Goal: Task Accomplishment & Management: Use online tool/utility

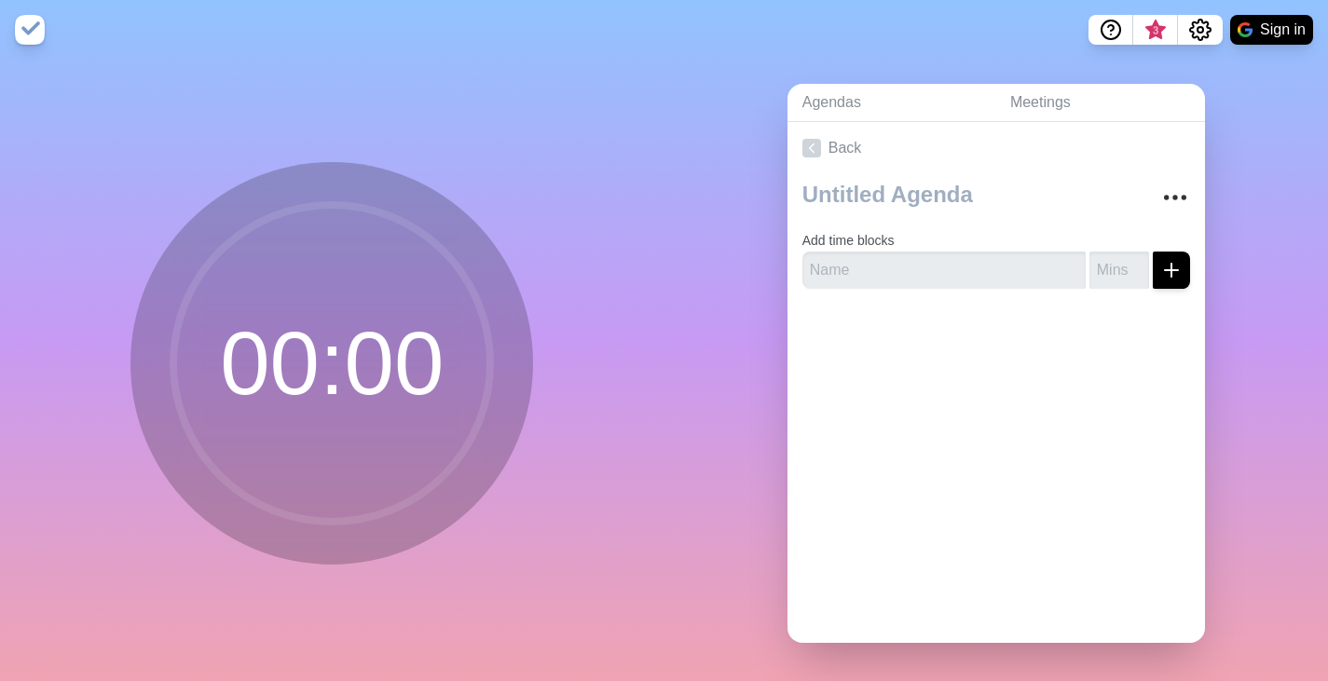
click at [502, 37] on nav "3 Sign in" at bounding box center [664, 30] width 1328 height 60
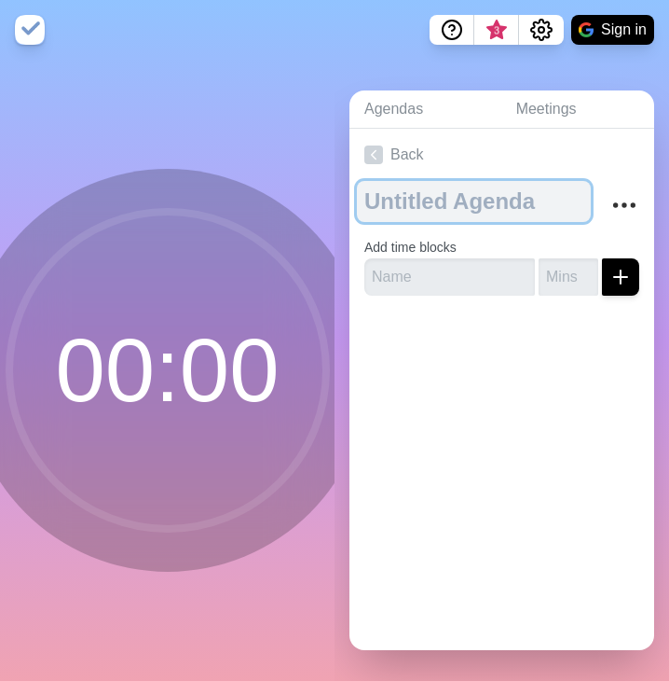
click at [426, 189] on textarea at bounding box center [474, 201] width 234 height 41
type textarea "All CFAC Meeting"
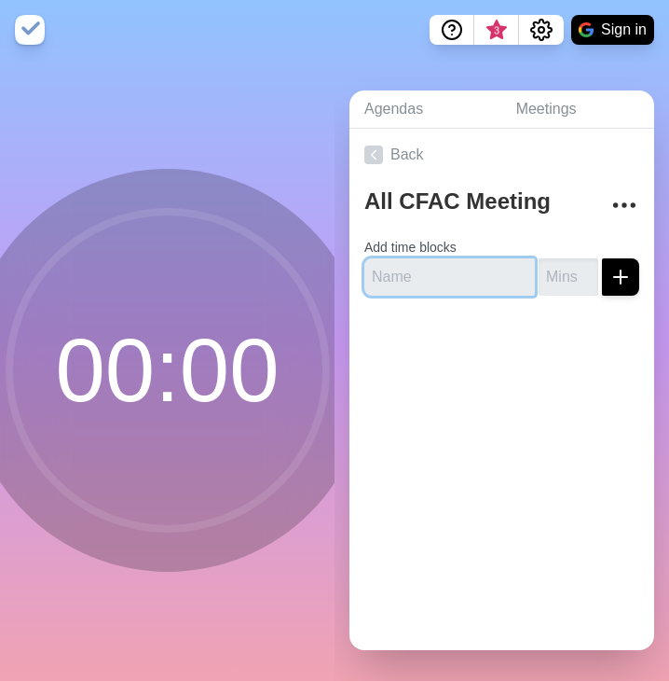
click at [458, 277] on input "text" at bounding box center [450, 276] width 171 height 37
drag, startPoint x: 431, startPoint y: 267, endPoint x: 537, endPoint y: 282, distance: 107.3
click at [537, 282] on div "Welcome & Roll Call" at bounding box center [502, 276] width 275 height 37
type input "Welcome & Roll Call"
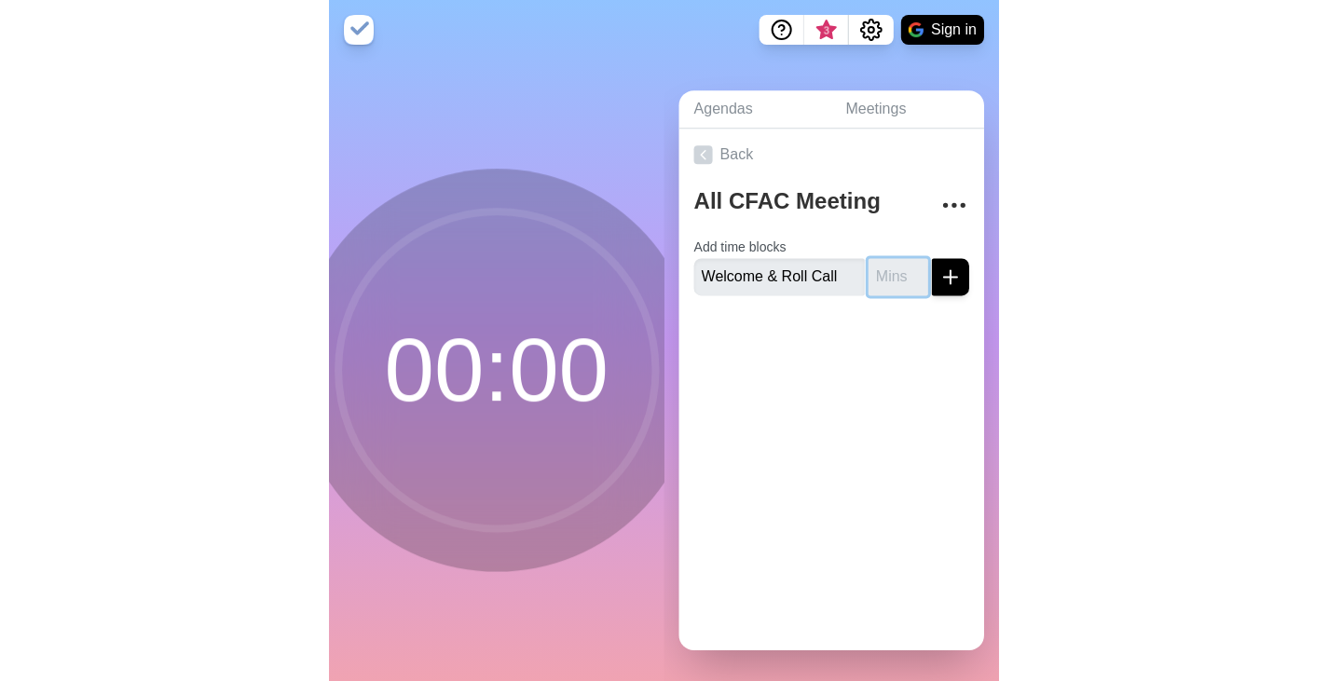
scroll to position [0, 0]
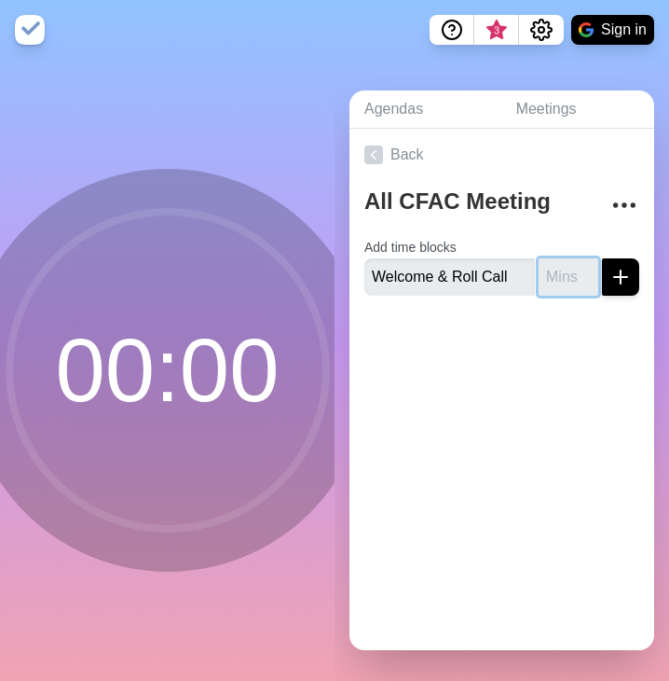
click at [539, 269] on input "number" at bounding box center [569, 276] width 60 height 37
type input "5"
click at [610, 270] on icon "submit" at bounding box center [621, 277] width 22 height 22
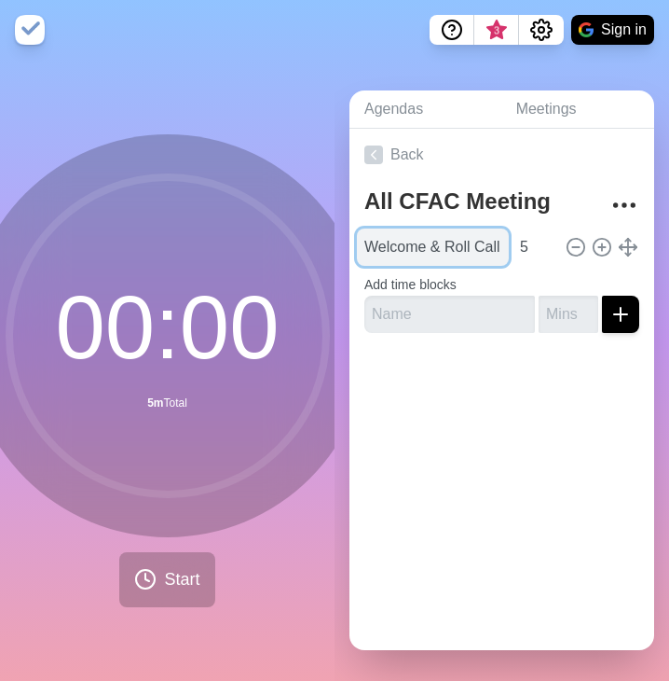
click at [439, 243] on input "Welcome & Roll Call" at bounding box center [433, 246] width 152 height 37
drag, startPoint x: 439, startPoint y: 241, endPoint x: 341, endPoint y: 239, distance: 97.9
click at [341, 239] on div "Agendas Meetings Back All CFAC Meeting Welcome & Roll Call 5 Add time blocks" at bounding box center [502, 370] width 335 height 621
type input "Roll Call"
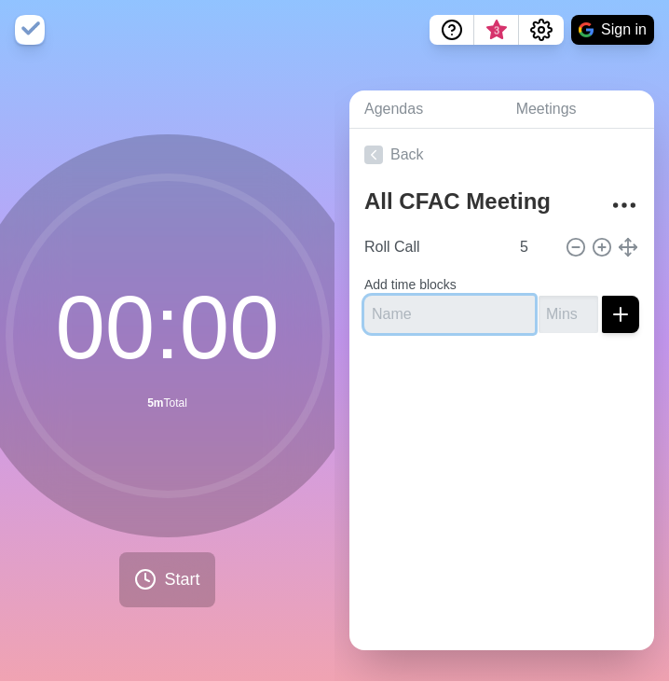
click at [422, 309] on input "text" at bounding box center [450, 314] width 171 height 37
click at [374, 307] on input "Minutes" at bounding box center [450, 314] width 171 height 37
type input "Agenda & Minutes"
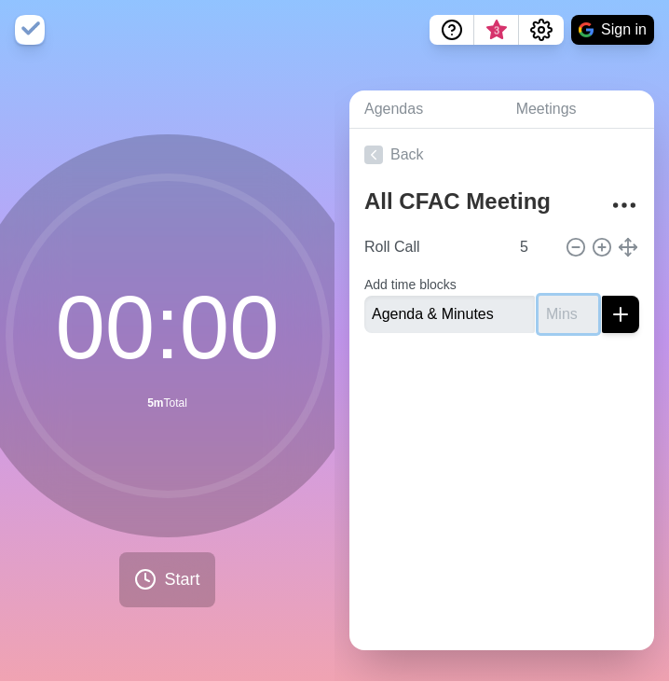
click at [541, 303] on input "number" at bounding box center [569, 314] width 60 height 37
type input "5"
click at [610, 309] on icon "submit" at bounding box center [621, 314] width 22 height 22
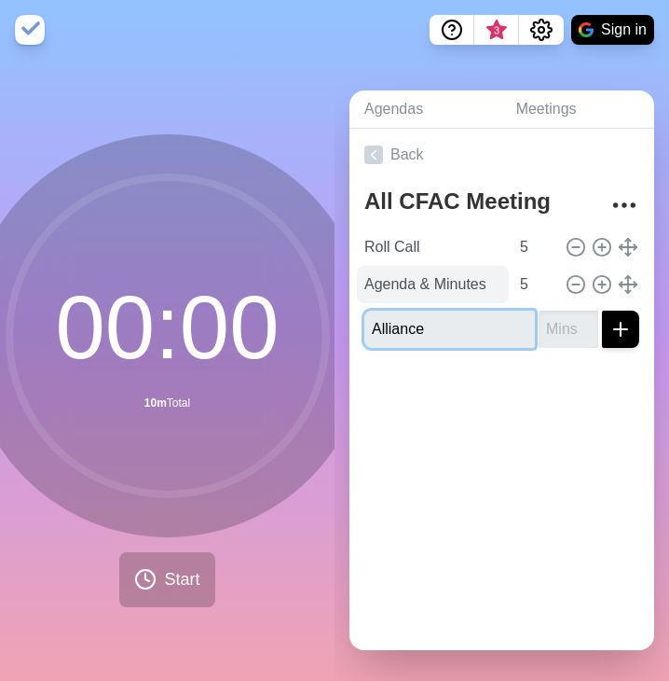
type input "Alliance"
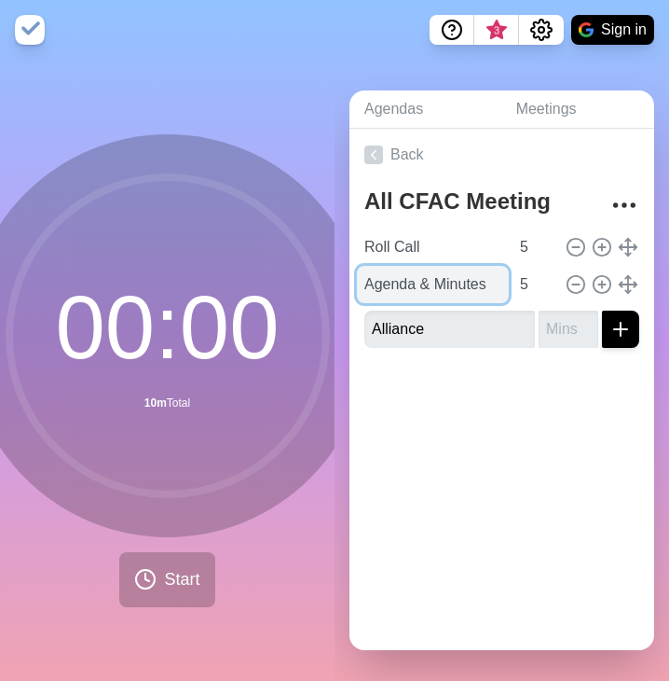
click at [442, 285] on input "Agenda & Minutes" at bounding box center [433, 284] width 152 height 37
type input "Agenda/Minutes"
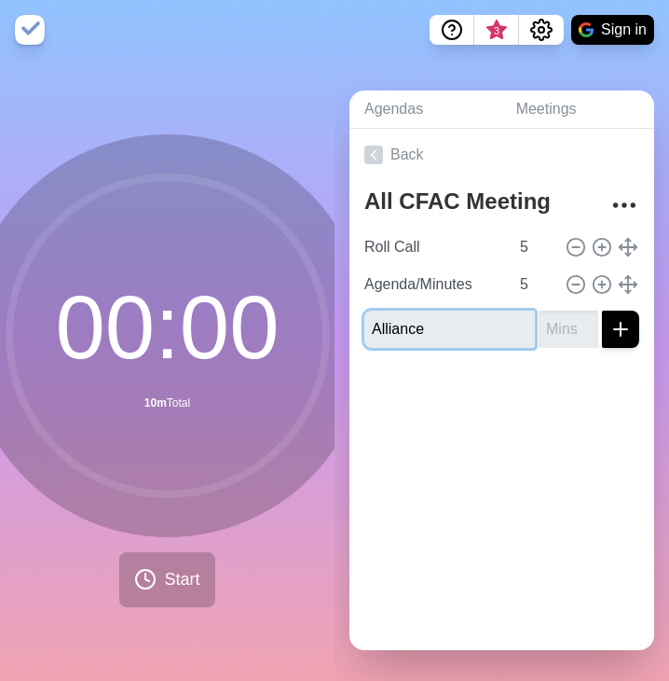
click at [439, 327] on input "Alliance" at bounding box center [450, 328] width 171 height 37
type input "Alliance Update"
click at [539, 334] on input "number" at bounding box center [569, 328] width 60 height 37
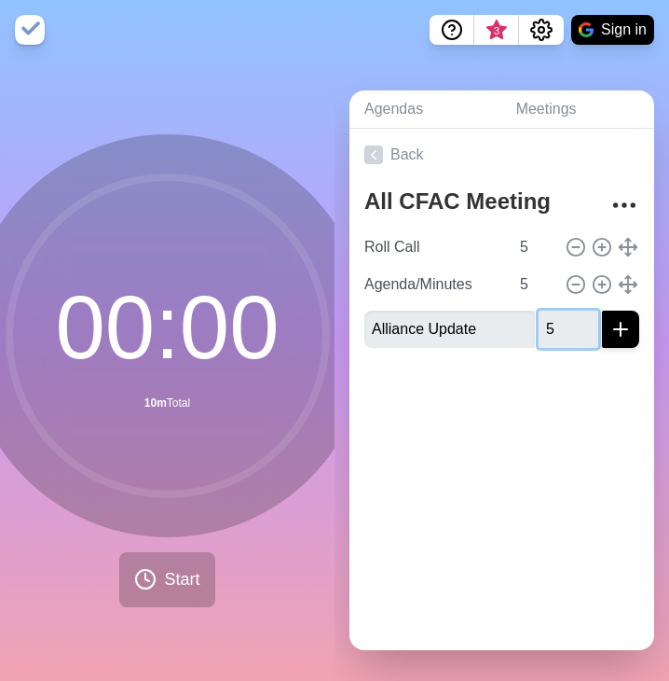
click at [539, 334] on input "5" at bounding box center [569, 328] width 60 height 37
type input "5"
click at [610, 318] on icon "submit" at bounding box center [621, 329] width 22 height 22
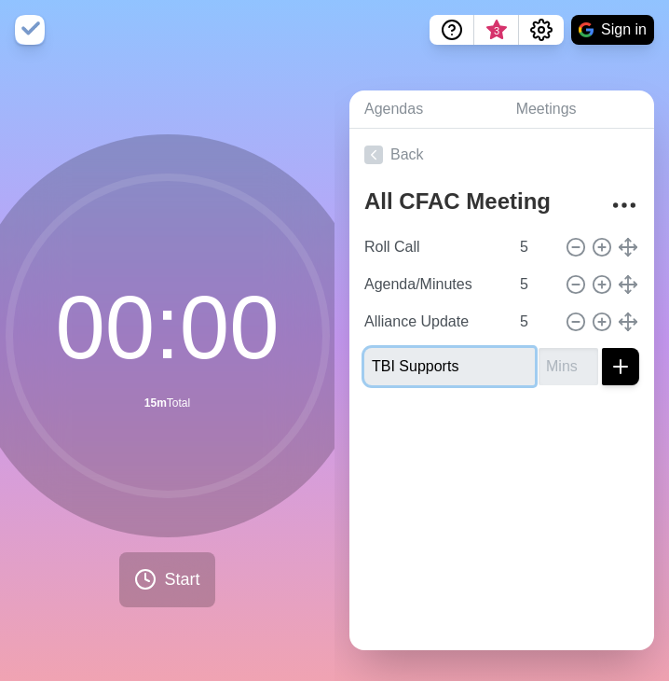
type input "TBI Supports"
click at [546, 365] on input "number" at bounding box center [569, 366] width 60 height 37
type input "10"
click at [610, 362] on icon "submit" at bounding box center [621, 366] width 22 height 22
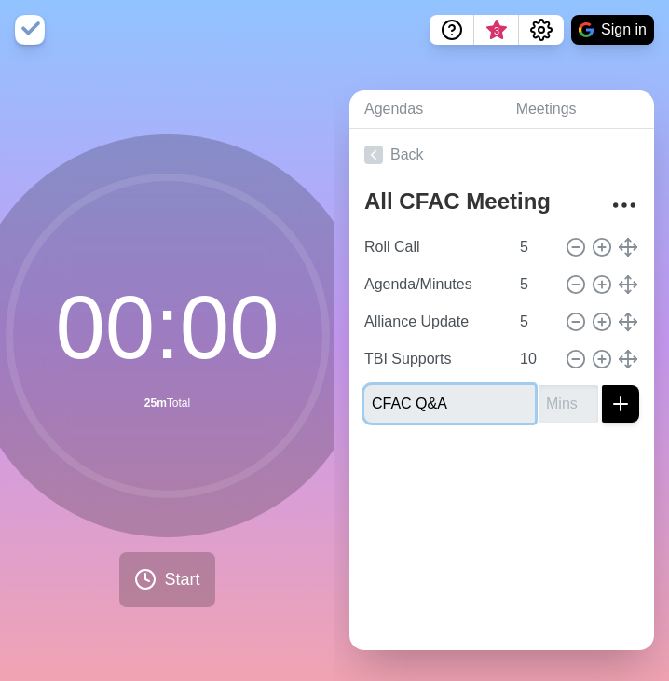
type input "CFAC Q&A"
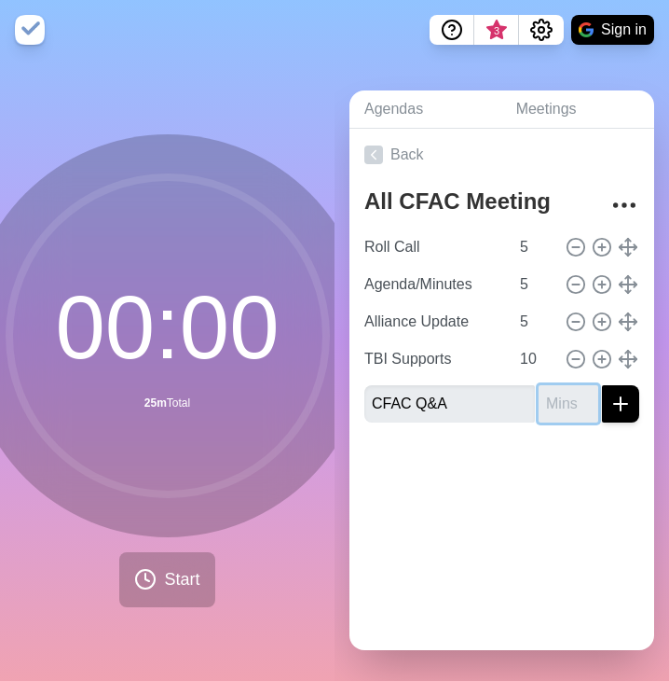
click at [539, 406] on input "number" at bounding box center [569, 403] width 60 height 37
type input "5"
click at [621, 399] on line "submit" at bounding box center [621, 403] width 0 height 13
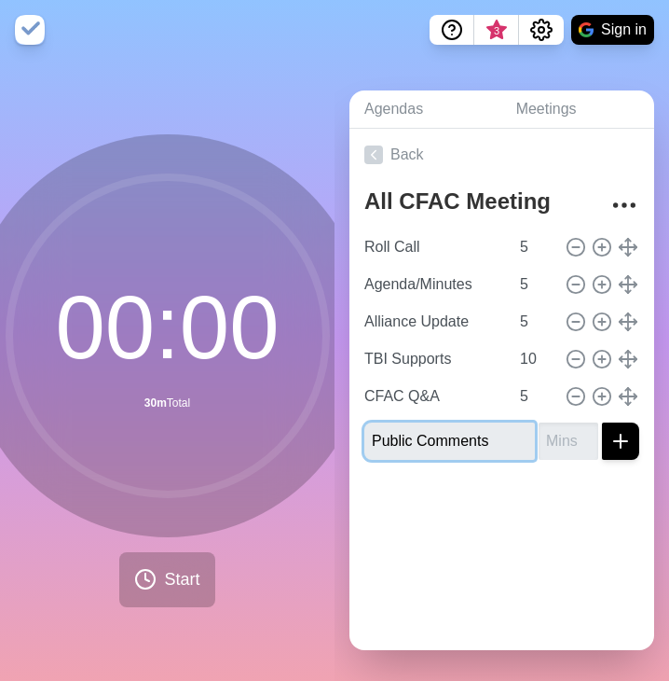
type input "Public Comments"
click at [539, 438] on input "number" at bounding box center [569, 440] width 60 height 37
type input "5"
click at [610, 435] on icon "submit" at bounding box center [621, 441] width 22 height 22
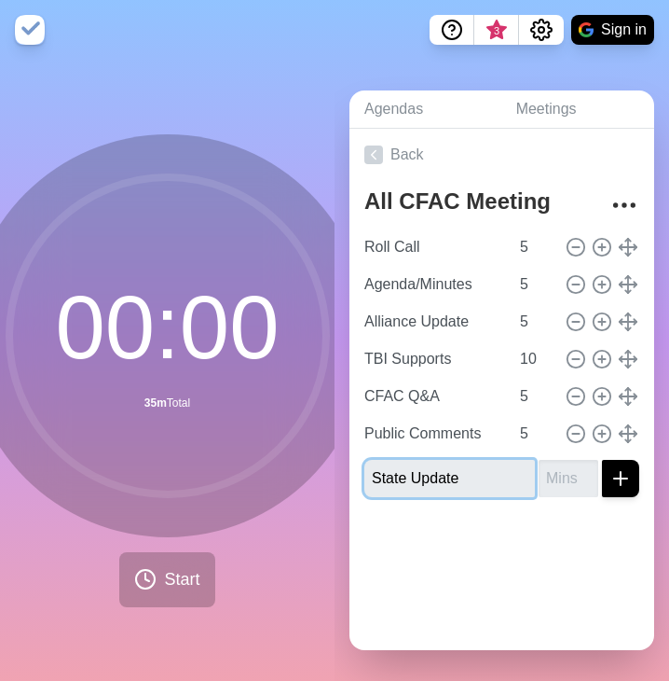
type input "State Update"
type input "5"
click at [535, 512] on div at bounding box center [502, 549] width 305 height 75
click at [614, 478] on line "submit" at bounding box center [620, 478] width 13 height 0
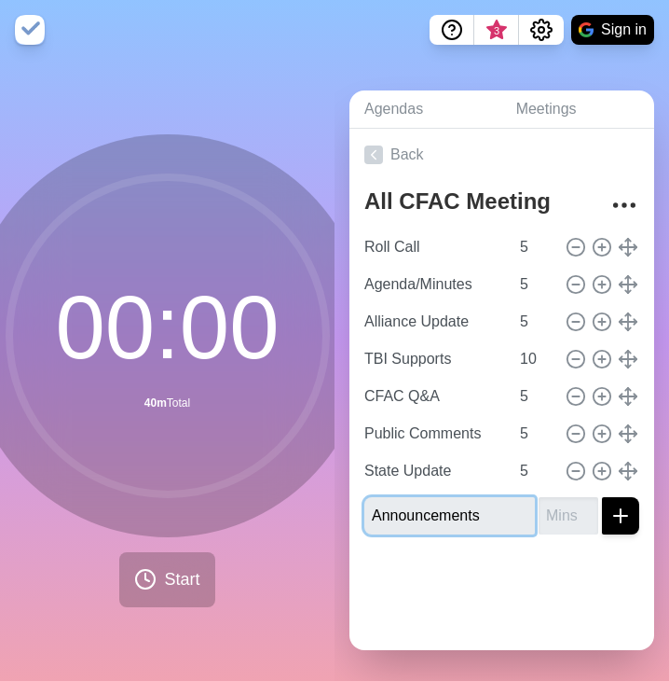
type input "Announcements"
click at [539, 510] on input "number" at bounding box center [569, 515] width 60 height 37
type input "5"
type input "3"
click at [614, 516] on line "submit" at bounding box center [620, 516] width 13 height 0
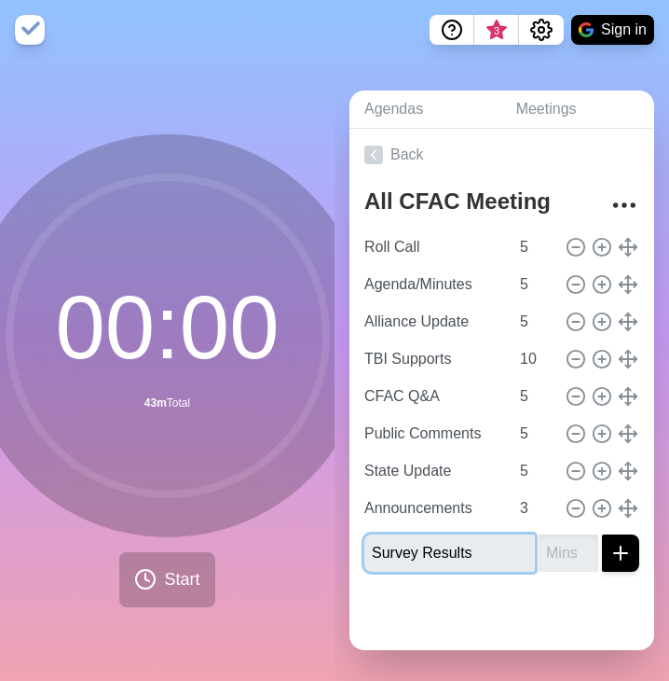
type input "Survey Results"
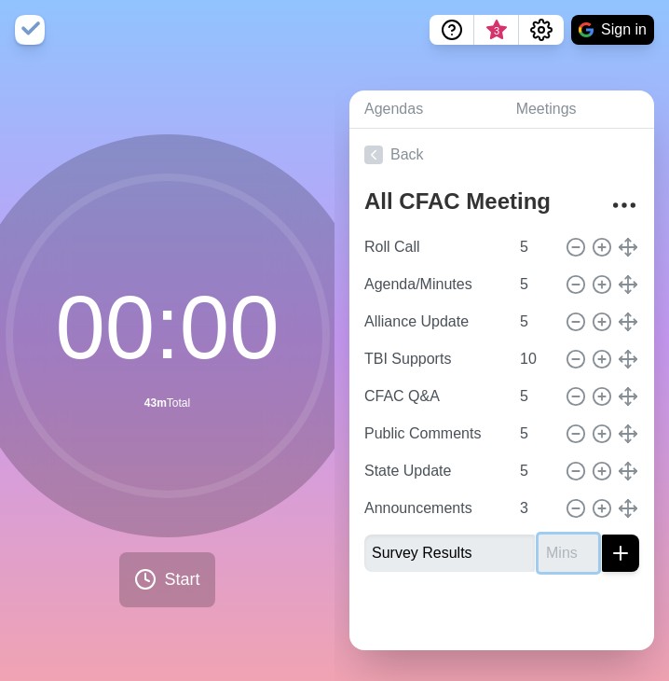
click at [539, 549] on input "number" at bounding box center [569, 552] width 60 height 37
type input "10"
click at [602, 556] on button "submit" at bounding box center [620, 552] width 37 height 37
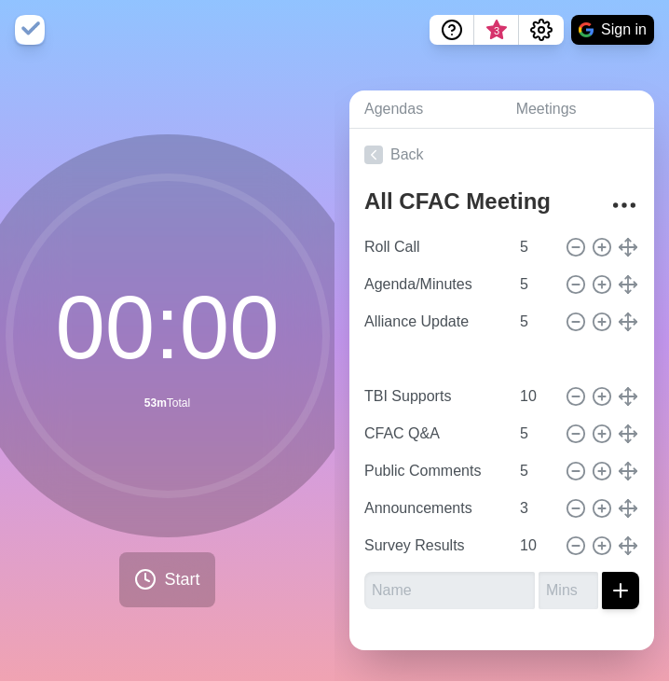
type input "State Update"
type input "5"
type input "TBI Supports"
type input "10"
type input "CFAC Q&A"
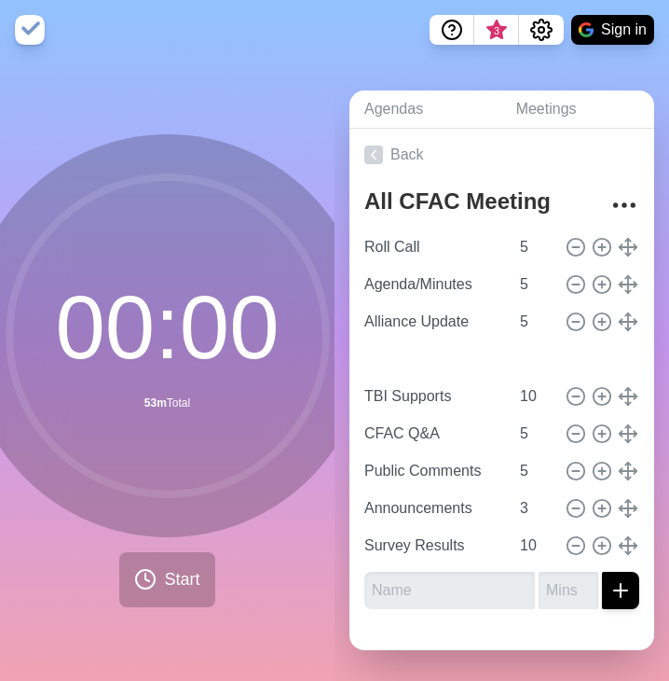
type input "Public Comments"
click at [513, 544] on input "10" at bounding box center [535, 545] width 45 height 37
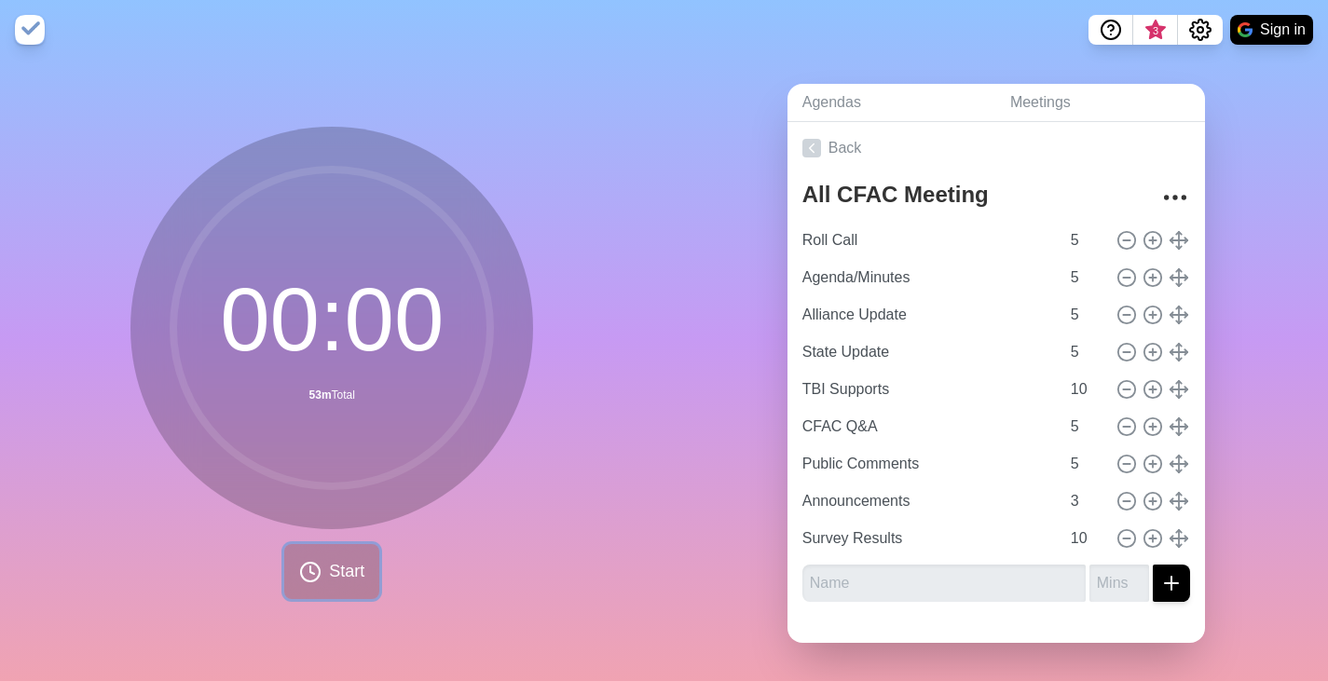
click at [314, 570] on button "Start" at bounding box center [331, 571] width 95 height 55
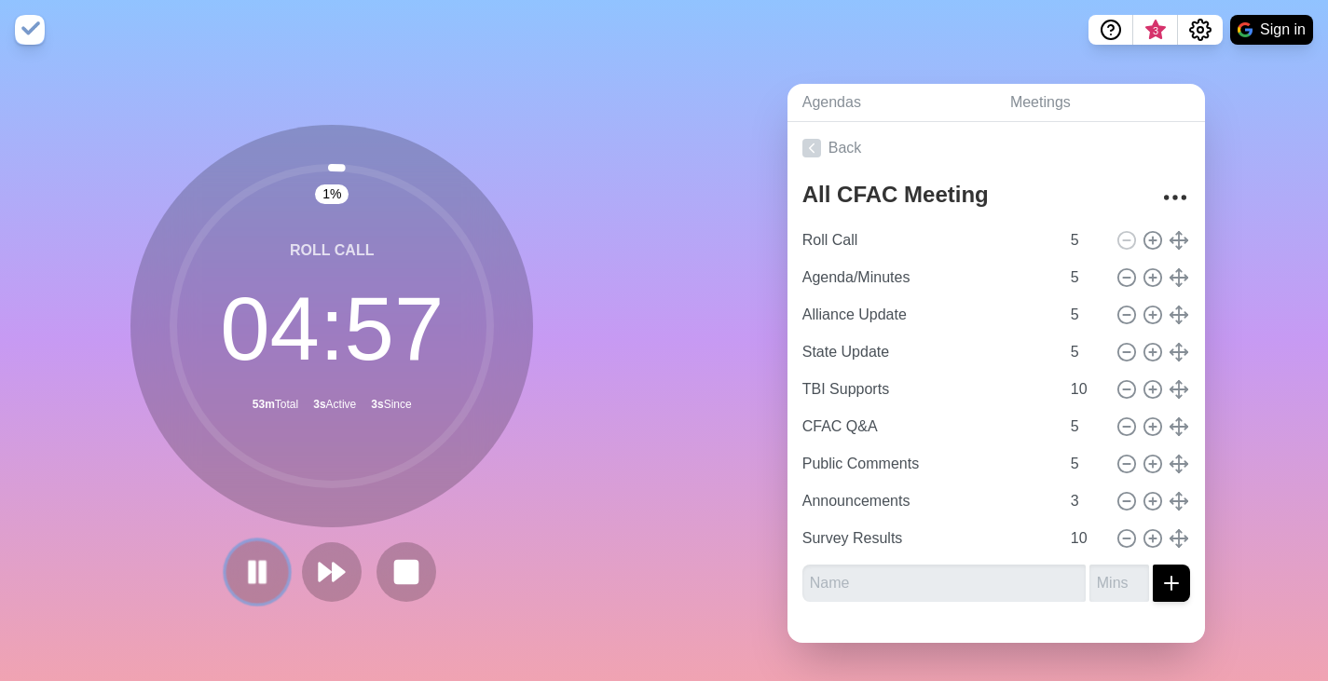
click at [250, 579] on rect at bounding box center [253, 571] width 6 height 21
click at [261, 586] on button at bounding box center [258, 572] width 62 height 62
click at [400, 571] on rect at bounding box center [406, 571] width 23 height 23
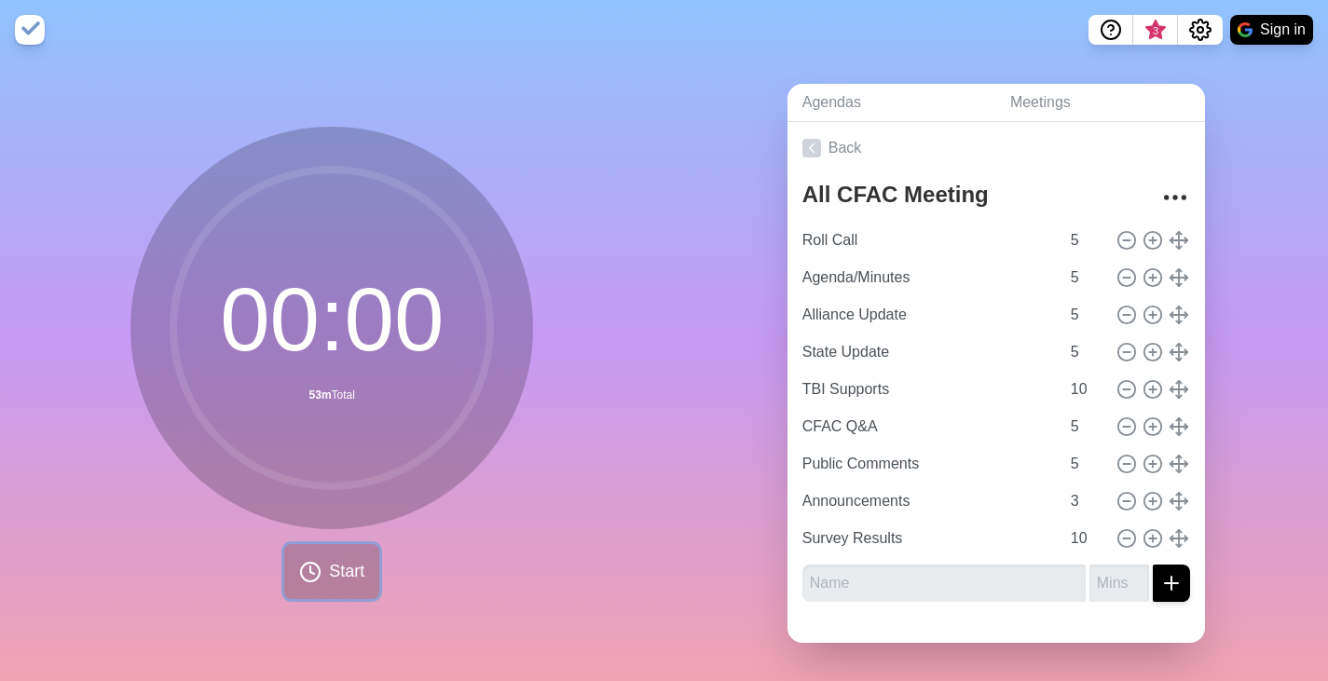
click at [320, 560] on button "Start" at bounding box center [331, 571] width 95 height 55
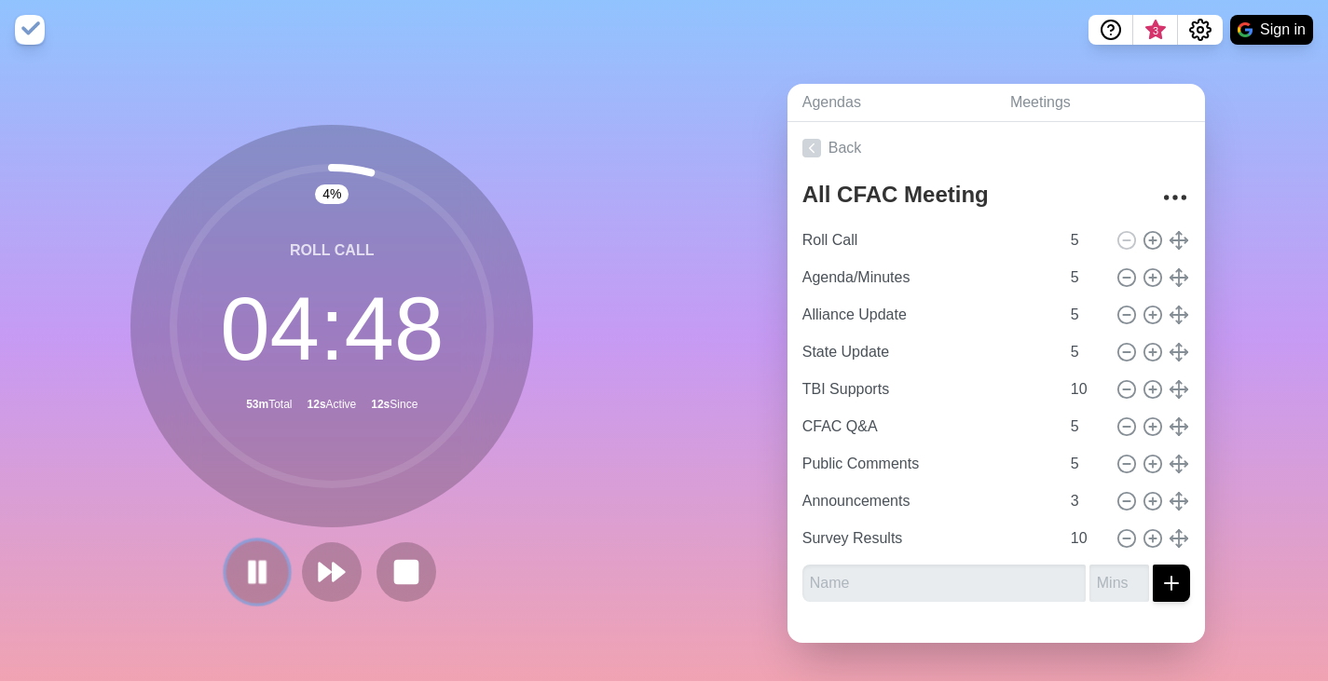
click at [260, 564] on rect at bounding box center [263, 571] width 6 height 21
click at [1117, 277] on icon at bounding box center [1127, 278] width 21 height 21
type input "Alliance Update"
type input "State Update"
type input "TBI Supports"
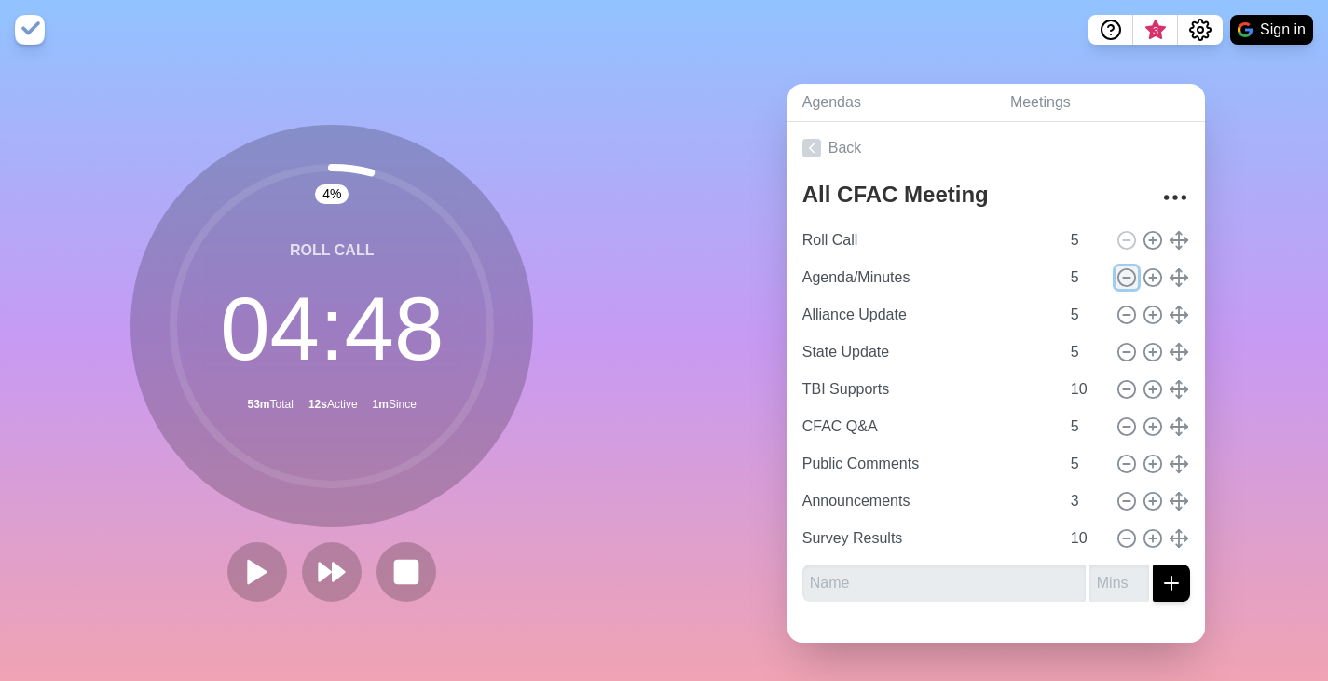
type input "10"
type input "CFAC Q&A"
type input "5"
type input "Public Comments"
type input "Announcements"
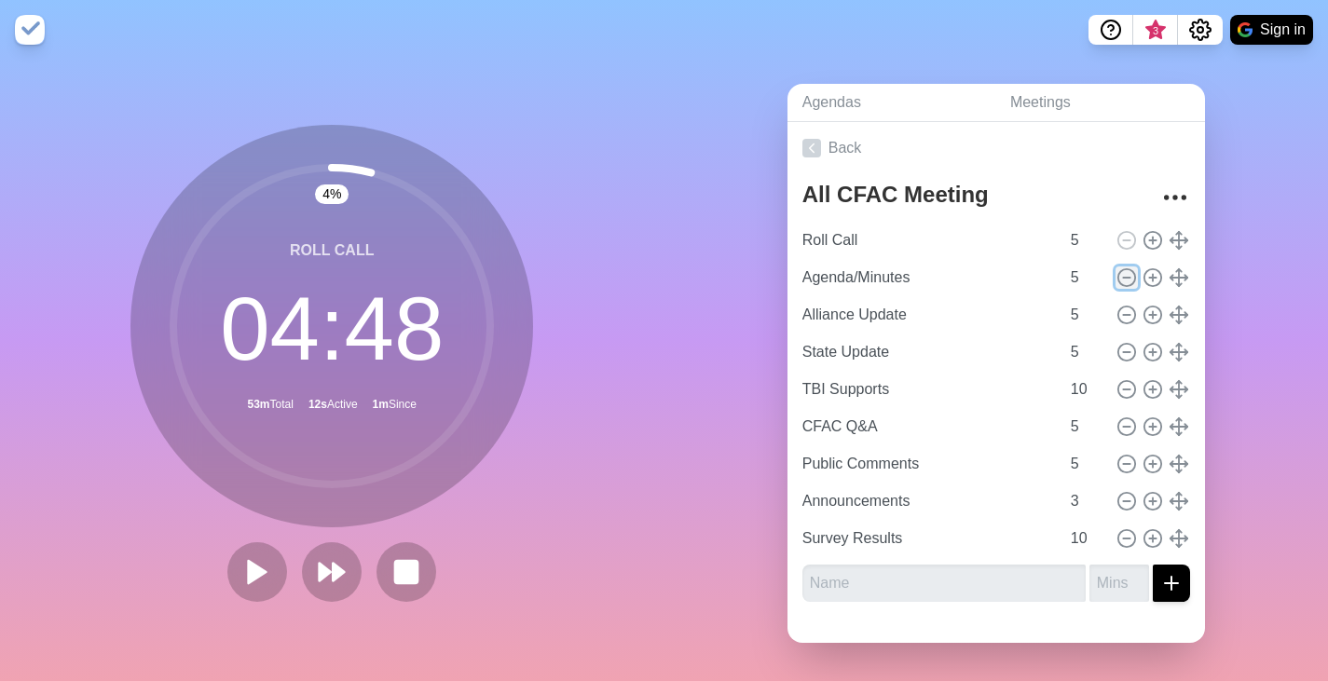
type input "3"
type input "Survey Results"
type input "10"
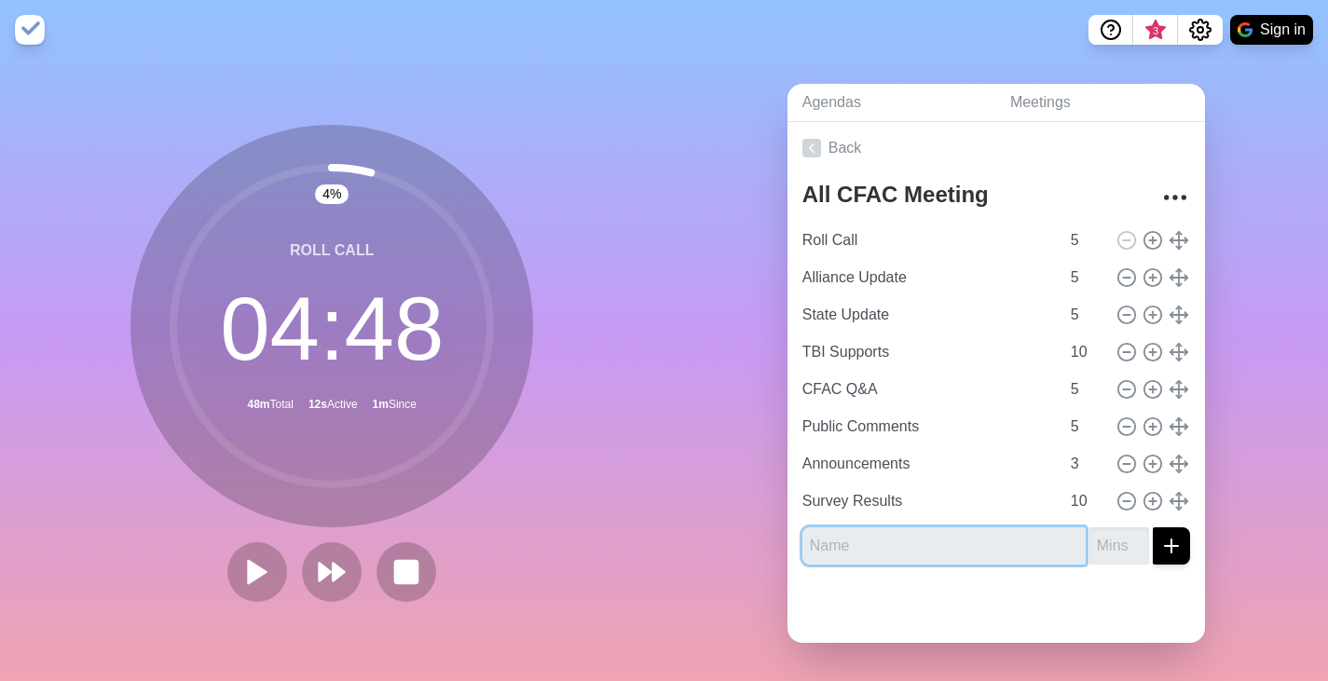
click at [949, 540] on input "text" at bounding box center [944, 546] width 283 height 37
type input "Agenda/Minutes"
click at [1098, 551] on input "number" at bounding box center [1120, 546] width 60 height 37
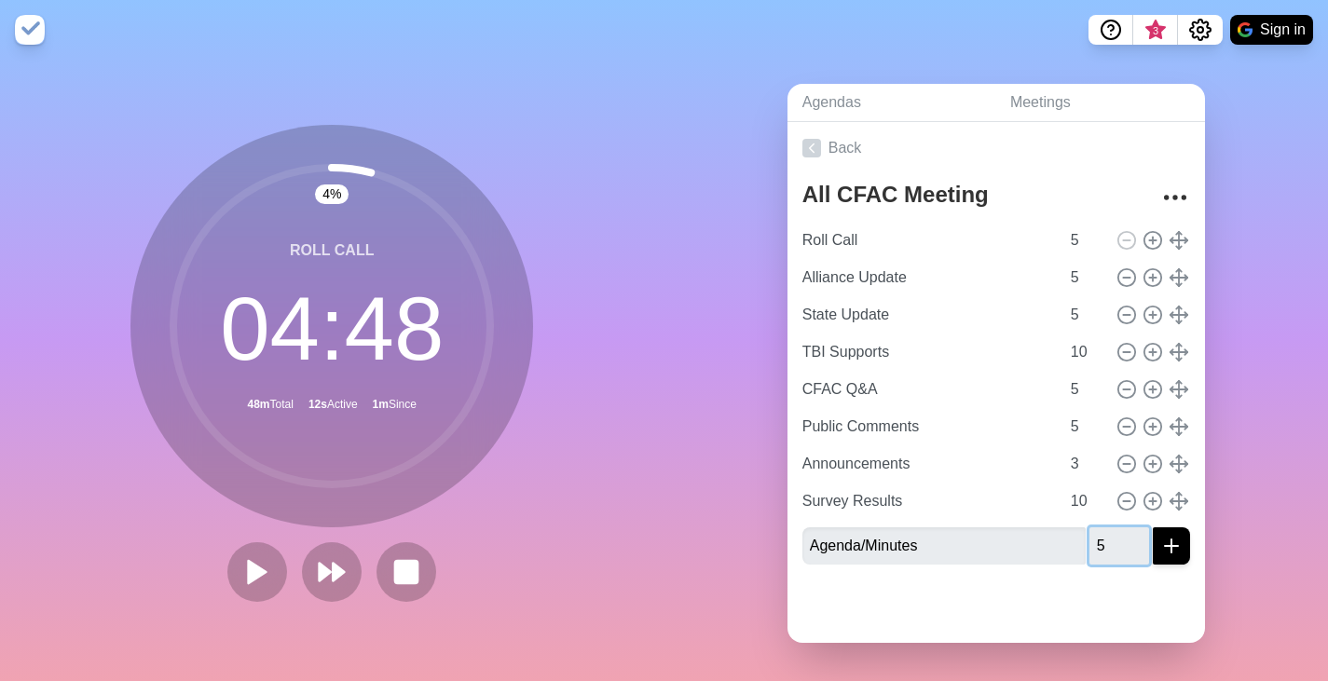
type input "5"
click at [1165, 546] on line "submit" at bounding box center [1171, 546] width 13 height 0
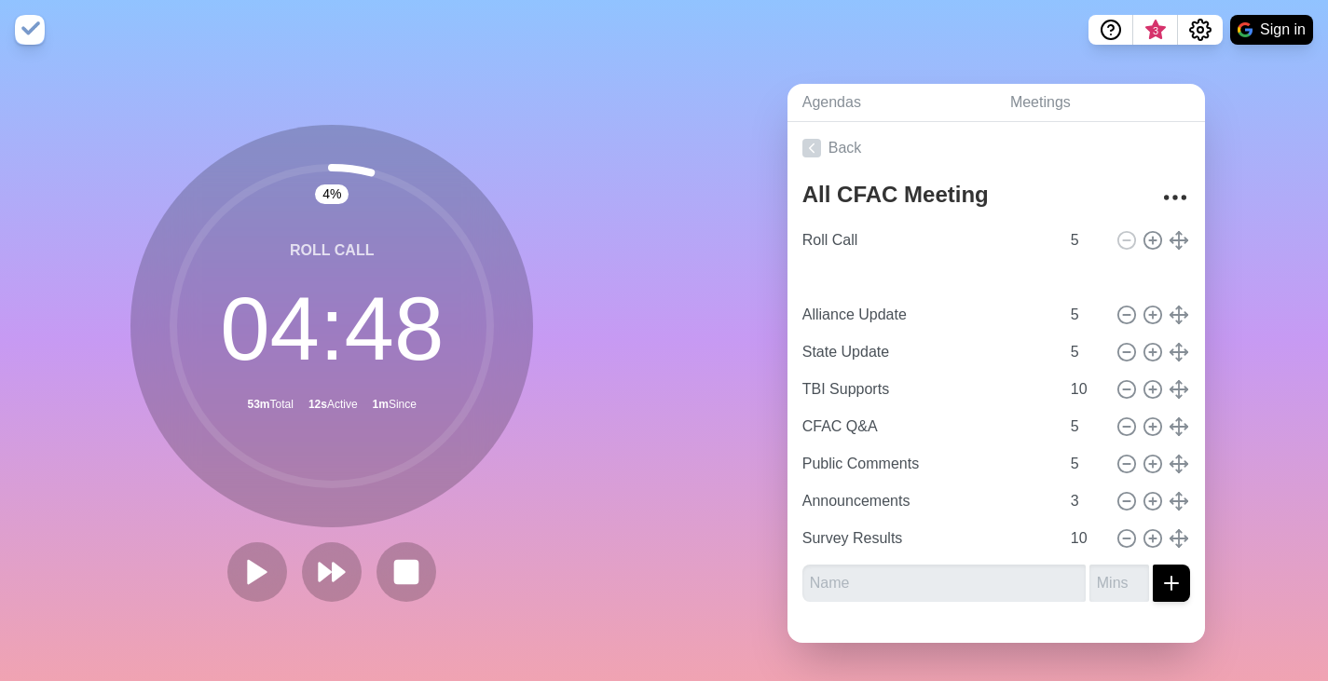
type input "Agenda/Minutes"
type input "Alliance Update"
type input "State Update"
type input "5"
type input "TBI Supports"
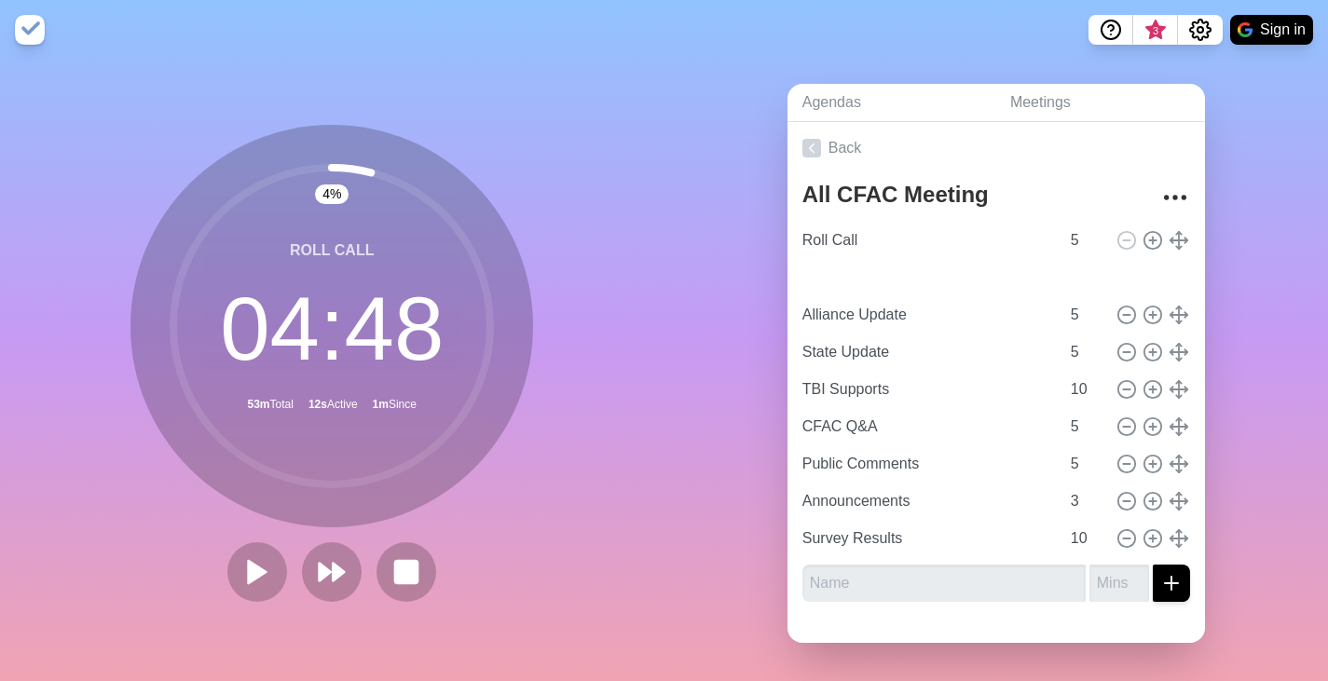
type input "10"
type input "CFAC Q&A"
type input "Public Comments"
type input "5"
type input "Announcements"
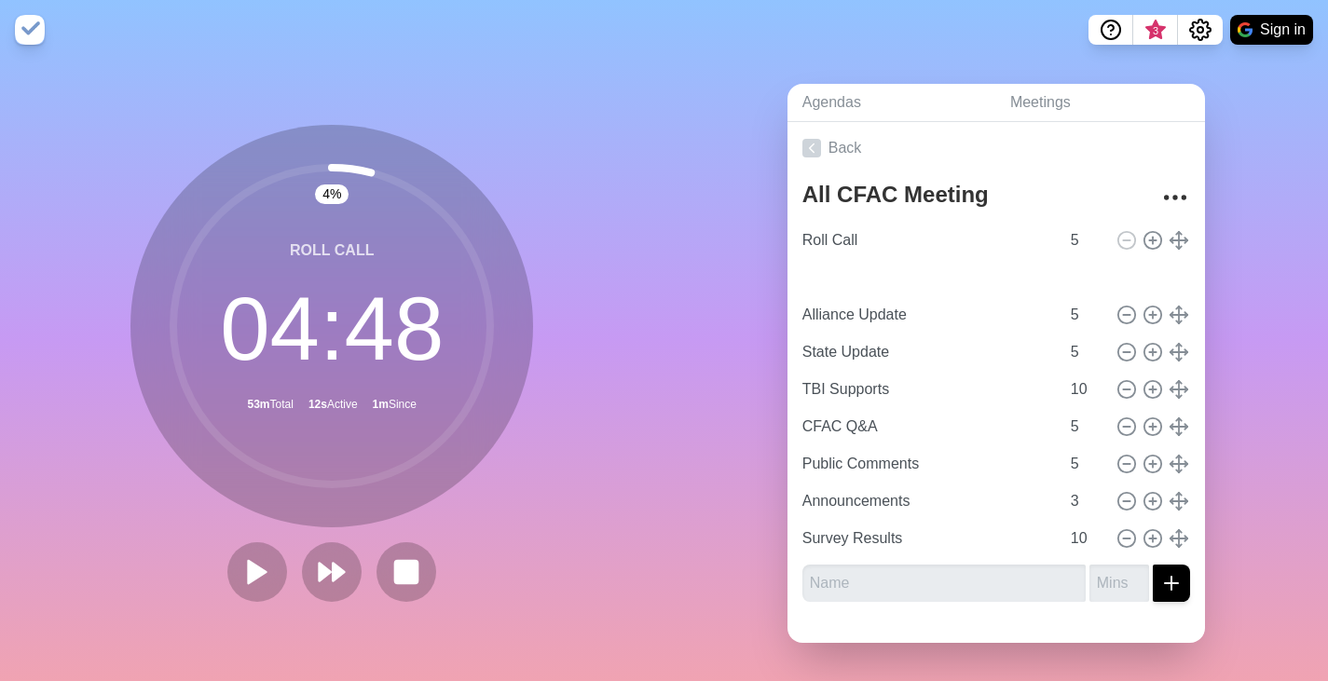
type input "3"
type input "Survey Results"
type input "10"
click at [1064, 276] on input "5" at bounding box center [1086, 277] width 45 height 37
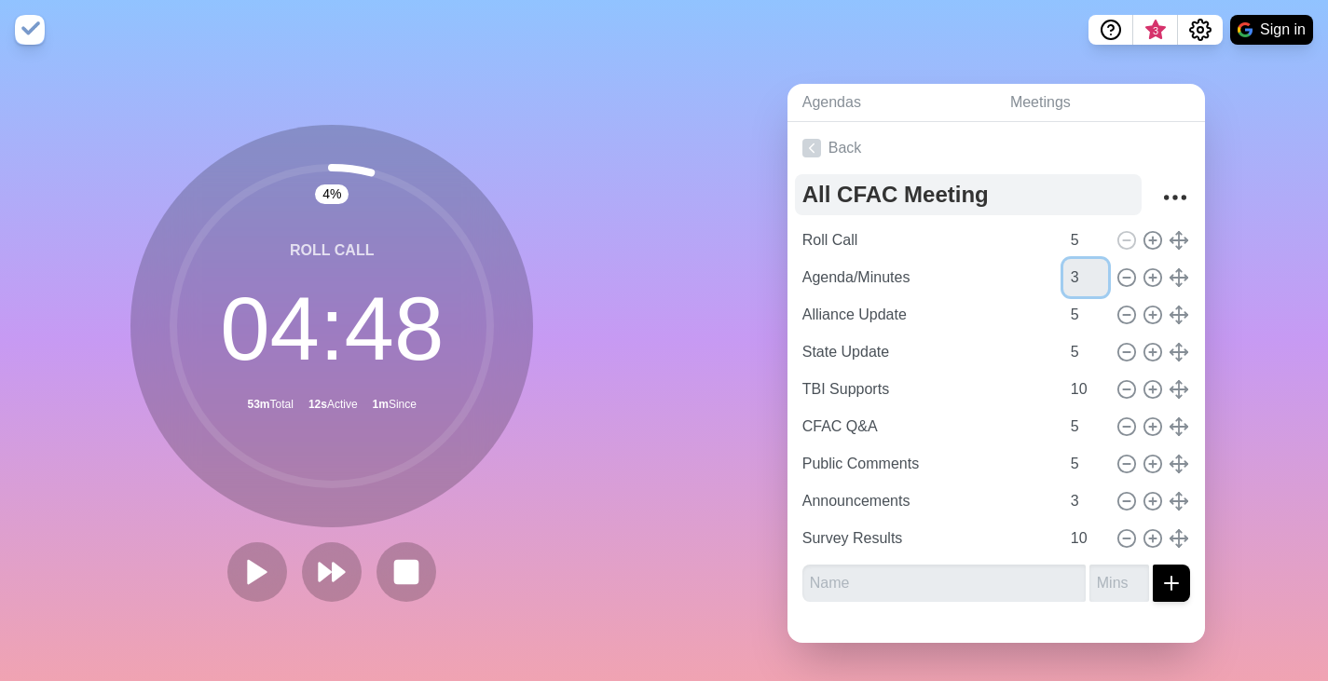
type input "3"
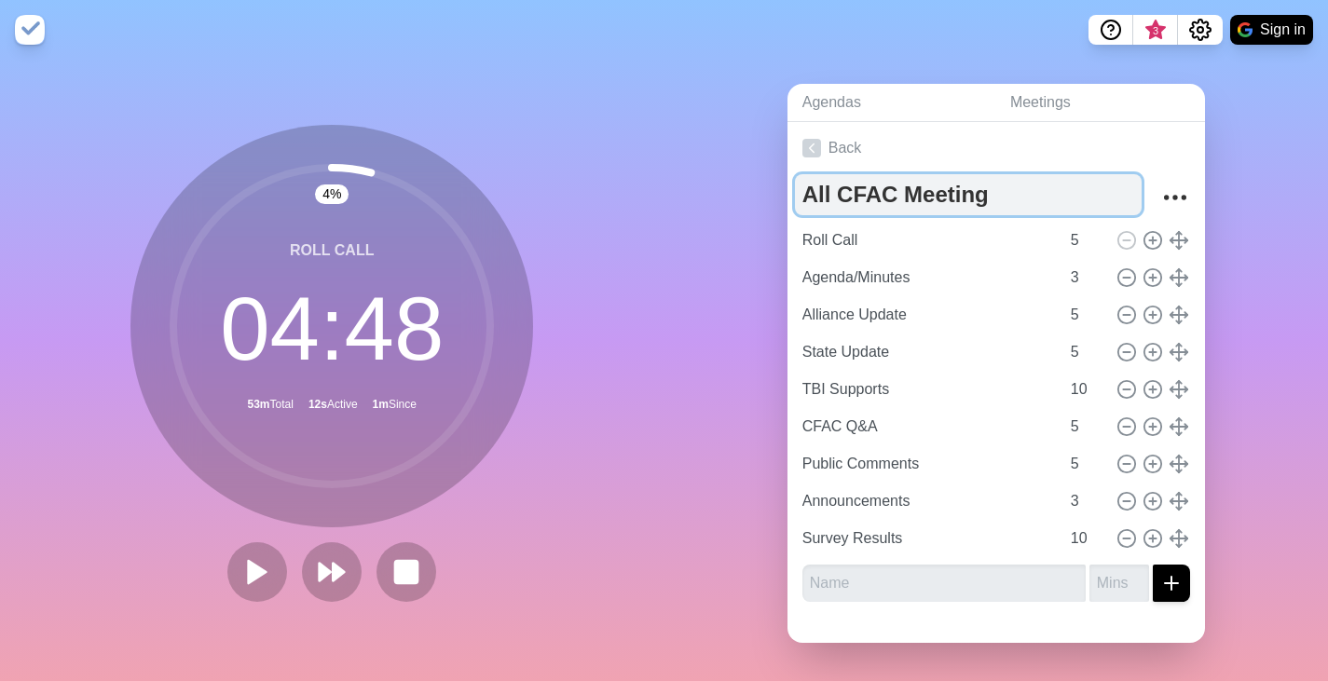
click at [1047, 174] on textarea "All CFAC Meeting" at bounding box center [968, 194] width 347 height 41
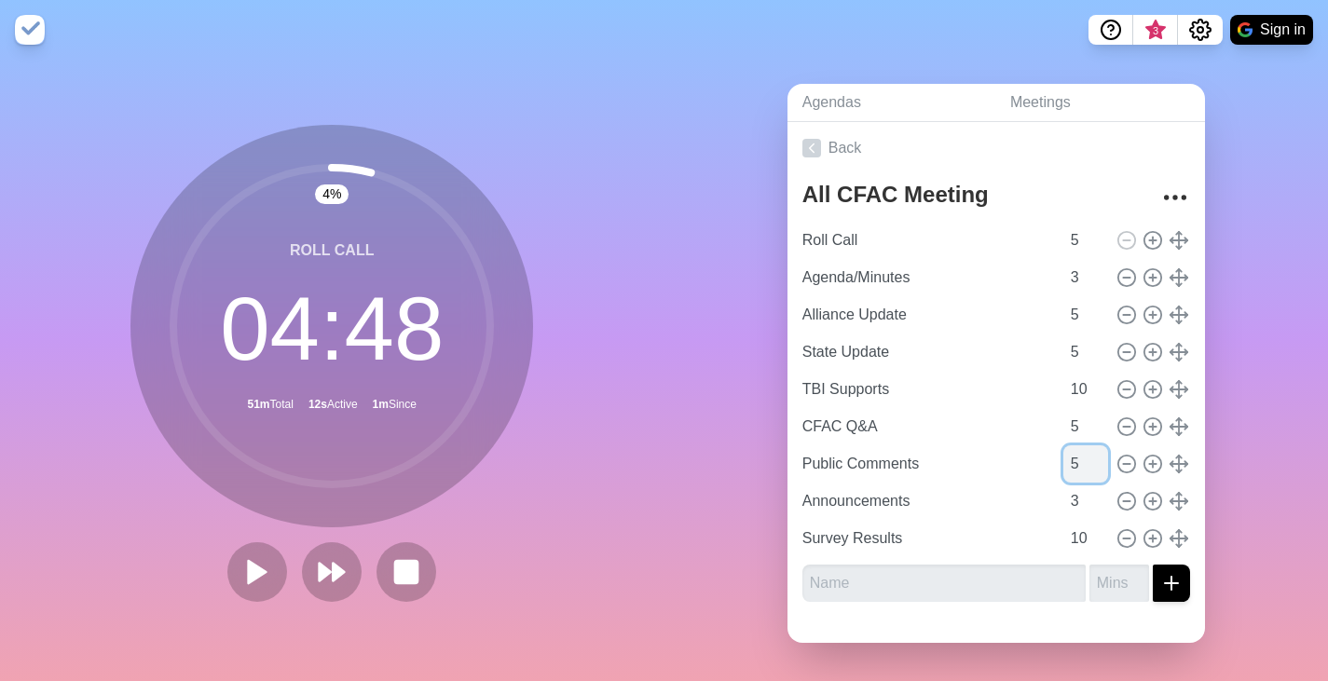
click at [1064, 462] on input "5" at bounding box center [1086, 464] width 45 height 37
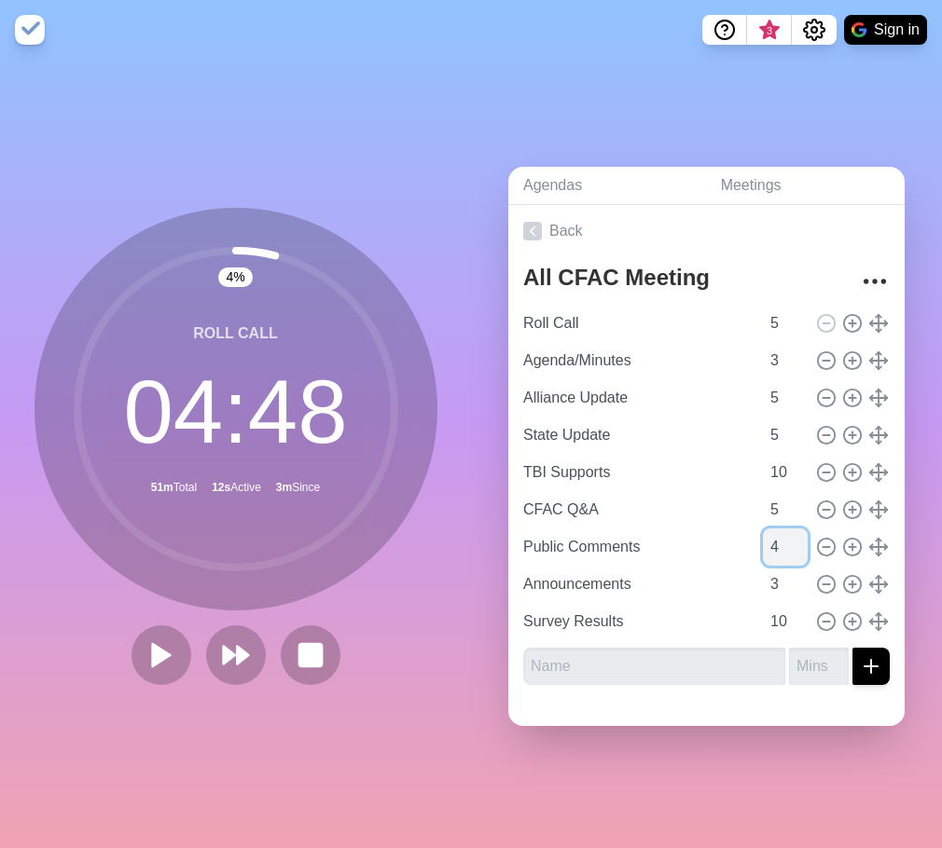
click at [764, 543] on input "4" at bounding box center [785, 547] width 45 height 37
type input "5"
click at [766, 530] on input "5" at bounding box center [785, 547] width 45 height 37
click at [842, 359] on icon at bounding box center [852, 361] width 21 height 21
type input "Agenda/Minutes"
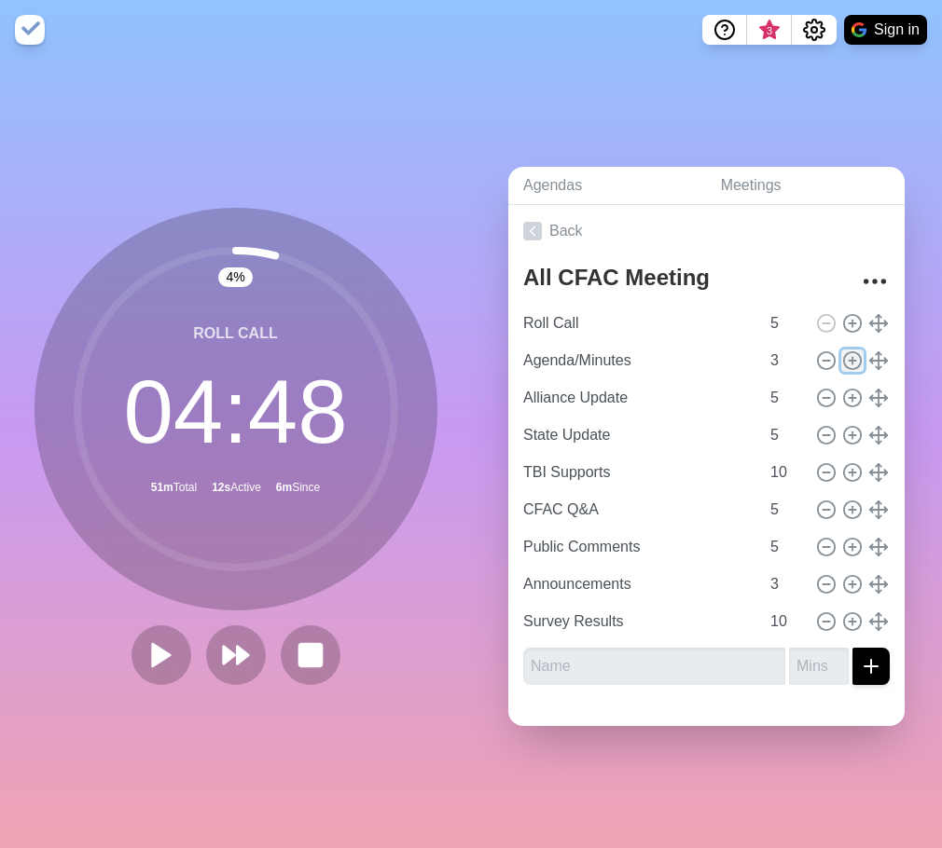
type input "3"
type input "Alliance Update"
type input "State Update"
type input "5"
type input "TBI Supports"
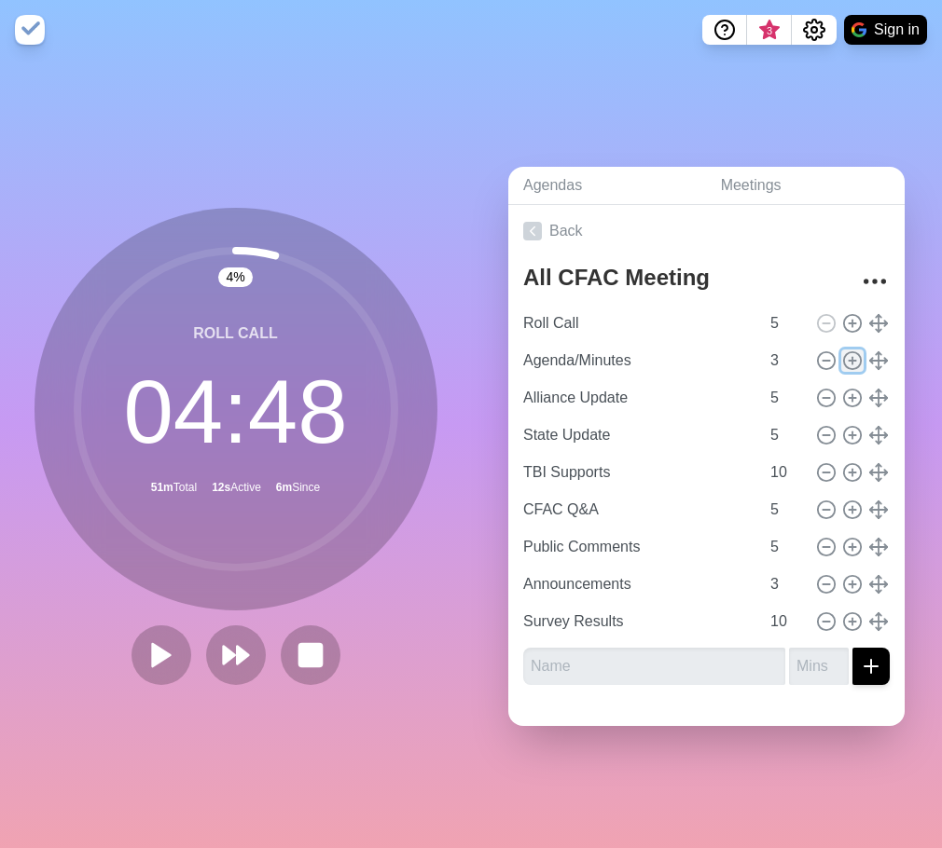
type input "10"
type input "CFAC Q&A"
type input "Public Comments"
type input "5"
type input "Announcements"
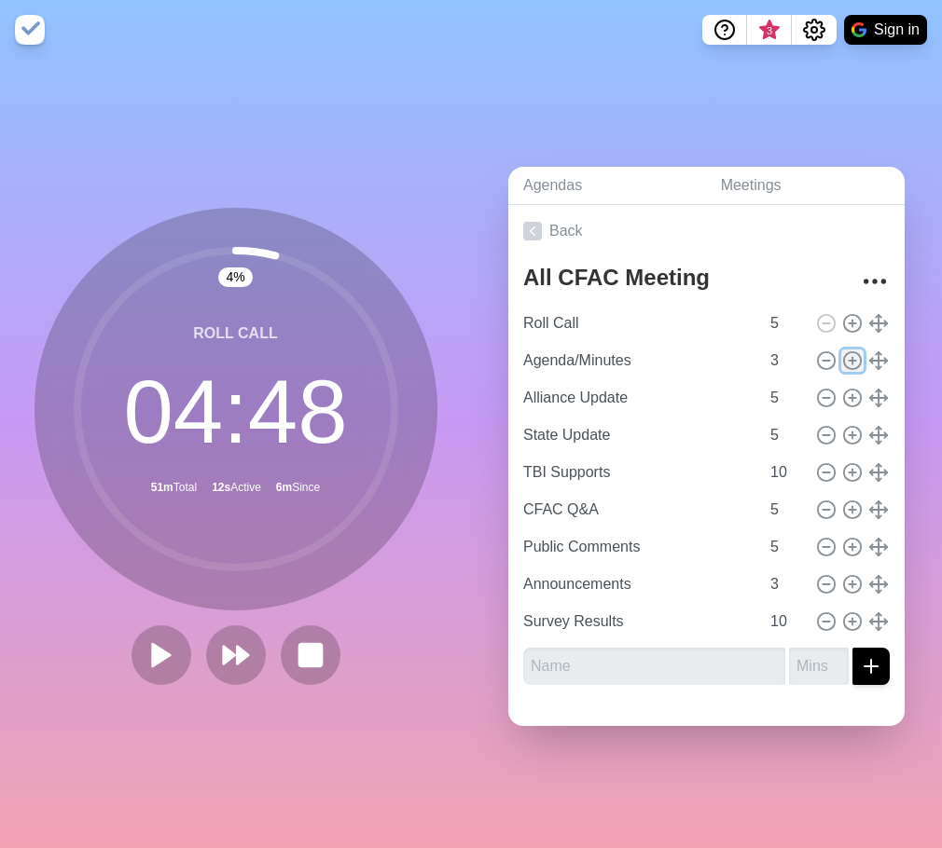
type input "3"
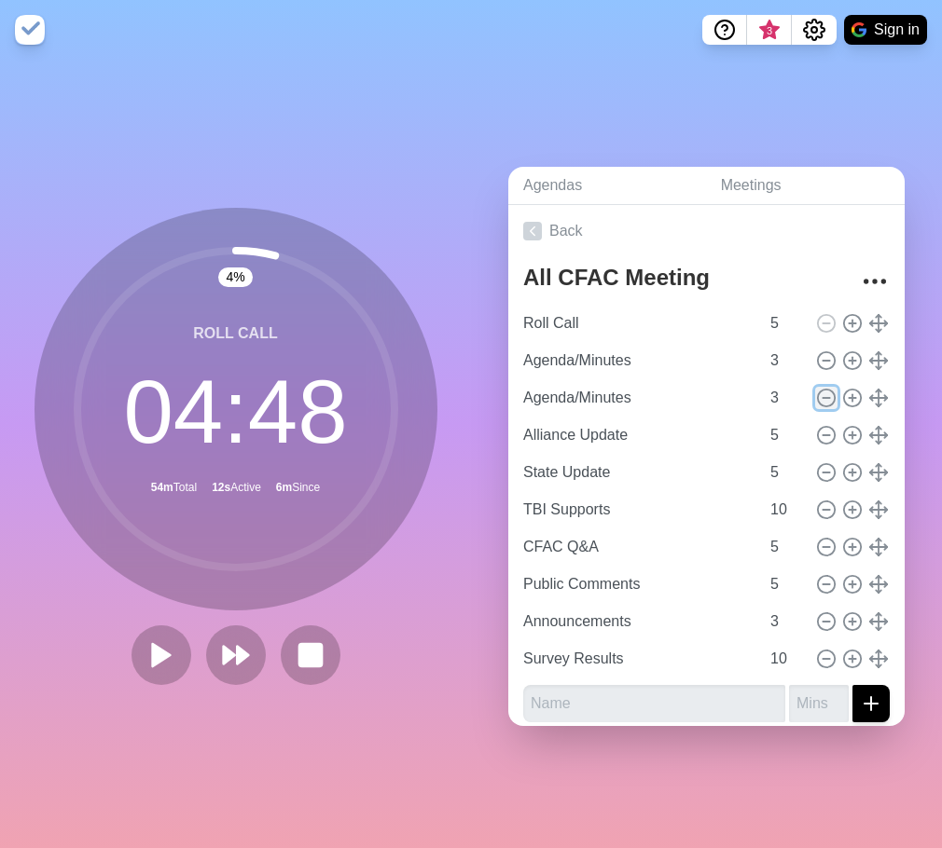
click at [816, 392] on icon at bounding box center [826, 398] width 21 height 21
type input "Alliance Update"
type input "5"
type input "State Update"
type input "TBI Supports"
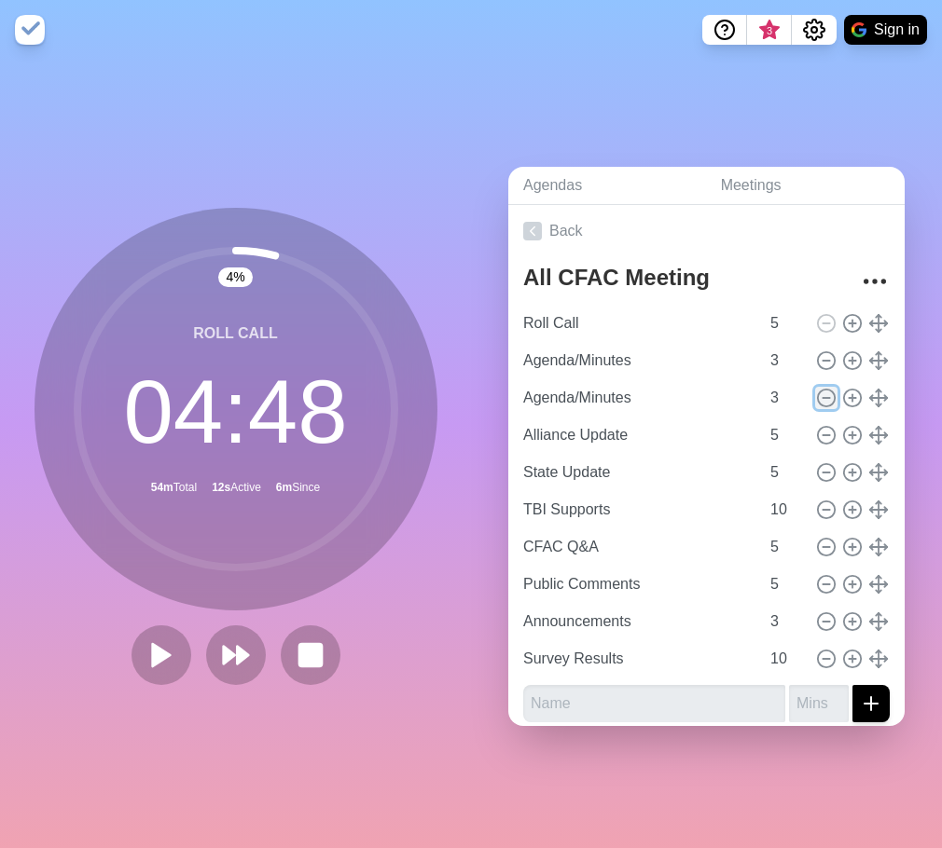
type input "10"
type input "CFAC Q&A"
type input "5"
type input "Public Comments"
type input "Announcements"
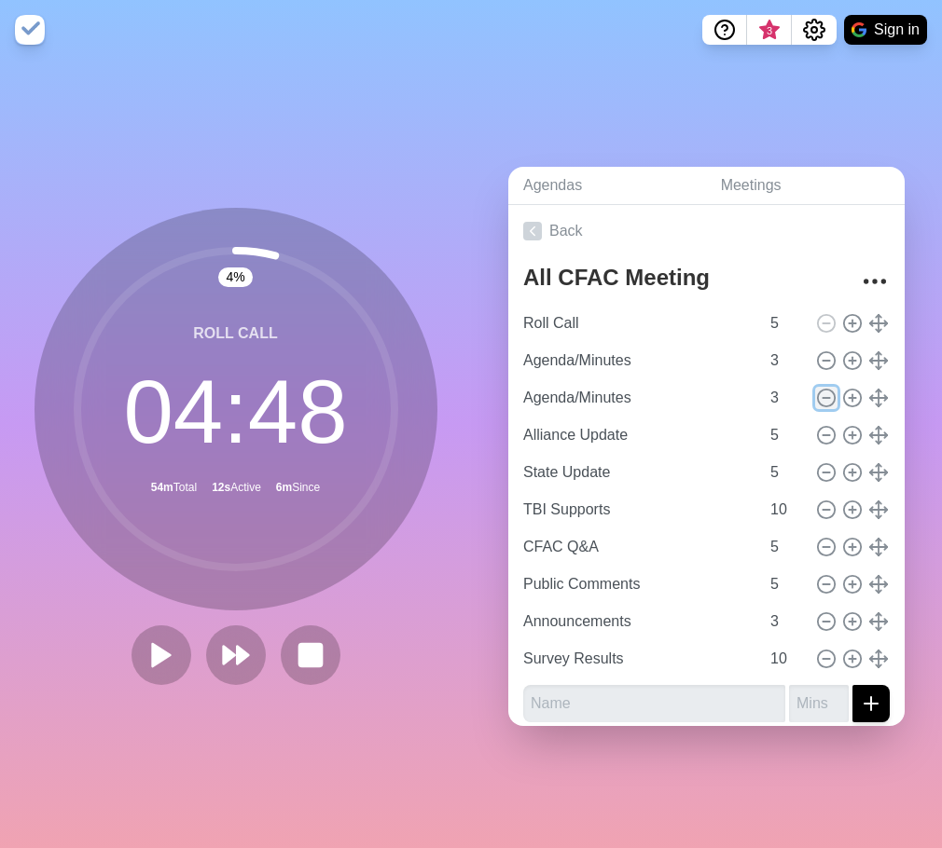
type input "3"
type input "Survey Results"
type input "10"
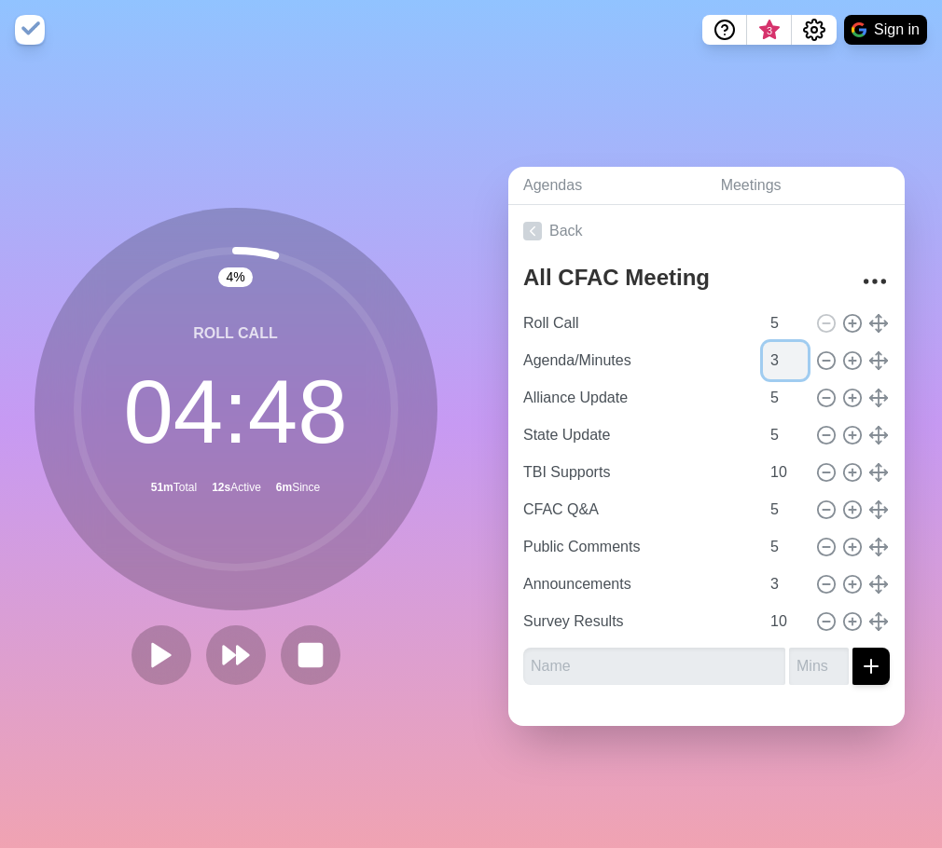
click at [763, 355] on input "3" at bounding box center [785, 360] width 45 height 37
type input "5"
click at [878, 139] on div "Agendas Meetings Back All CFAC Meeting Roll Call 5 Agenda/Minutes 5 Alliance Up…" at bounding box center [706, 454] width 471 height 789
click at [178, 653] on button at bounding box center [161, 655] width 62 height 62
click at [754, 181] on link "Meetings" at bounding box center [805, 186] width 199 height 38
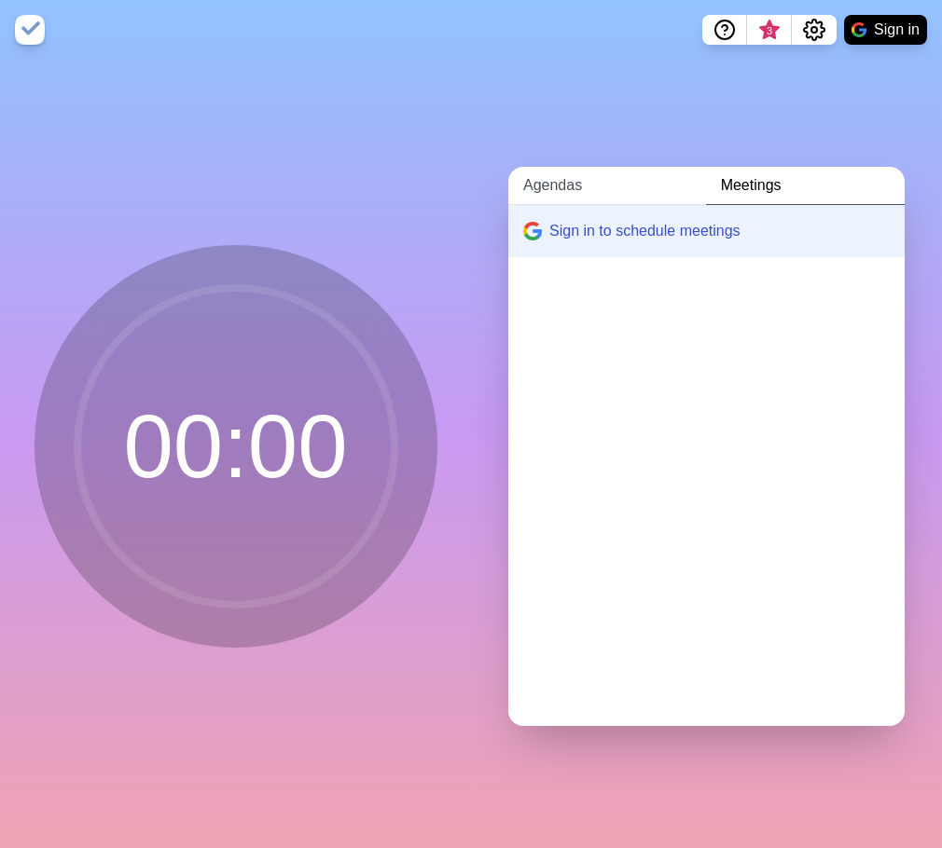
click at [561, 174] on link "Agendas" at bounding box center [607, 186] width 198 height 38
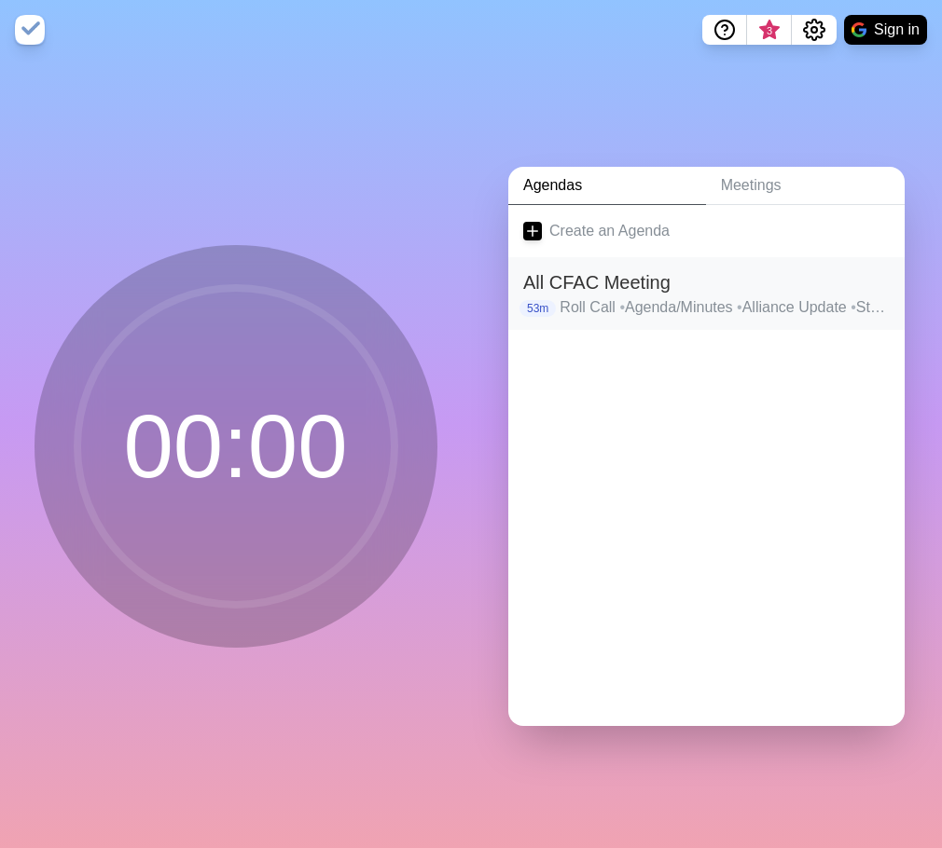
click at [593, 274] on h2 "All CFAC Meeting" at bounding box center [706, 282] width 366 height 28
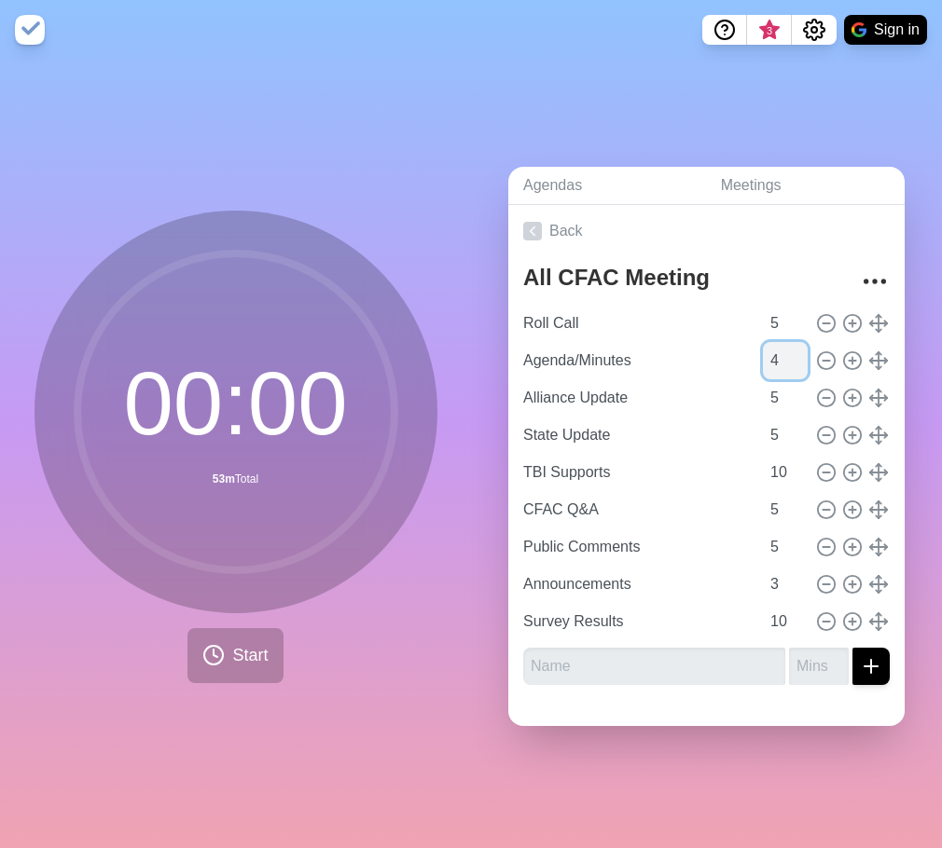
click at [770, 362] on input "4" at bounding box center [785, 360] width 45 height 37
type input "3"
click at [770, 362] on input "3" at bounding box center [785, 360] width 45 height 37
click at [771, 433] on input "4" at bounding box center [785, 435] width 45 height 37
type input "3"
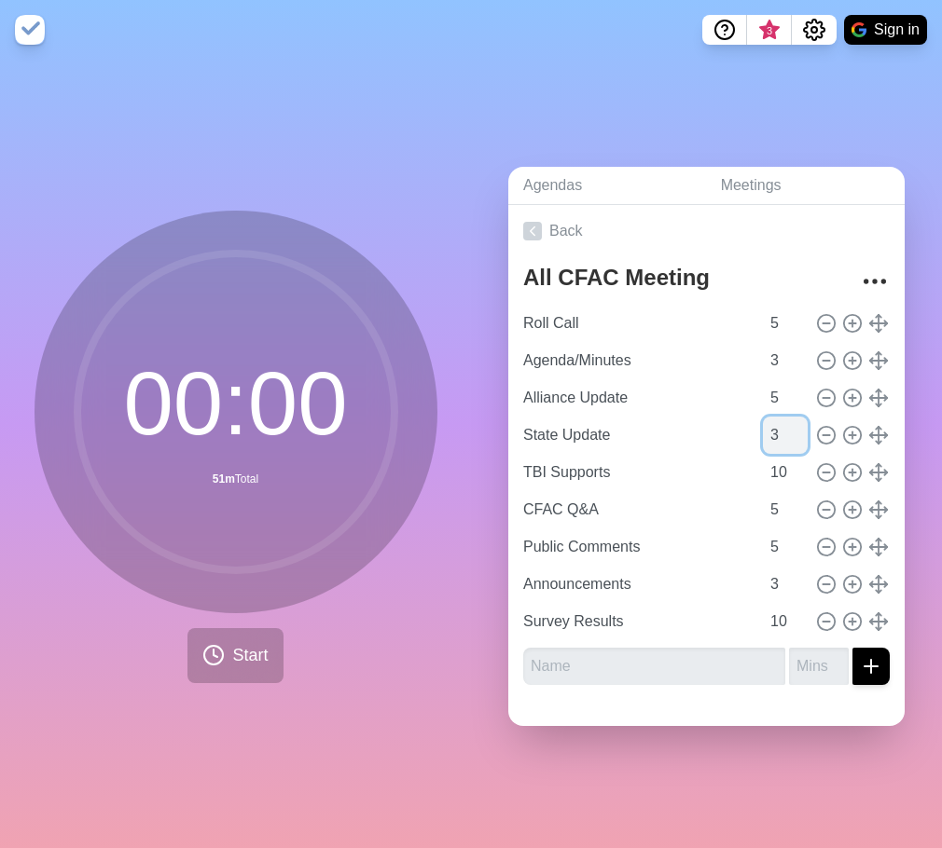
click at [771, 433] on input "3" at bounding box center [785, 435] width 45 height 37
click at [772, 545] on input "4" at bounding box center [785, 547] width 45 height 37
type input "3"
click at [772, 545] on input "3" at bounding box center [785, 547] width 45 height 37
click at [791, 142] on div "Agendas Meetings Back All CFAC Meeting Roll Call 5 Agenda/Minutes 3 Alliance Up…" at bounding box center [706, 454] width 471 height 789
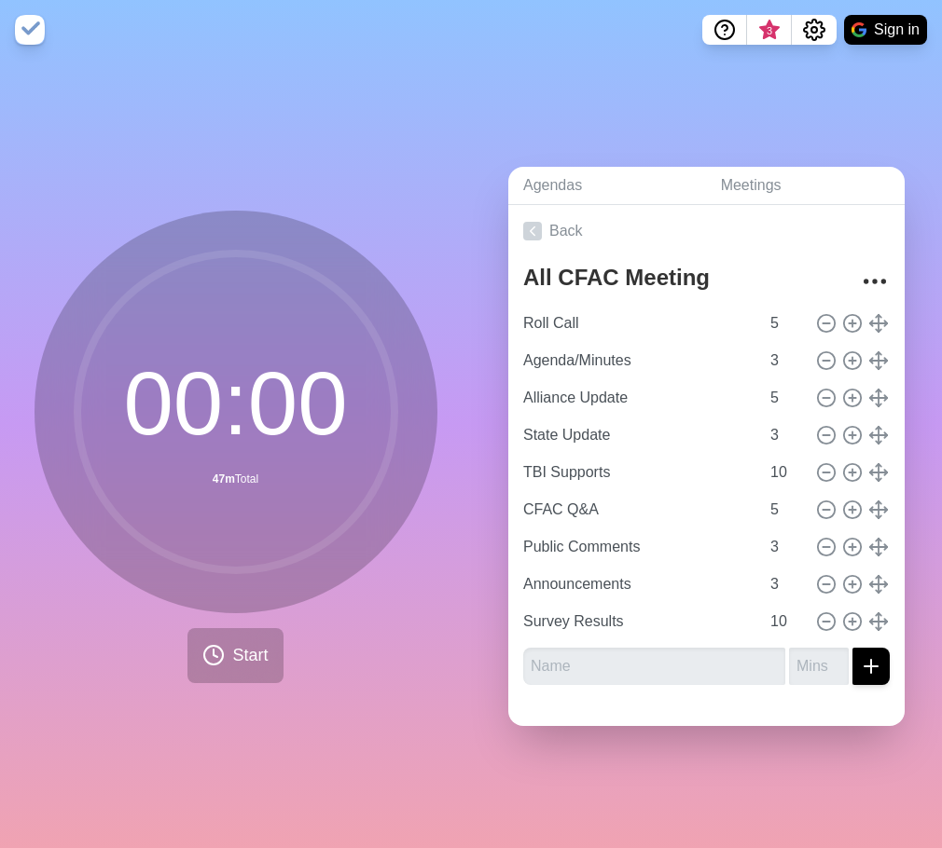
click at [794, 122] on div "Agendas Meetings Back All CFAC Meeting Roll Call 5 Agenda/Minutes 3 Alliance Up…" at bounding box center [706, 454] width 471 height 789
click at [770, 419] on input "4" at bounding box center [785, 435] width 45 height 37
type input "3"
click at [768, 433] on input "3" at bounding box center [785, 435] width 45 height 37
click at [769, 323] on input "4" at bounding box center [785, 323] width 45 height 37
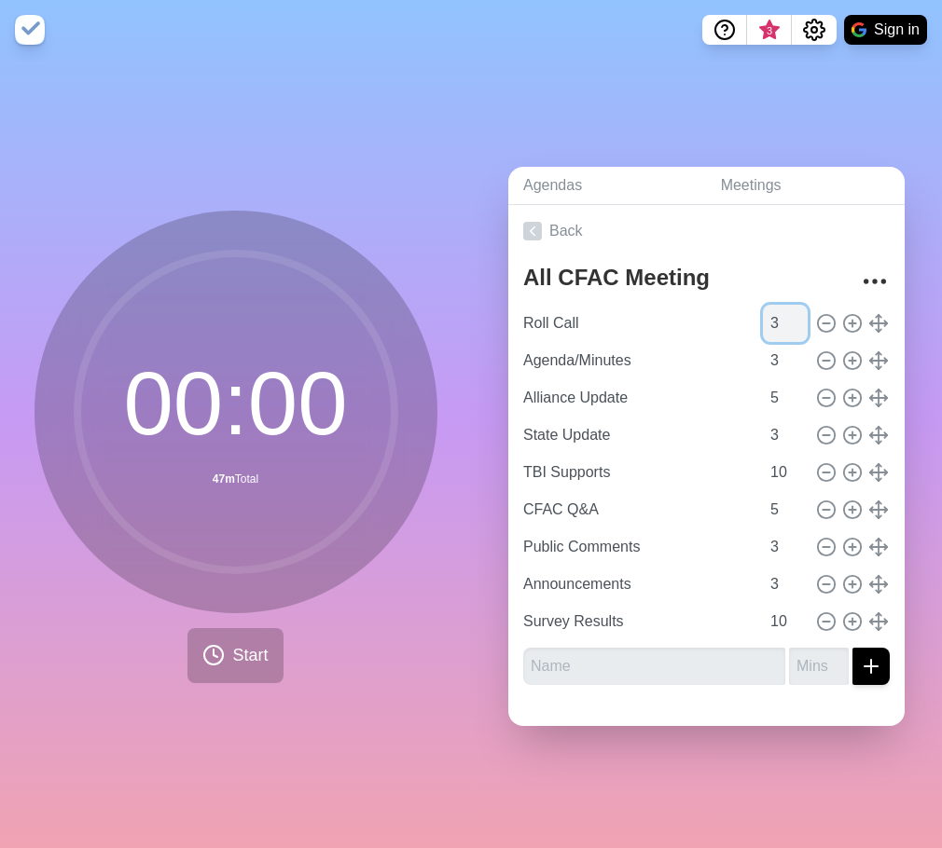
click at [769, 323] on input "3" at bounding box center [785, 323] width 45 height 37
click at [773, 311] on input "4" at bounding box center [785, 323] width 45 height 37
type input "5"
click at [773, 311] on input "5" at bounding box center [785, 323] width 45 height 37
click at [792, 140] on div "Agendas Meetings Back All CFAC Meeting Roll Call 5 Agenda/Minutes 3 Alliance Up…" at bounding box center [706, 454] width 471 height 789
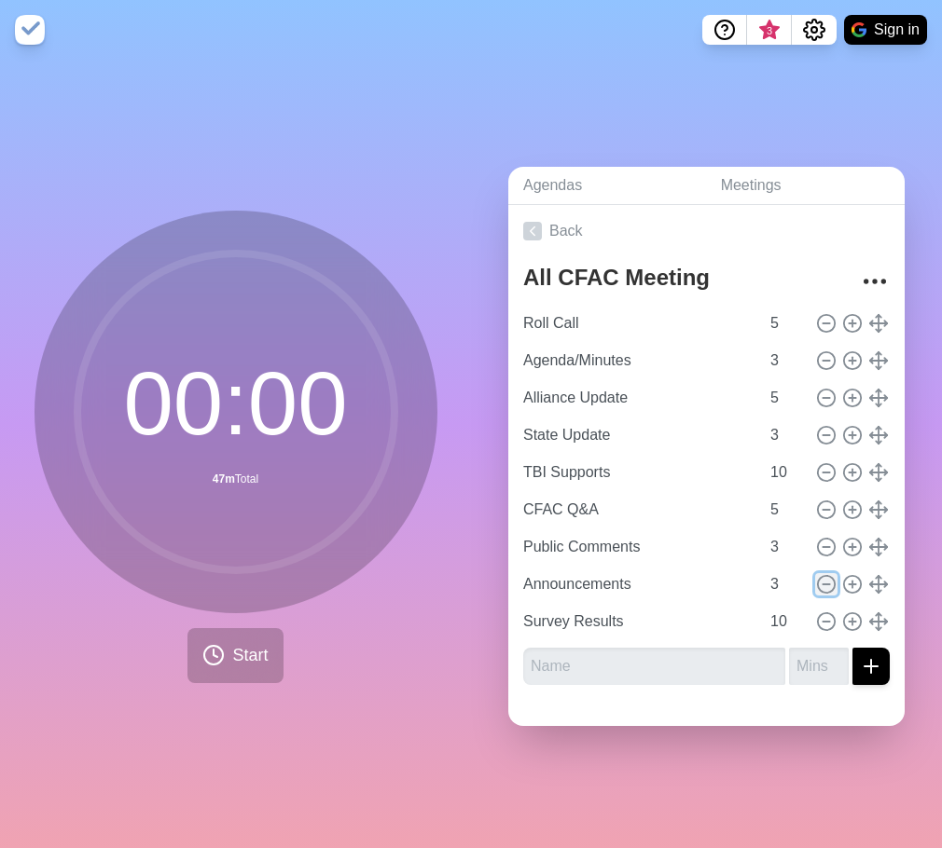
click at [816, 575] on icon at bounding box center [826, 584] width 21 height 21
type input "Survey Results"
type input "10"
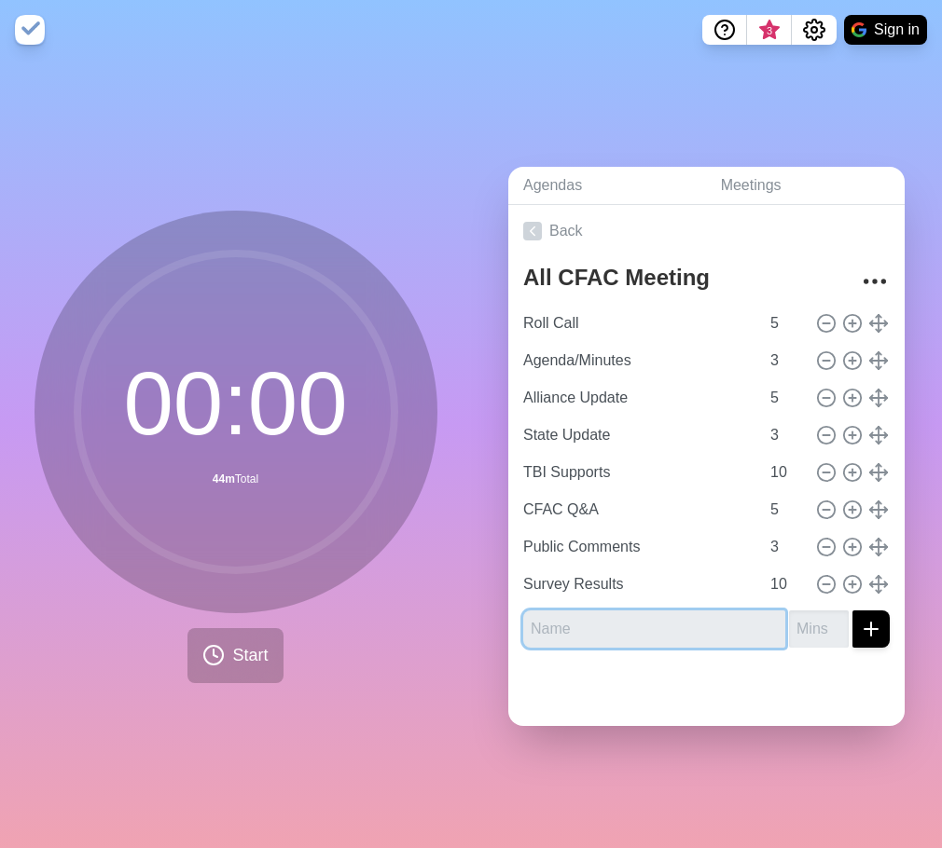
click at [687, 628] on input "text" at bounding box center [654, 629] width 262 height 37
type input "Announcements"
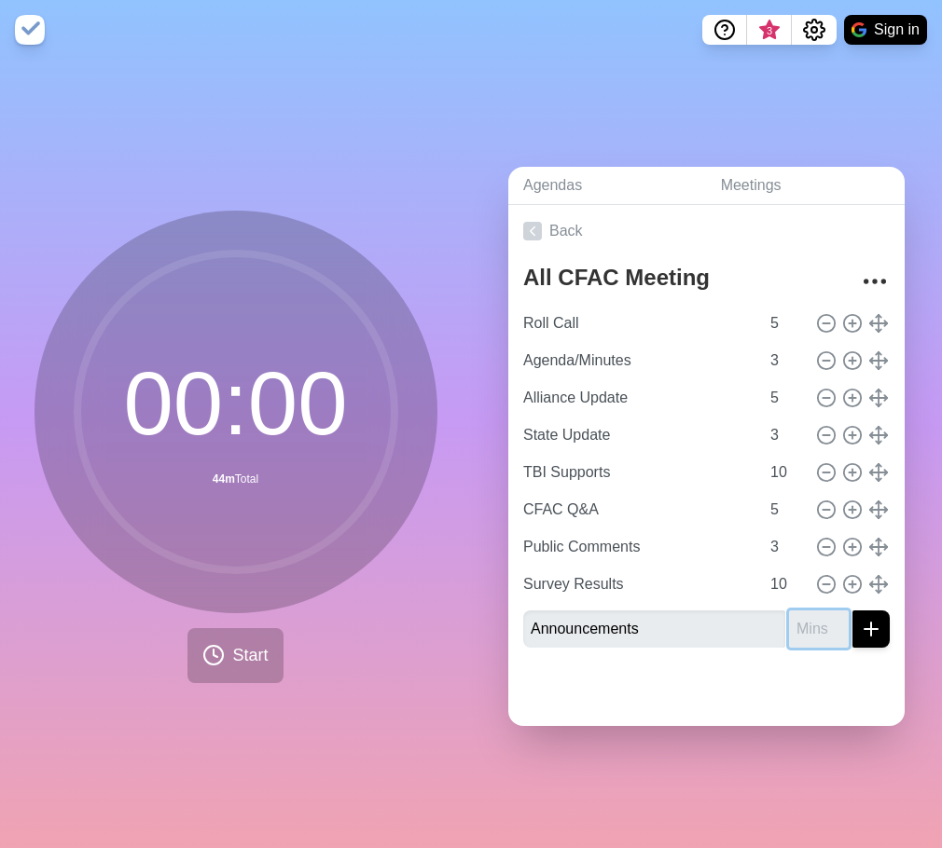
click at [791, 626] on input "number" at bounding box center [819, 629] width 60 height 37
type input "5"
type input "3"
click at [736, 669] on div at bounding box center [706, 694] width 396 height 63
click at [860, 618] on icon "submit" at bounding box center [871, 629] width 22 height 22
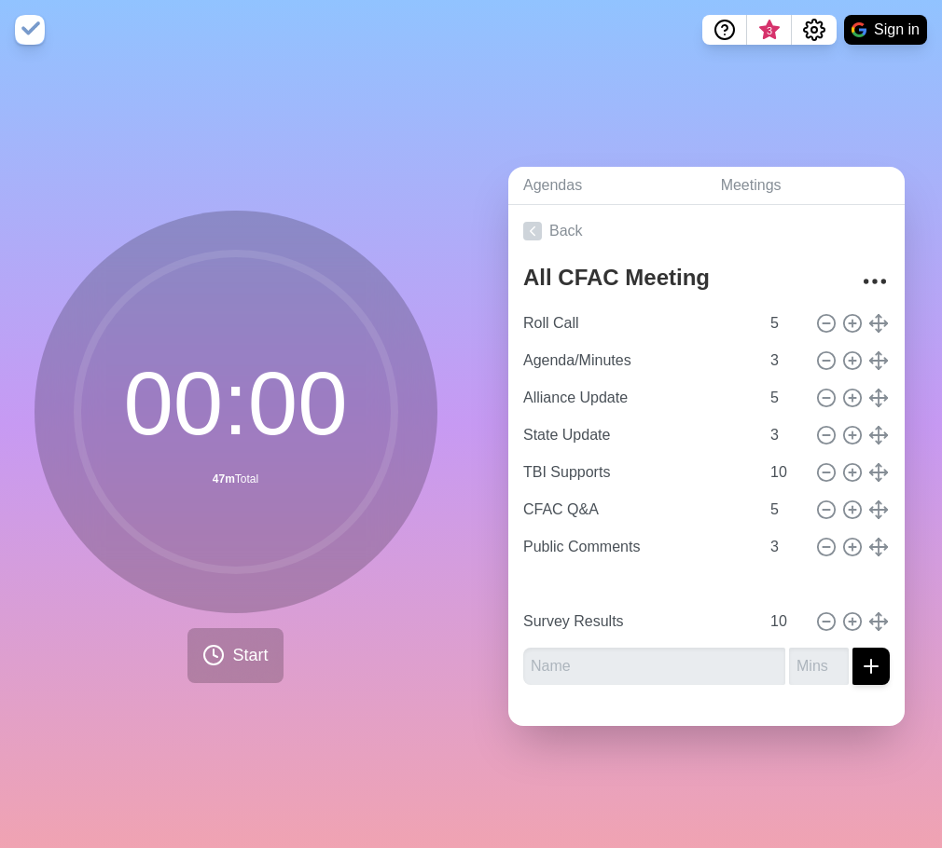
type input "Announcements"
type input "3"
type input "Survey Results"
type input "10"
click at [767, 622] on input "9" at bounding box center [785, 621] width 45 height 37
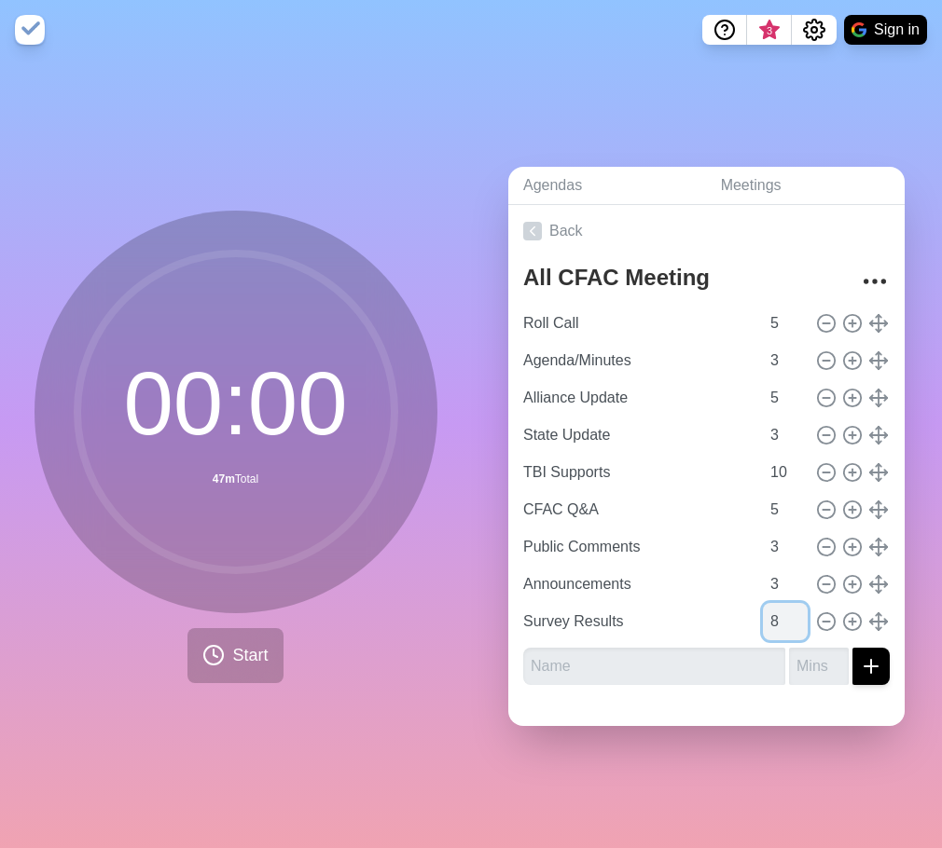
type input "8"
click at [767, 622] on input "8" at bounding box center [785, 621] width 45 height 37
click at [753, 128] on div "Agendas Meetings Back All CFAC Meeting Roll Call 5 Agenda/Minutes 3 Alliance Up…" at bounding box center [706, 454] width 471 height 789
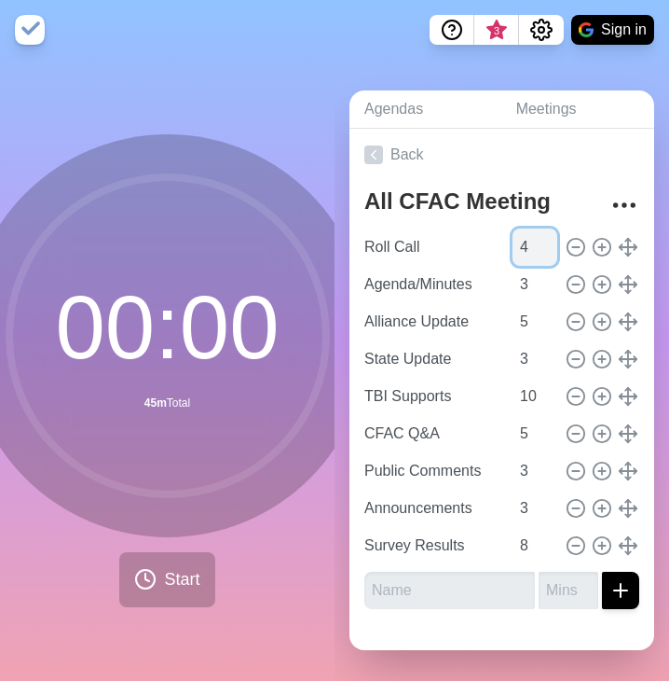
click at [523, 245] on input "4" at bounding box center [535, 246] width 45 height 37
click at [523, 245] on input "3" at bounding box center [535, 246] width 45 height 37
type input "2"
click at [523, 245] on input "2" at bounding box center [535, 246] width 45 height 37
click at [518, 533] on input "9" at bounding box center [535, 545] width 45 height 37
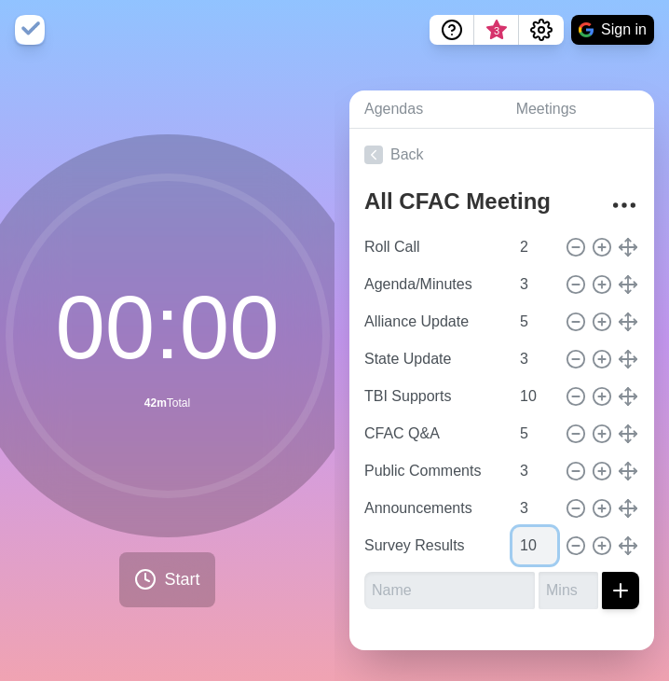
type input "10"
click at [518, 533] on input "10" at bounding box center [535, 545] width 45 height 37
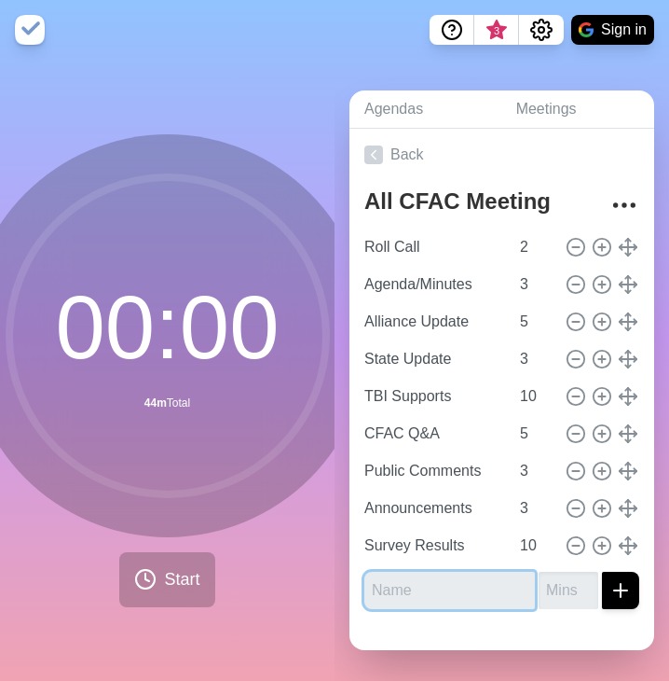
click at [461, 581] on input "text" at bounding box center [450, 589] width 171 height 37
type input "Action Items"
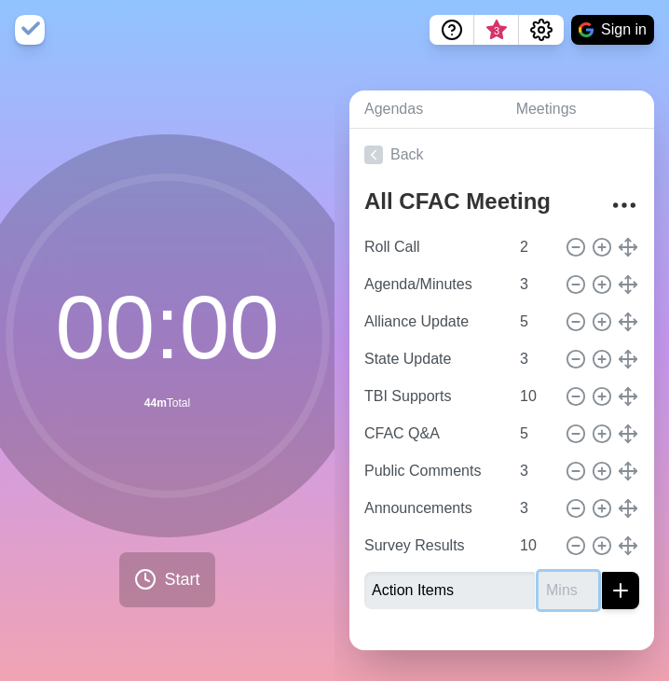
click at [540, 589] on input "number" at bounding box center [569, 589] width 60 height 37
type input "2"
type input "1"
type input "2"
click at [337, 285] on div "Agendas Meetings Back All CFAC Meeting Roll Call 2 Agenda/Minutes 3 Alliance Up…" at bounding box center [502, 370] width 335 height 621
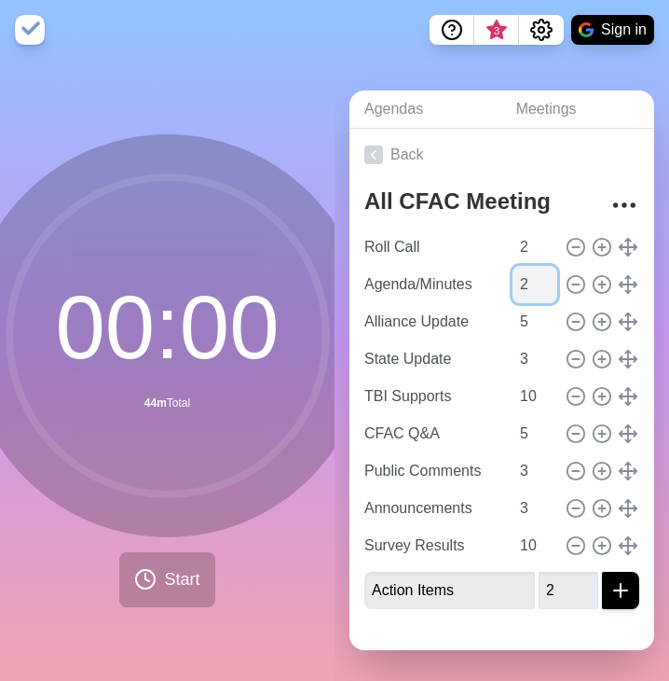
click at [520, 282] on input "2" at bounding box center [535, 284] width 45 height 37
type input "3"
click at [520, 270] on input "3" at bounding box center [535, 284] width 45 height 37
click at [610, 579] on icon "submit" at bounding box center [621, 590] width 22 height 22
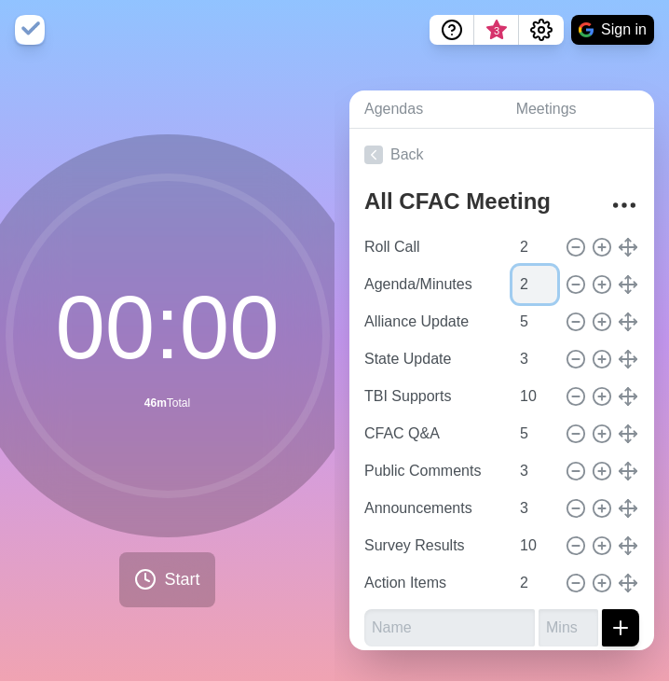
type input "2"
click at [520, 282] on input "2" at bounding box center [535, 284] width 45 height 37
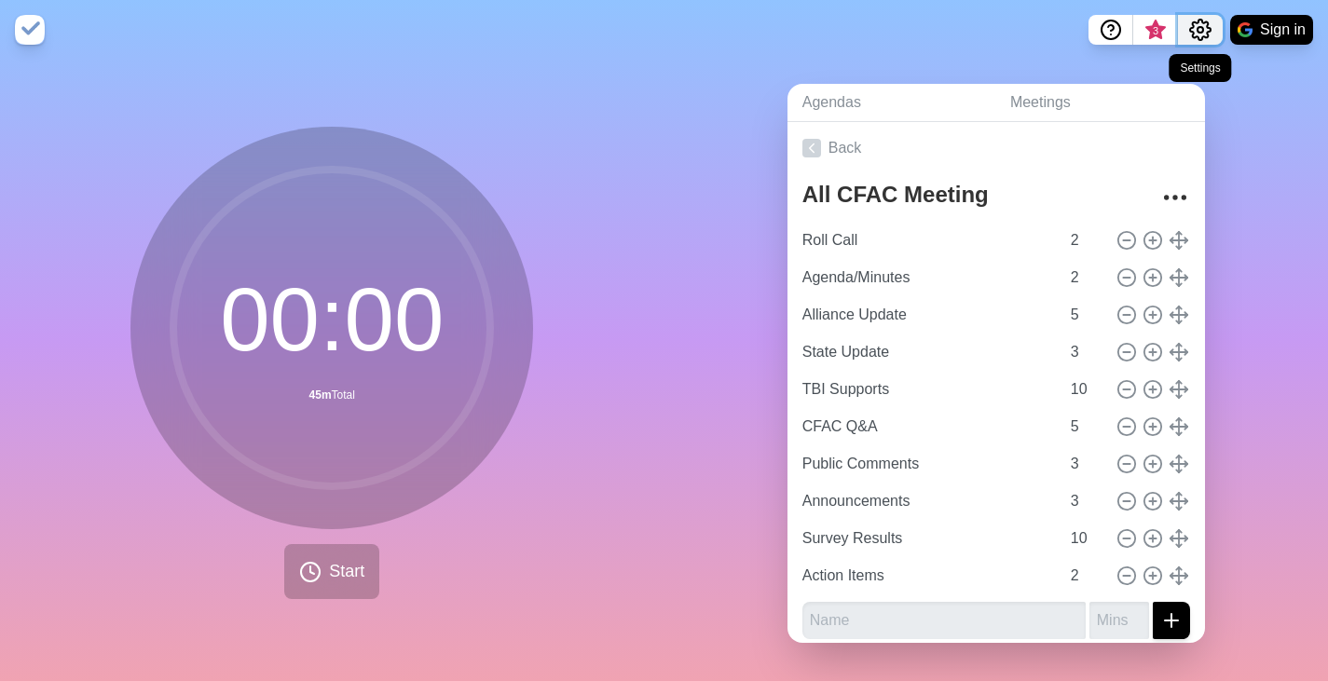
click at [1190, 31] on icon "Settings" at bounding box center [1201, 30] width 22 height 22
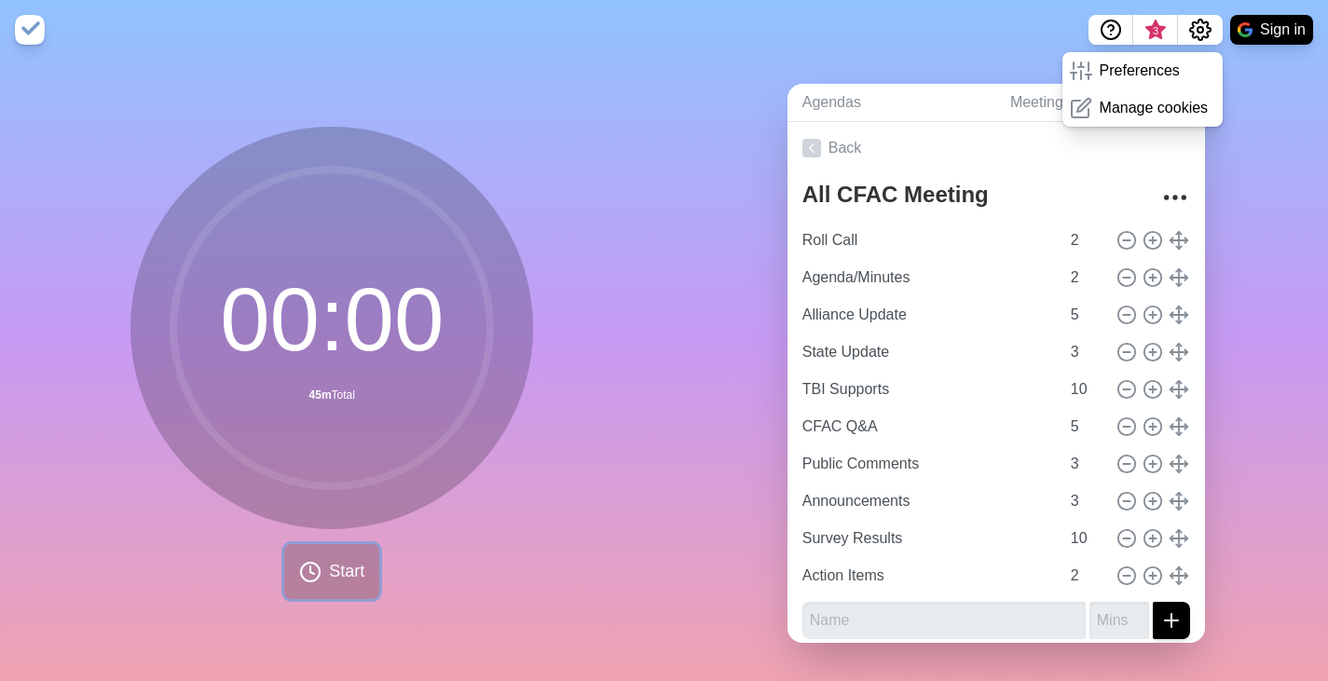
click at [332, 588] on button "Start" at bounding box center [331, 571] width 95 height 55
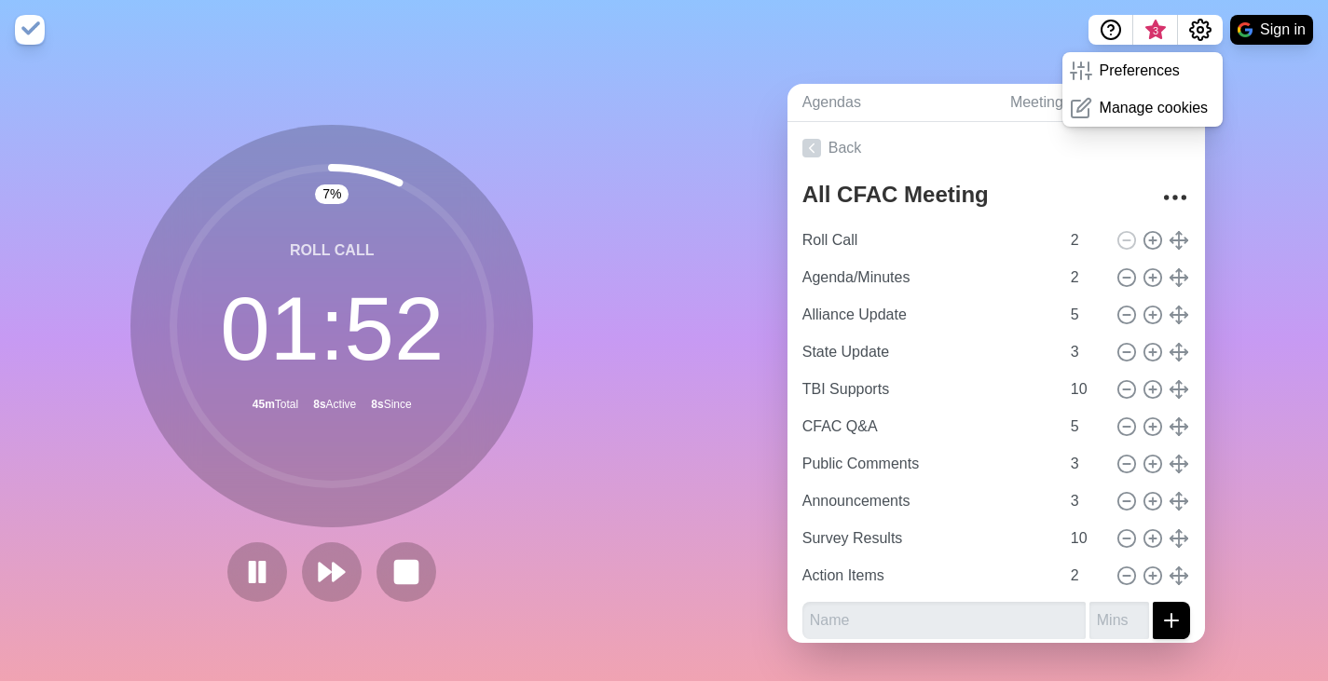
click at [1260, 242] on div "Agendas Meetings Back All CFAC Meeting Roll Call 2 Agenda/Minutes 2 Alliance Up…" at bounding box center [997, 371] width 665 height 622
click at [1272, 186] on div "Agendas Meetings Back All CFAC Meeting Roll Call 2 Agenda/Minutes 2 Alliance Up…" at bounding box center [997, 371] width 665 height 622
click at [334, 566] on polygon at bounding box center [340, 572] width 12 height 19
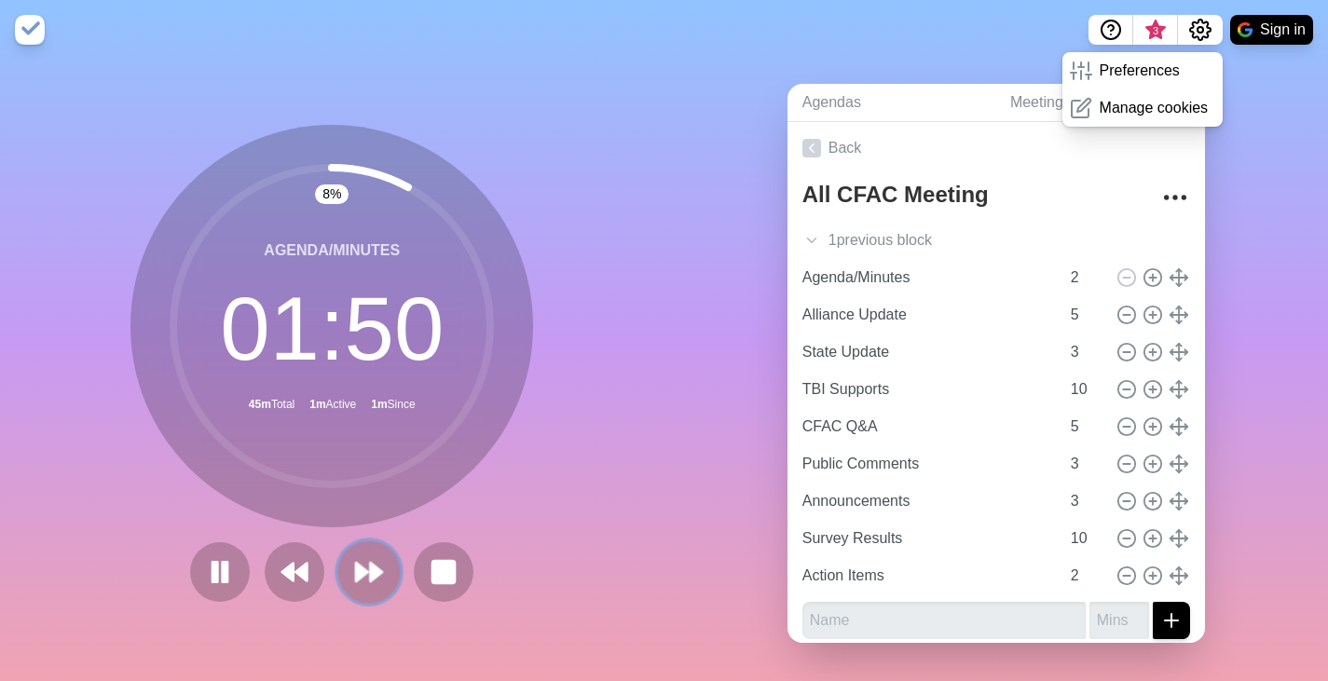
click at [356, 576] on polygon at bounding box center [362, 572] width 12 height 19
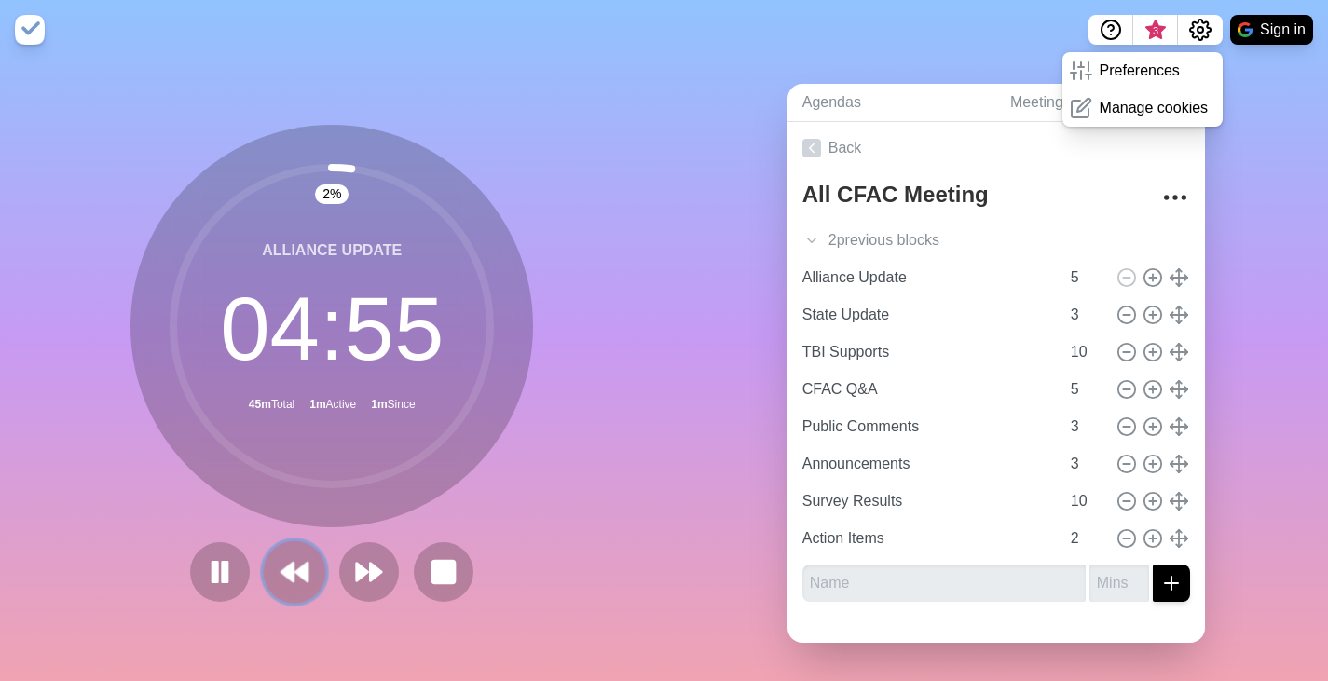
click at [271, 581] on button at bounding box center [295, 572] width 62 height 62
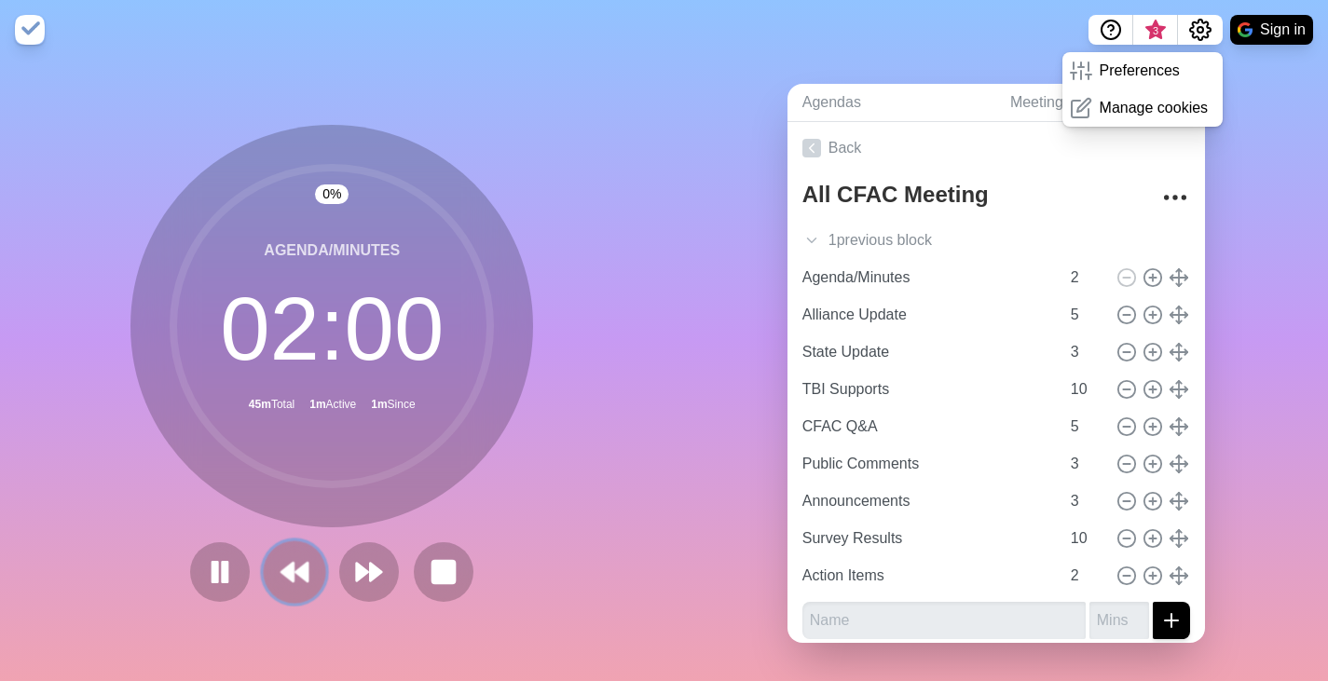
click at [271, 581] on button at bounding box center [295, 572] width 62 height 62
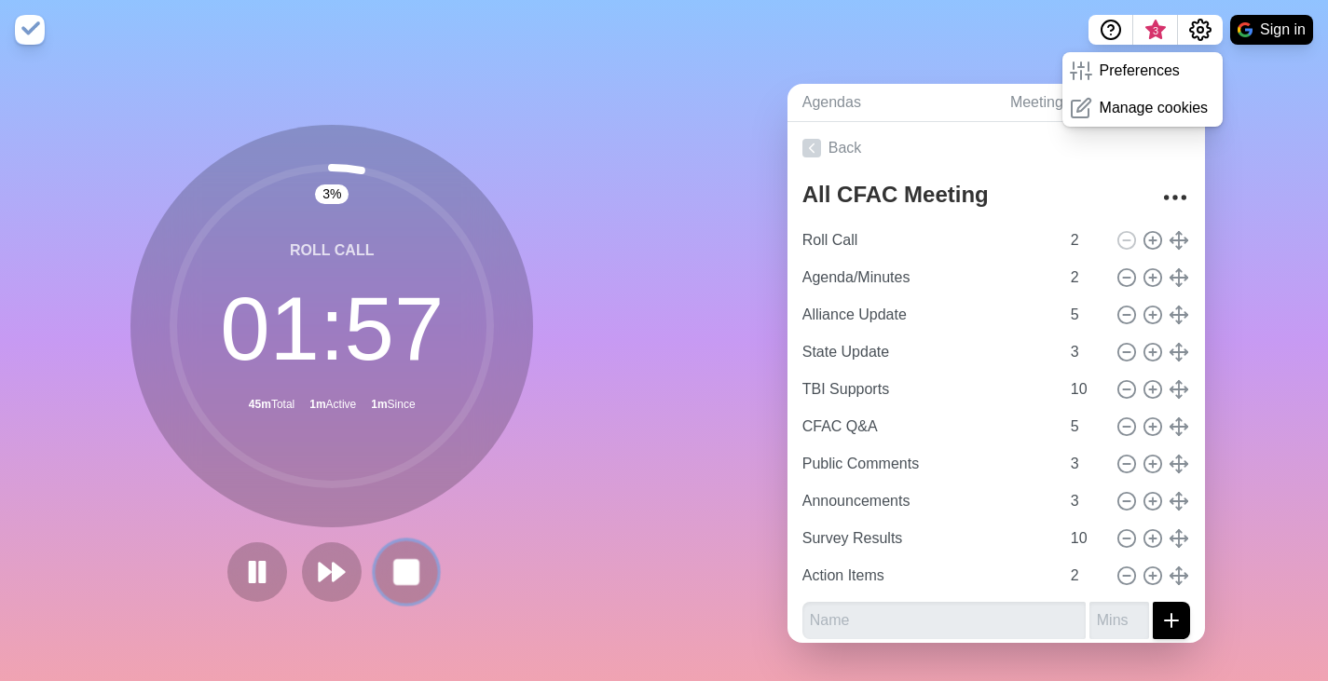
click at [399, 564] on rect at bounding box center [406, 571] width 23 height 23
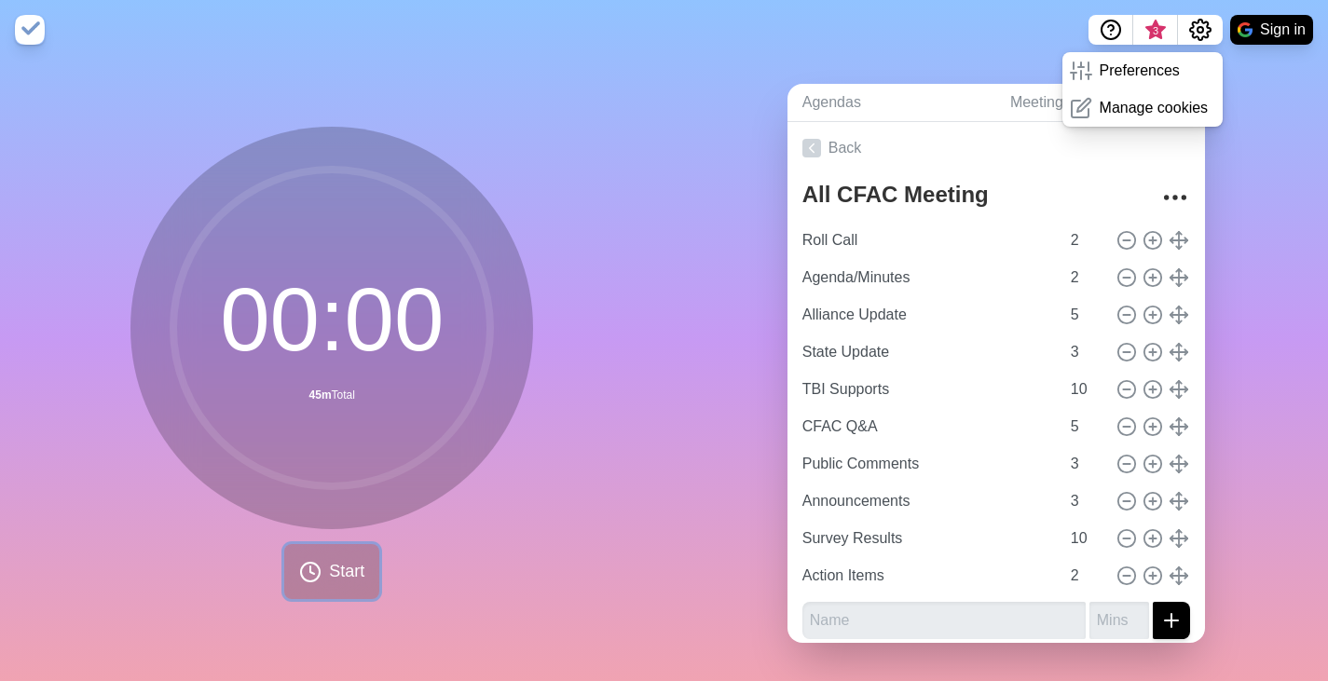
click at [337, 577] on span "Start" at bounding box center [346, 571] width 35 height 25
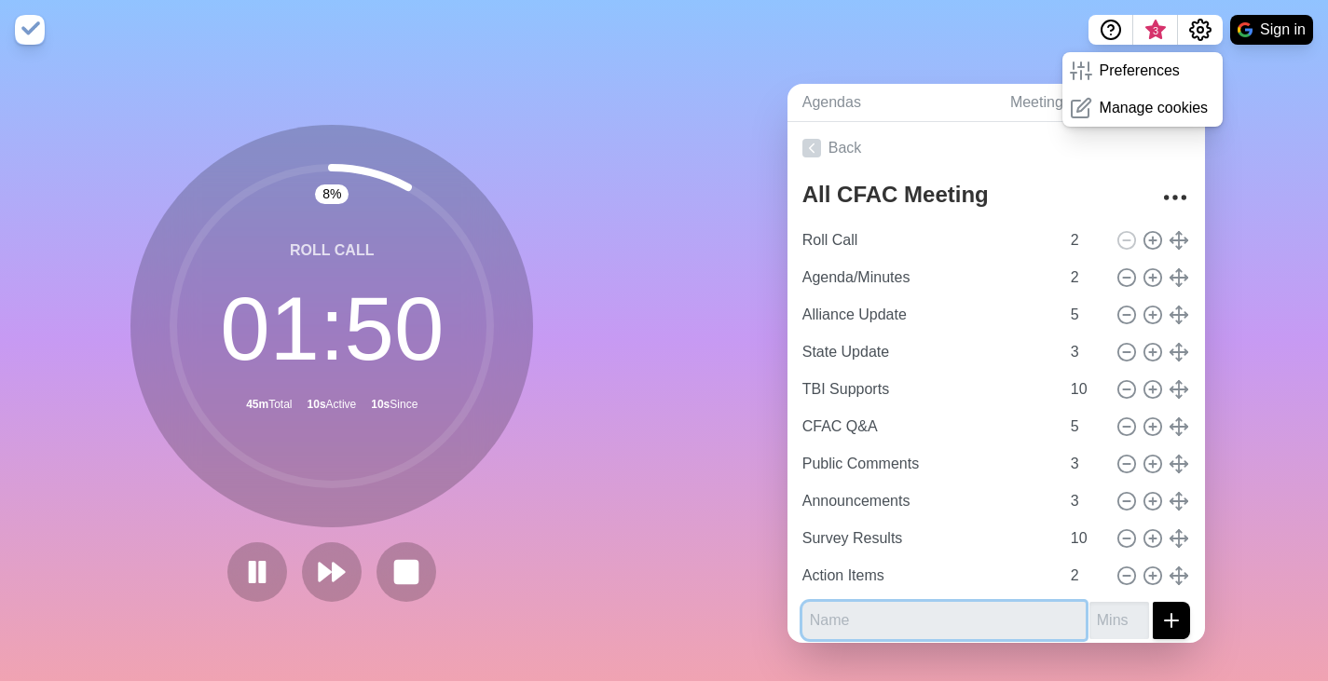
click at [834, 627] on input "text" at bounding box center [944, 620] width 283 height 37
type input "Welcome"
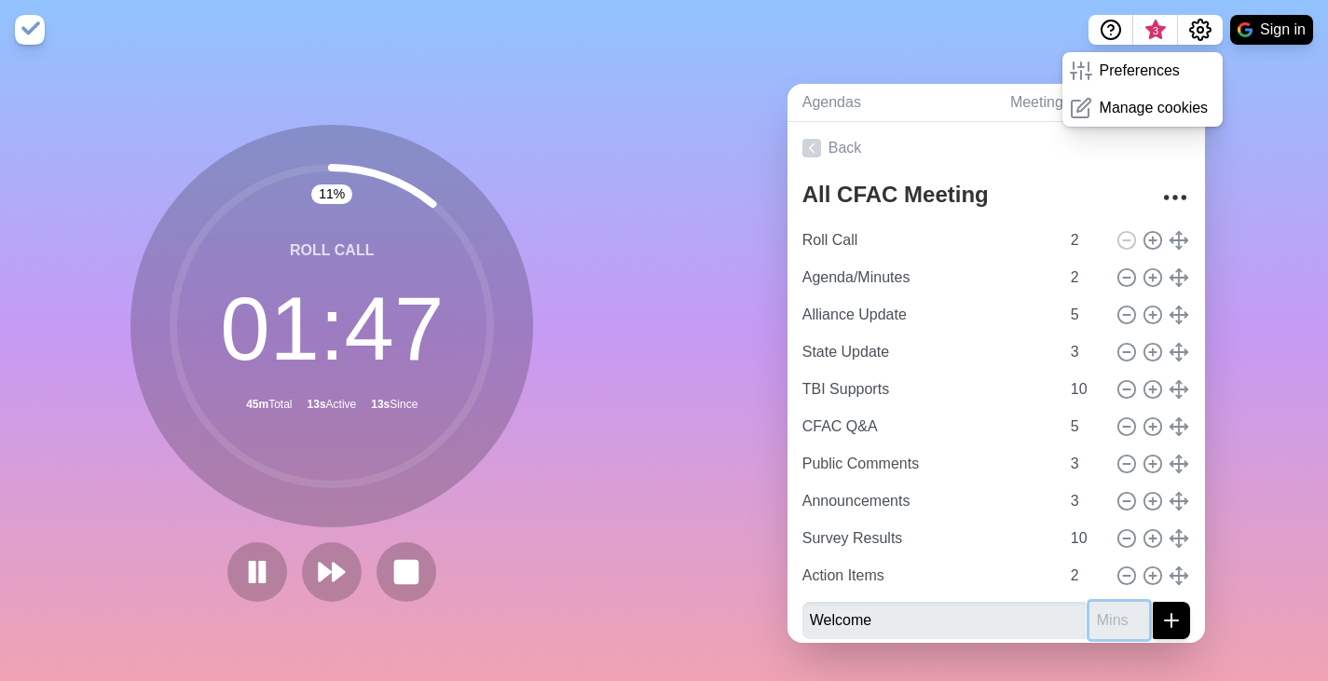
click at [1092, 628] on input "number" at bounding box center [1120, 620] width 60 height 37
type input "1"
drag, startPoint x: 1146, startPoint y: 621, endPoint x: 1167, endPoint y: 626, distance: 21.9
click at [1167, 626] on button "submit" at bounding box center [1171, 620] width 37 height 37
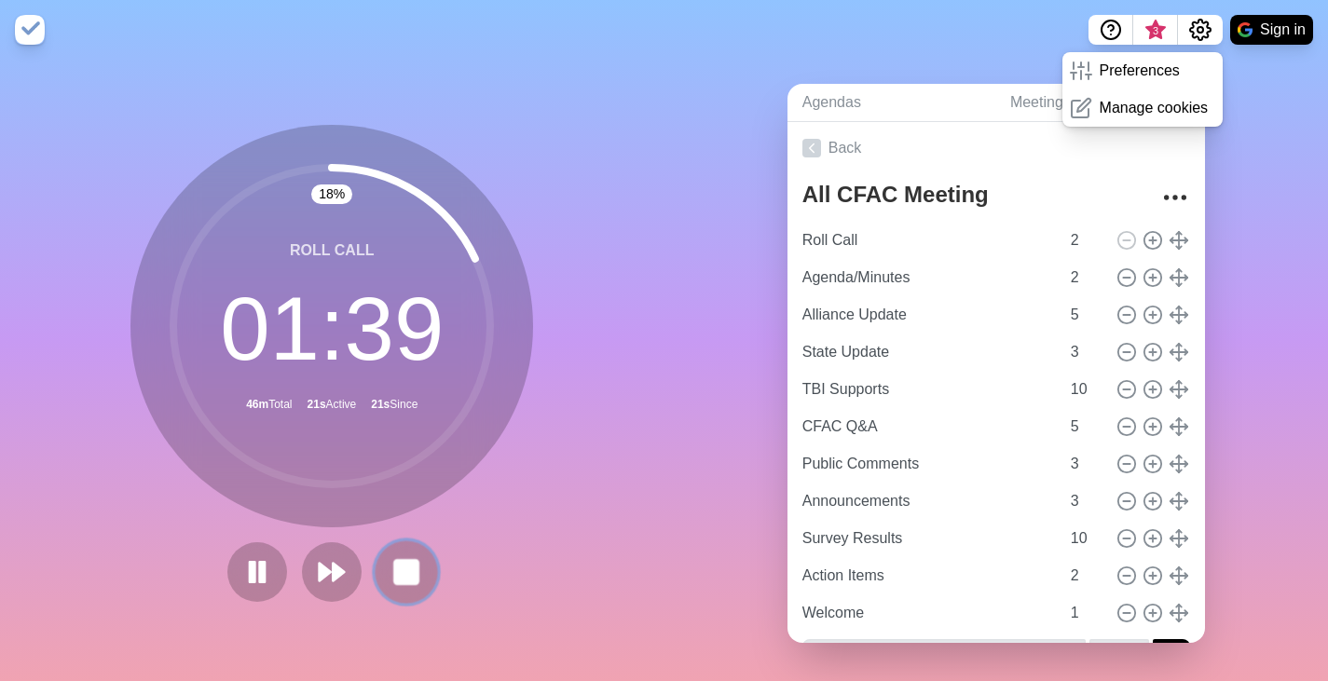
click at [416, 562] on button at bounding box center [407, 572] width 62 height 62
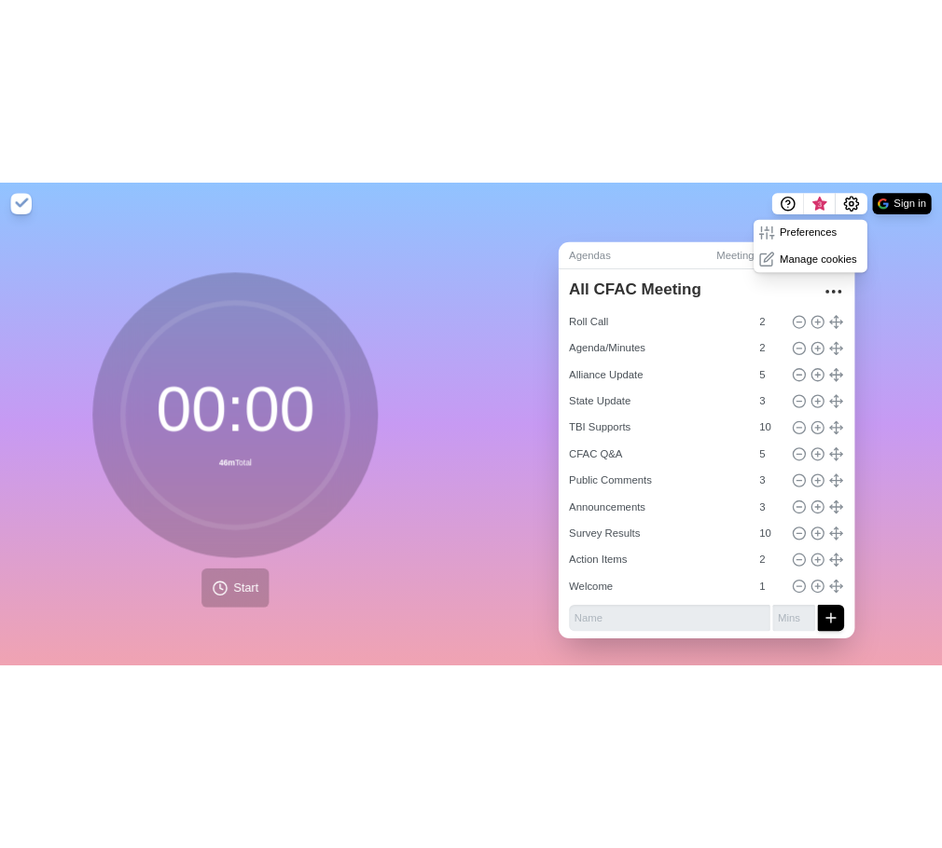
scroll to position [47, 0]
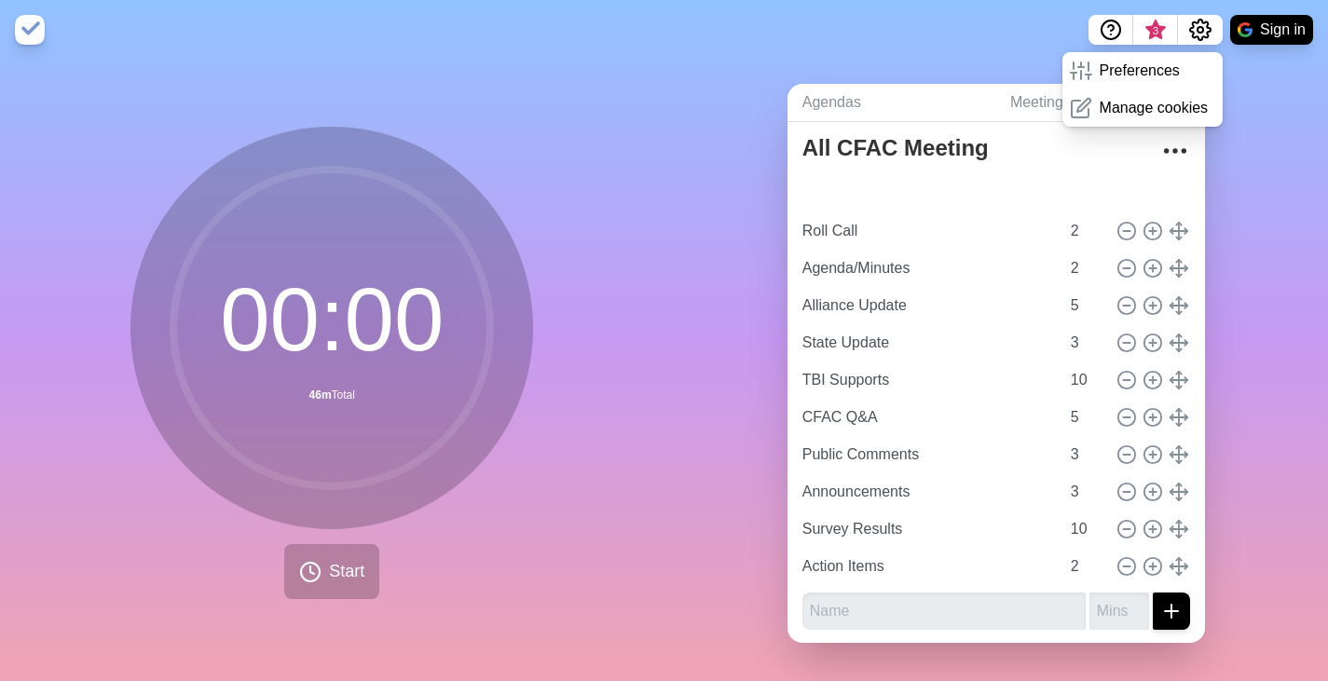
type input "Welcome"
type input "1"
type input "Roll Call"
type input "Agenda/Minutes"
type input "2"
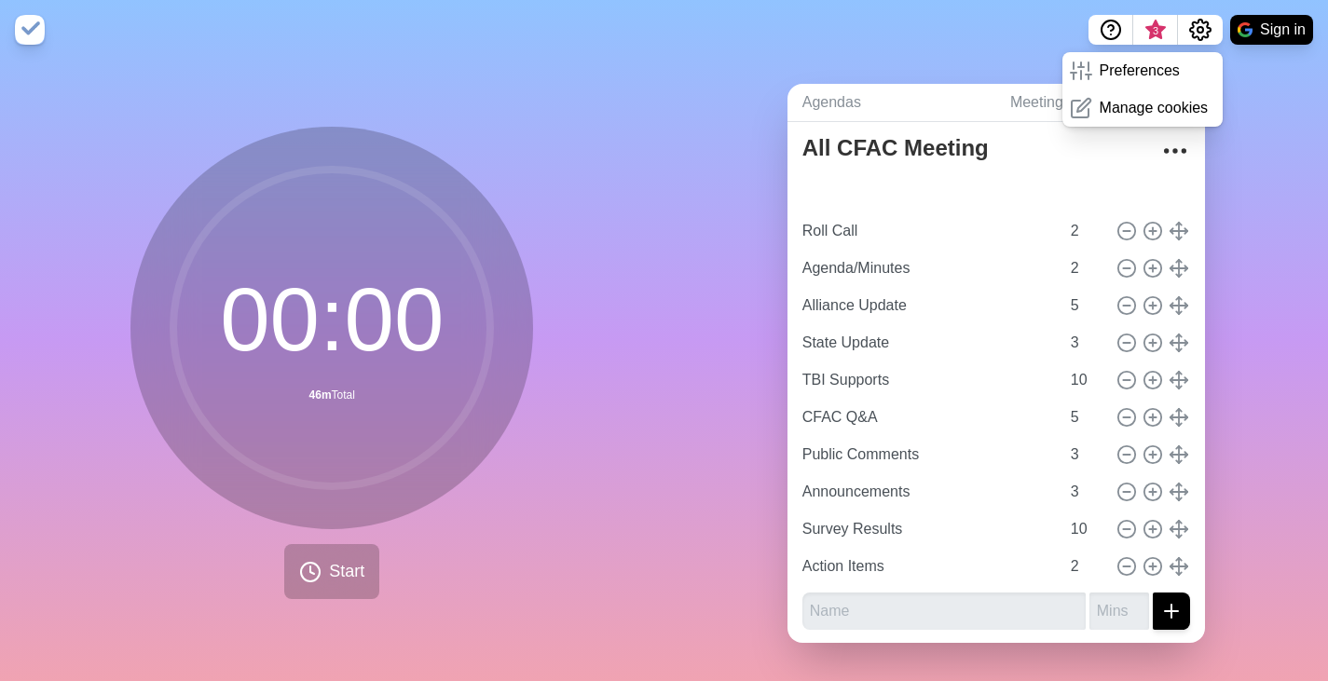
type input "Alliance Update"
type input "5"
type input "State Update"
type input "3"
type input "TBI Supports"
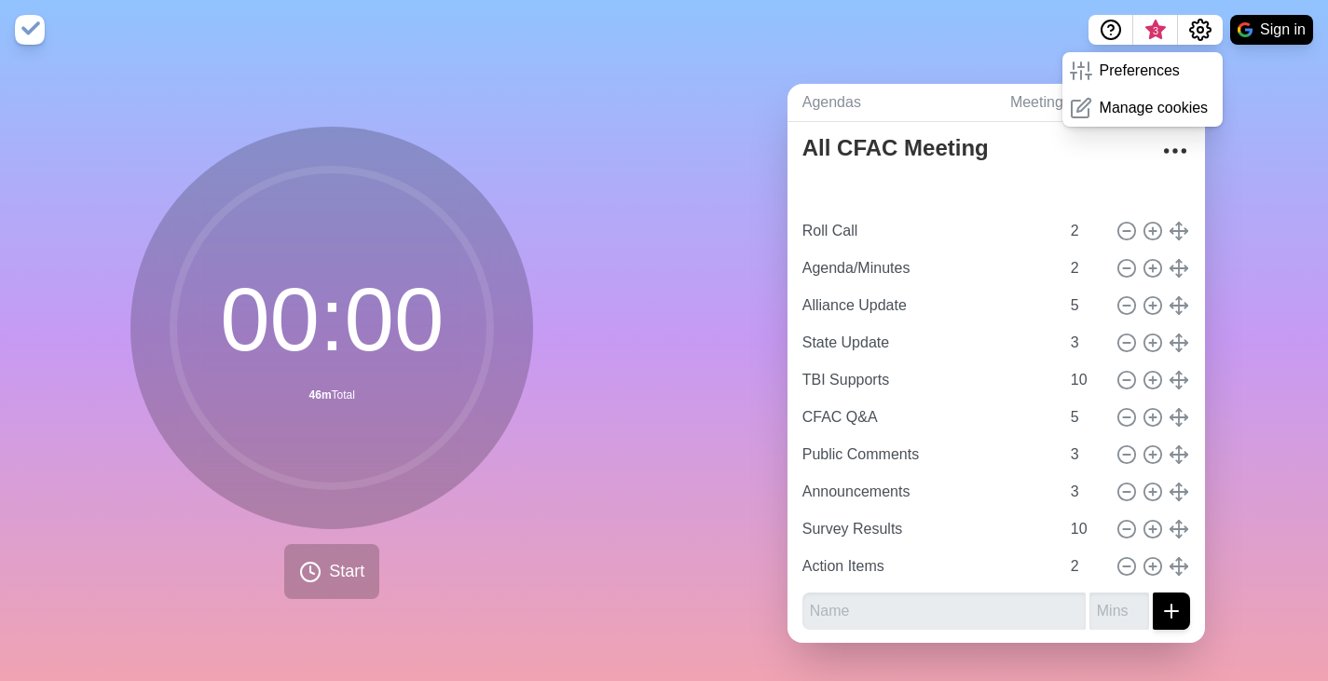
type input "10"
type input "CFAC Q&A"
type input "5"
type input "Public Comments"
type input "Announcements"
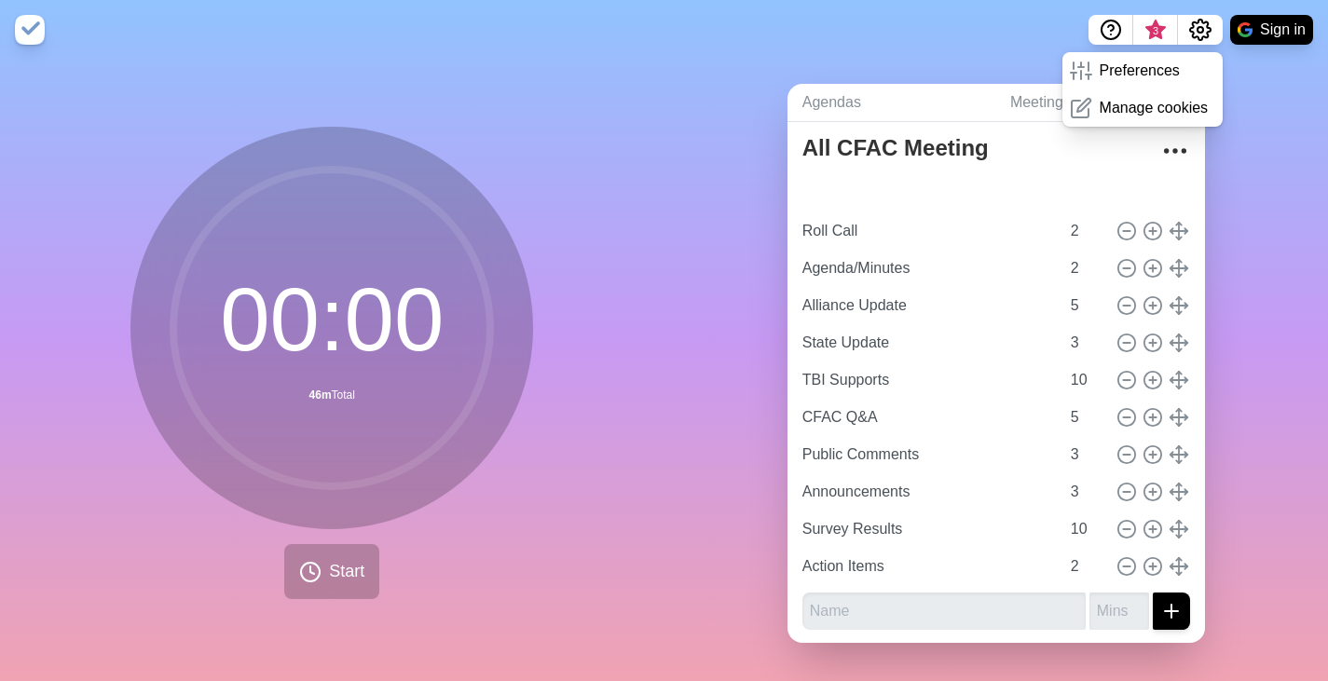
type input "3"
type input "Survey Results"
type input "10"
type input "Action Items"
type input "2"
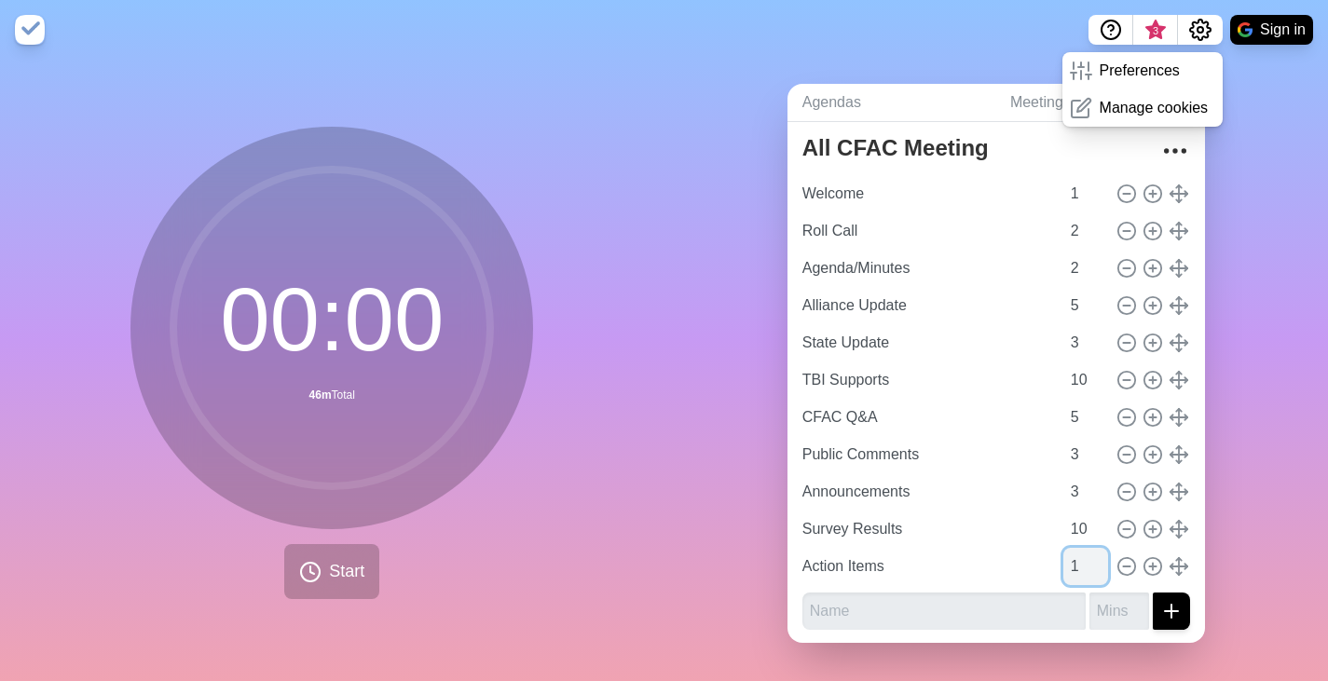
type input "1"
click at [1080, 567] on input "1" at bounding box center [1086, 566] width 45 height 37
click at [704, 301] on div "Agendas Meetings Back All CFAC Meeting Welcome 1 Roll Call 2 Agenda/Minutes 2 A…" at bounding box center [997, 371] width 665 height 622
click at [1253, 213] on div "Agendas Meetings Back All CFAC Meeting Welcome 1 Roll Call 2 Agenda/Minutes 2 A…" at bounding box center [997, 371] width 665 height 622
click at [1202, 28] on circle "Settings" at bounding box center [1201, 30] width 6 height 6
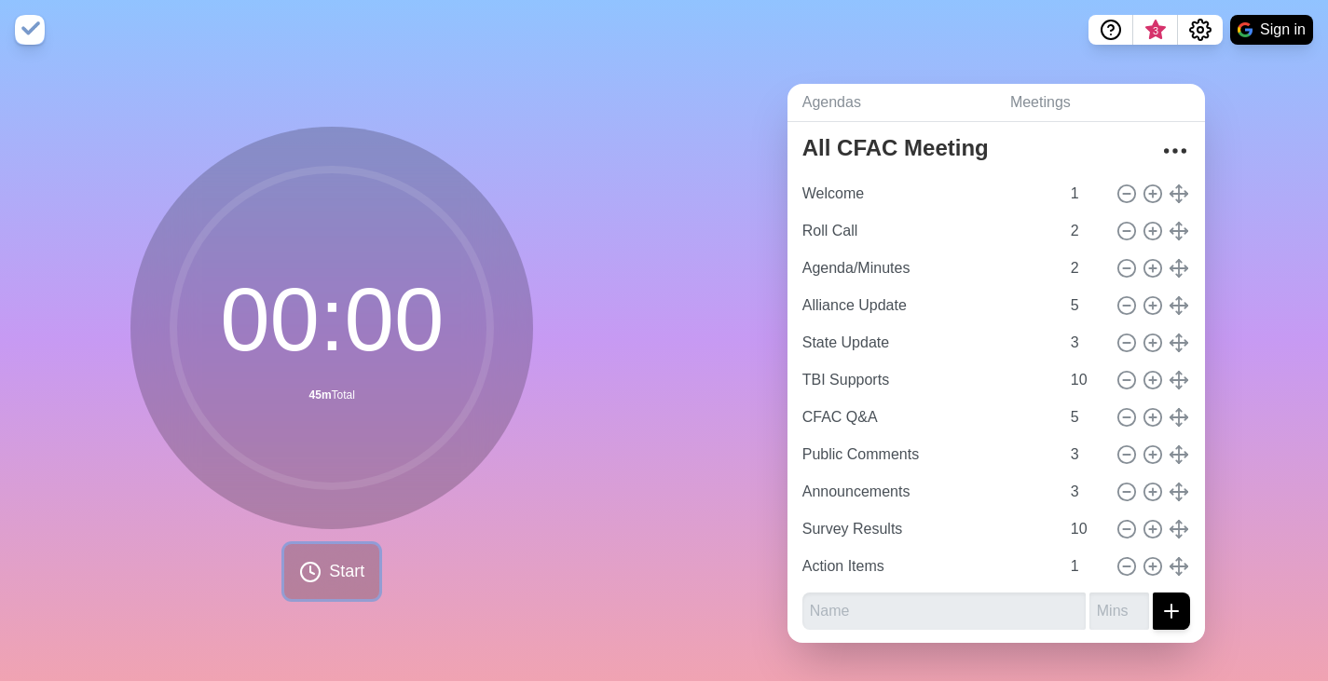
click at [320, 568] on button "Start" at bounding box center [331, 571] width 95 height 55
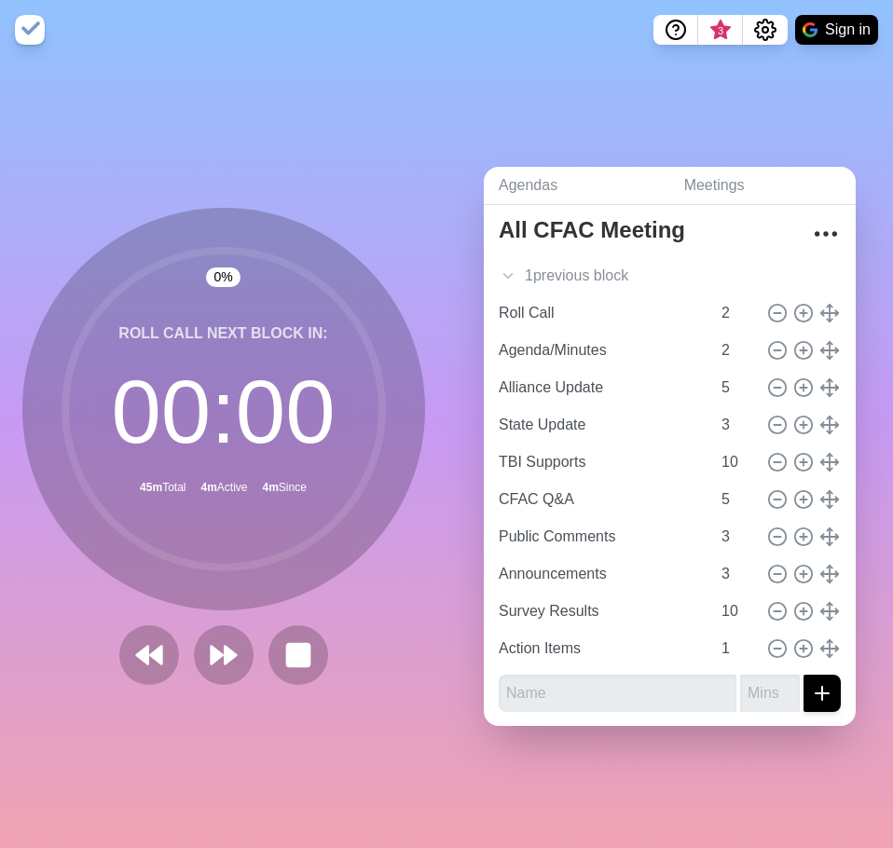
scroll to position [10, 0]
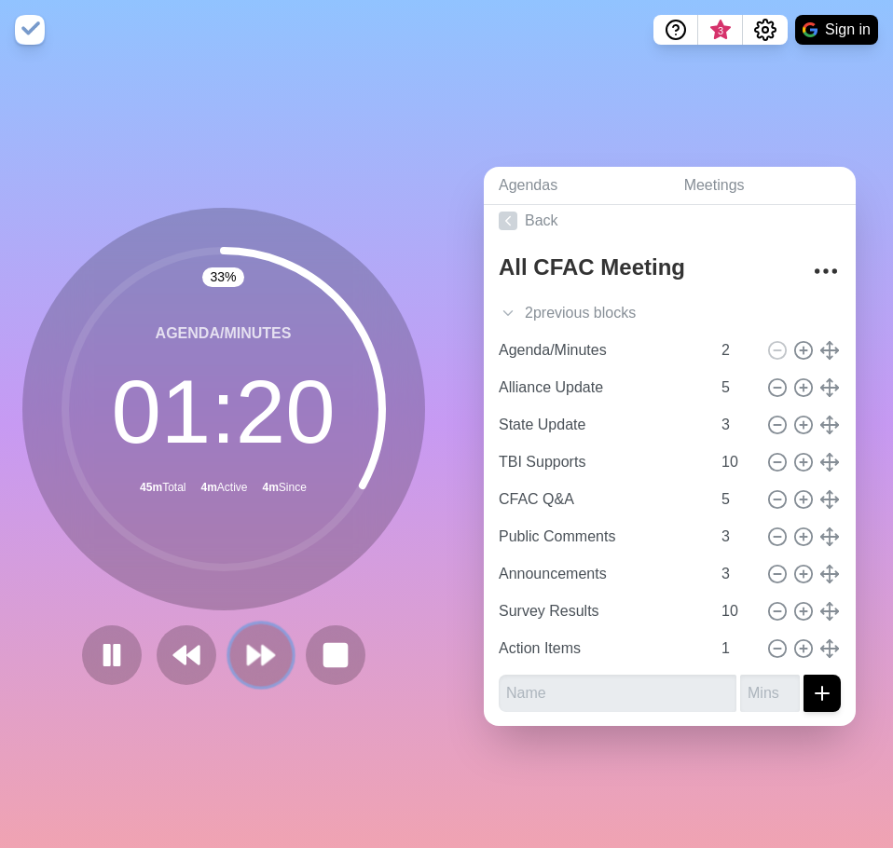
click at [248, 646] on polygon at bounding box center [254, 655] width 12 height 19
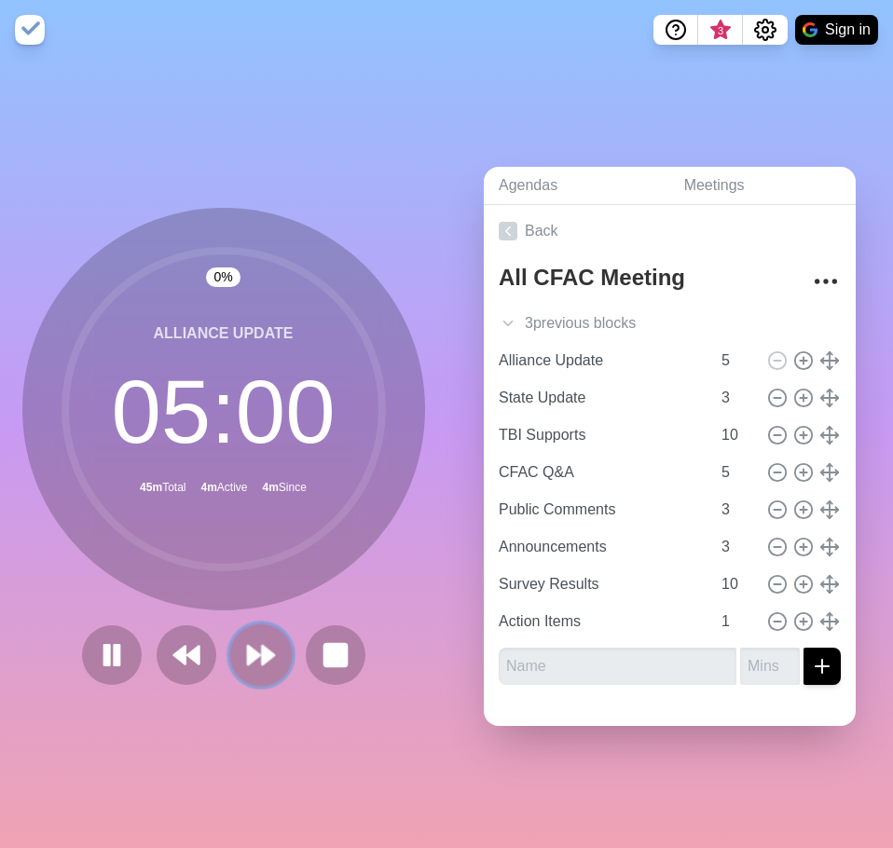
scroll to position [0, 0]
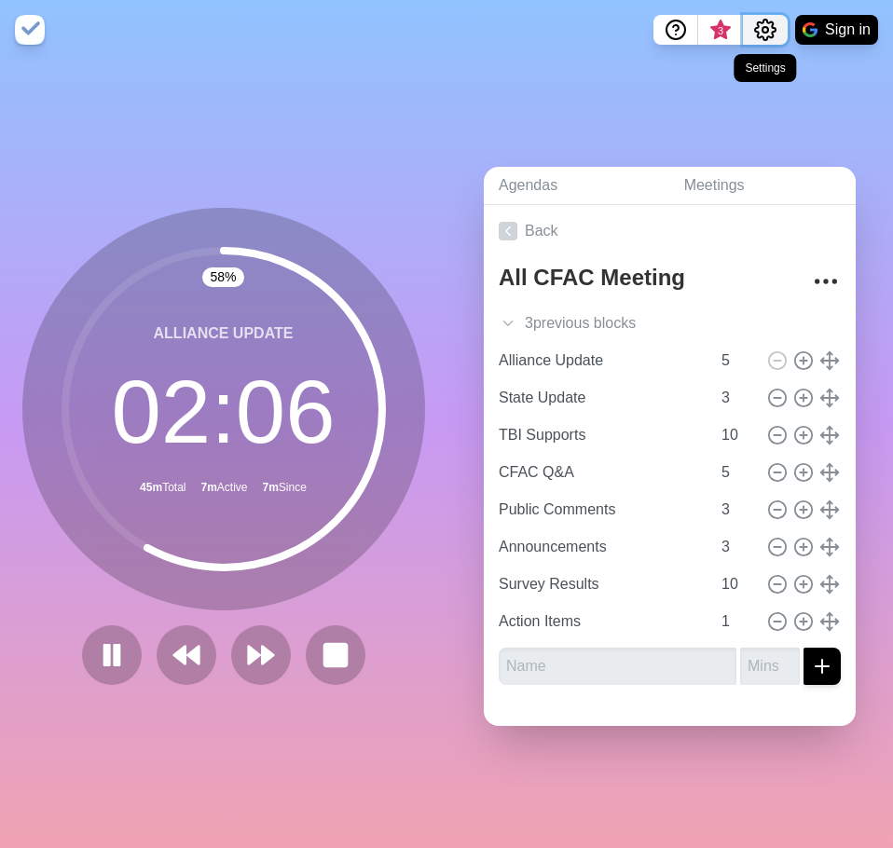
click at [770, 34] on icon "Settings" at bounding box center [765, 30] width 22 height 22
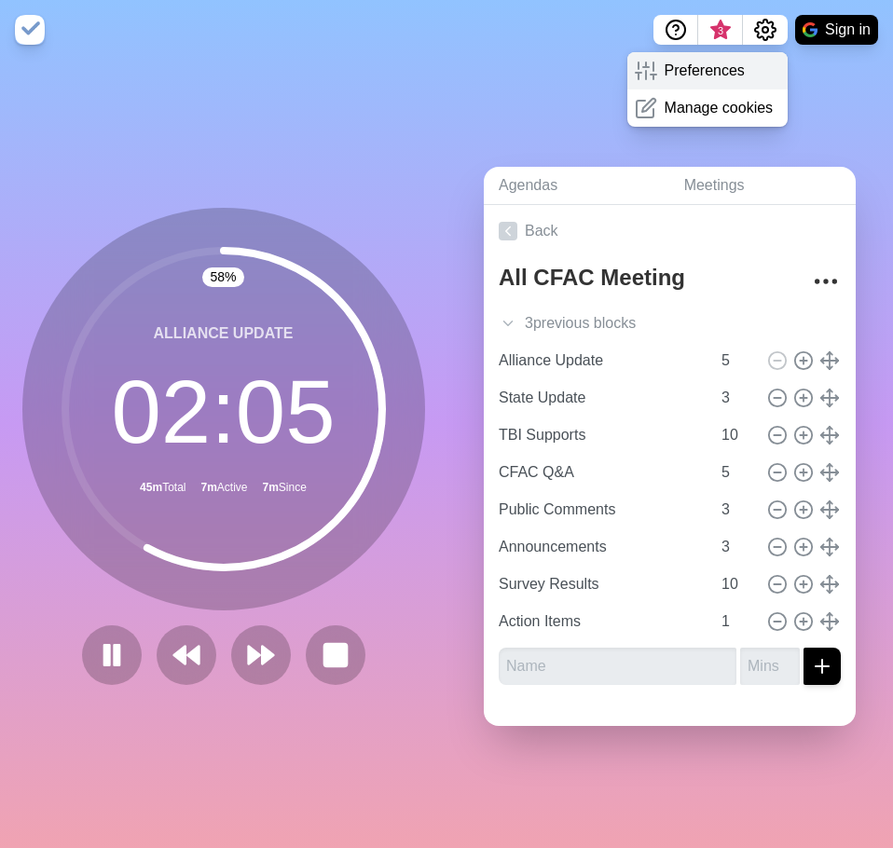
click at [741, 75] on div "Preferences" at bounding box center [707, 70] width 161 height 37
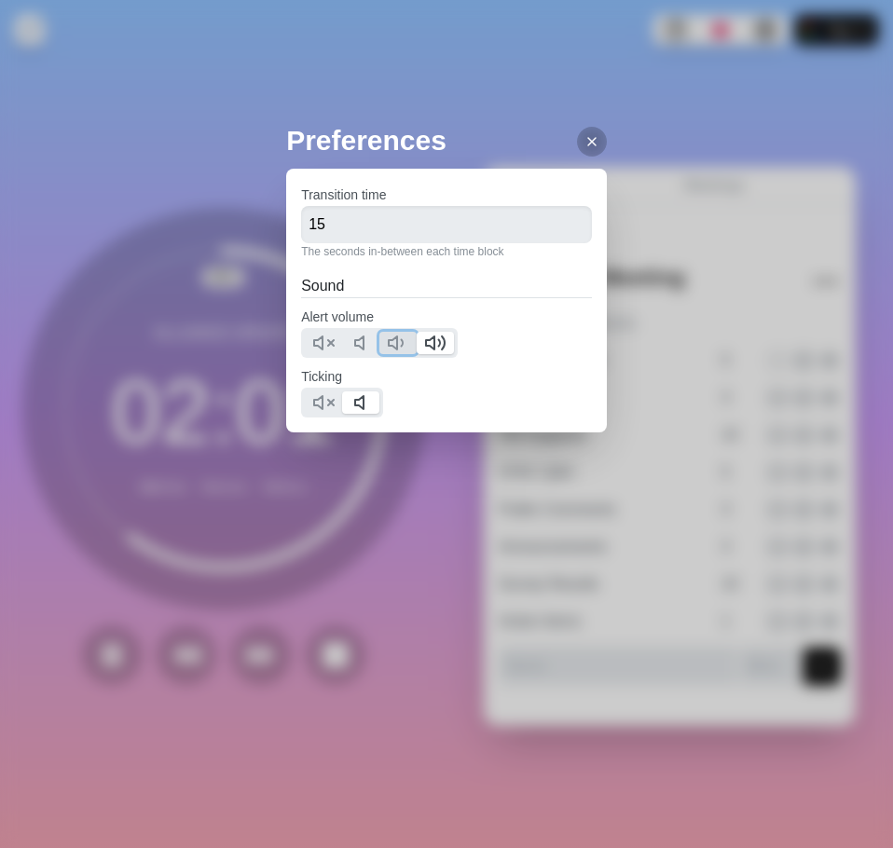
click at [392, 341] on polygon at bounding box center [393, 343] width 8 height 13
click at [330, 406] on icon at bounding box center [323, 403] width 22 height 22
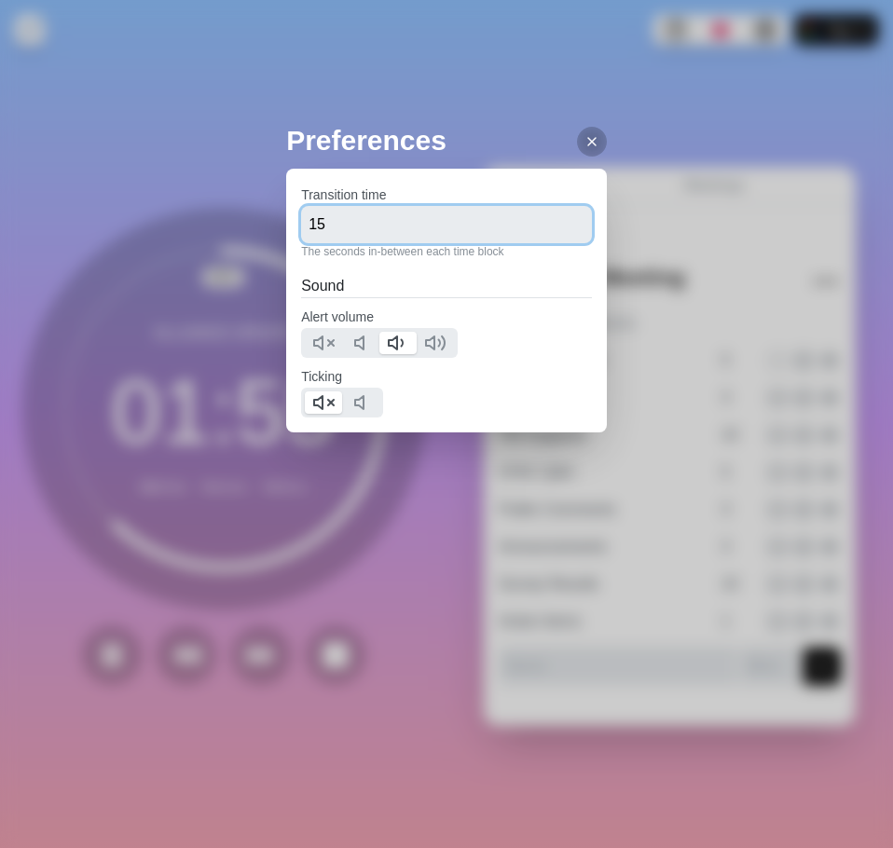
click at [457, 228] on input "15" at bounding box center [446, 224] width 291 height 37
click at [585, 144] on icon at bounding box center [592, 141] width 15 height 15
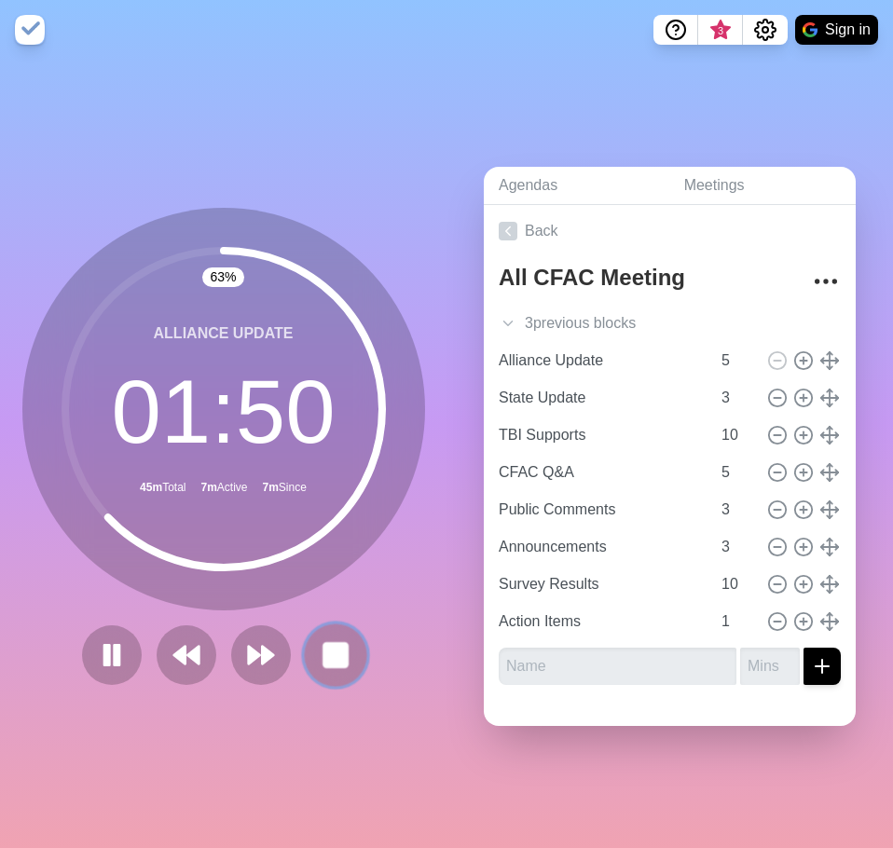
click at [336, 660] on rect at bounding box center [334, 654] width 23 height 23
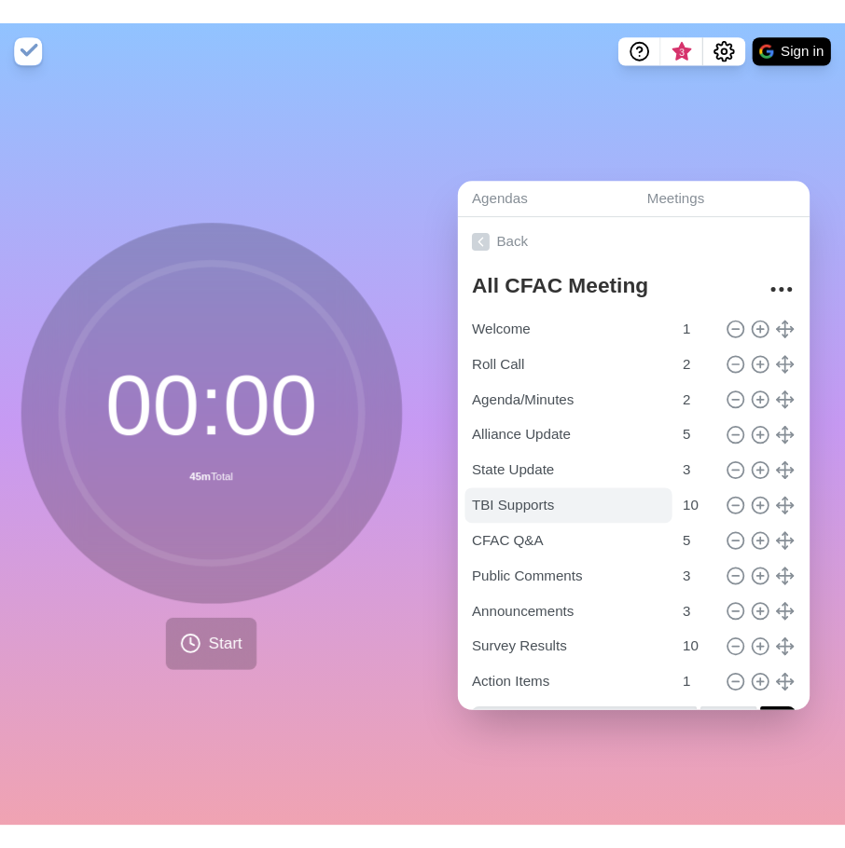
scroll to position [48, 0]
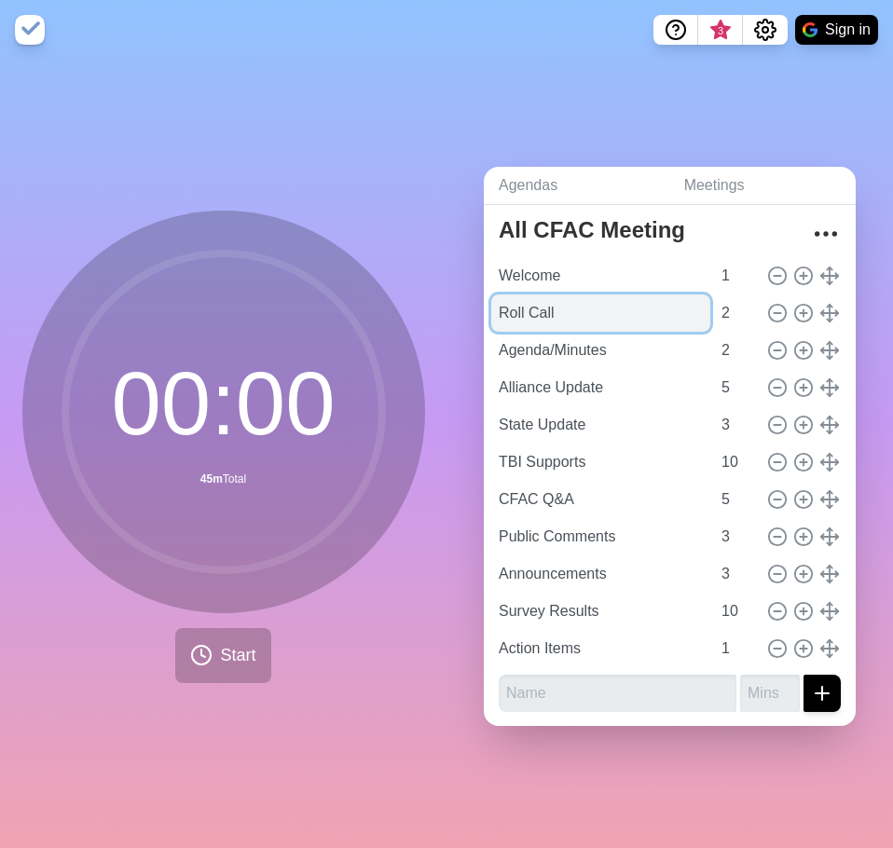
click at [581, 304] on input "Roll Call" at bounding box center [600, 313] width 219 height 37
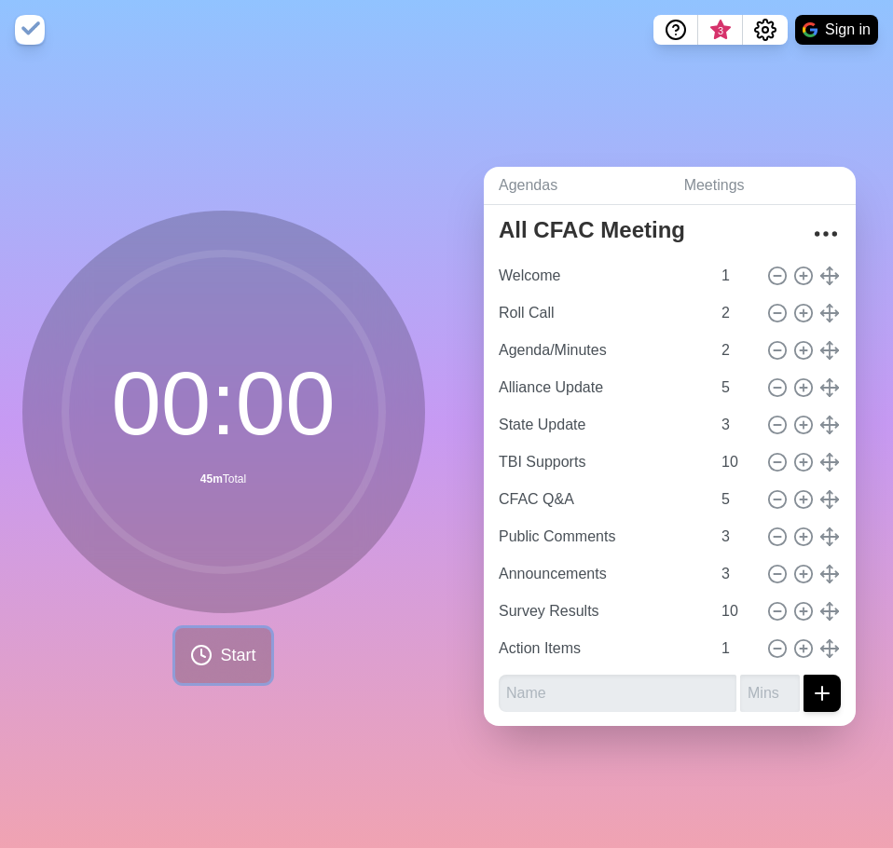
click at [226, 663] on button "Start" at bounding box center [222, 655] width 95 height 55
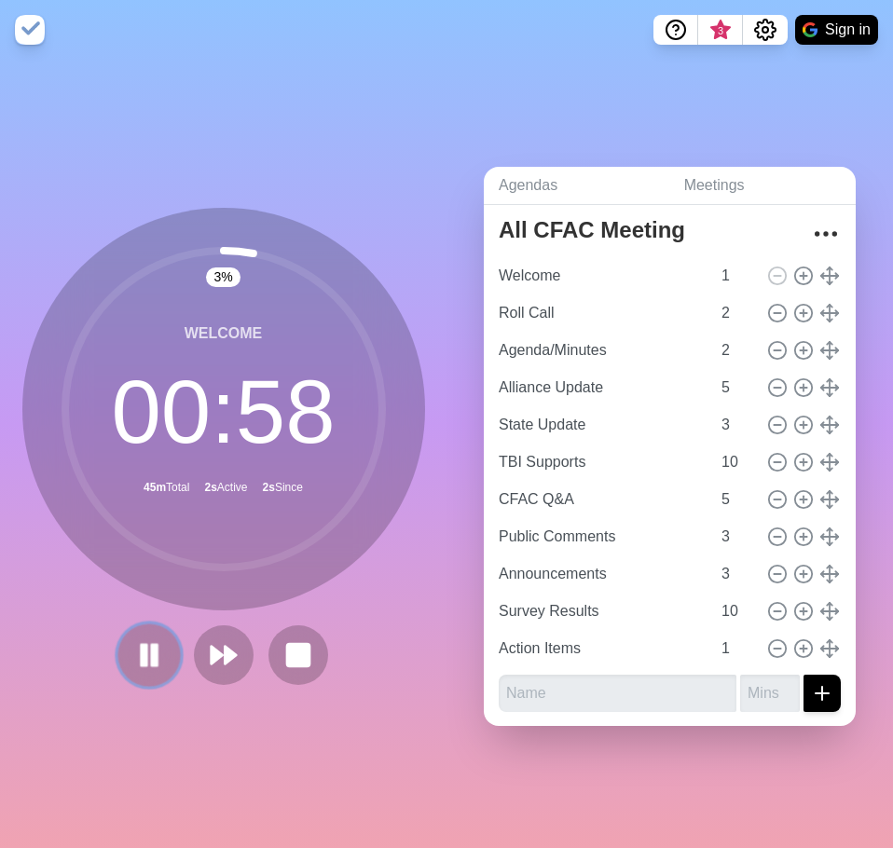
click at [141, 658] on icon at bounding box center [149, 656] width 32 height 32
click at [303, 648] on rect at bounding box center [297, 654] width 23 height 23
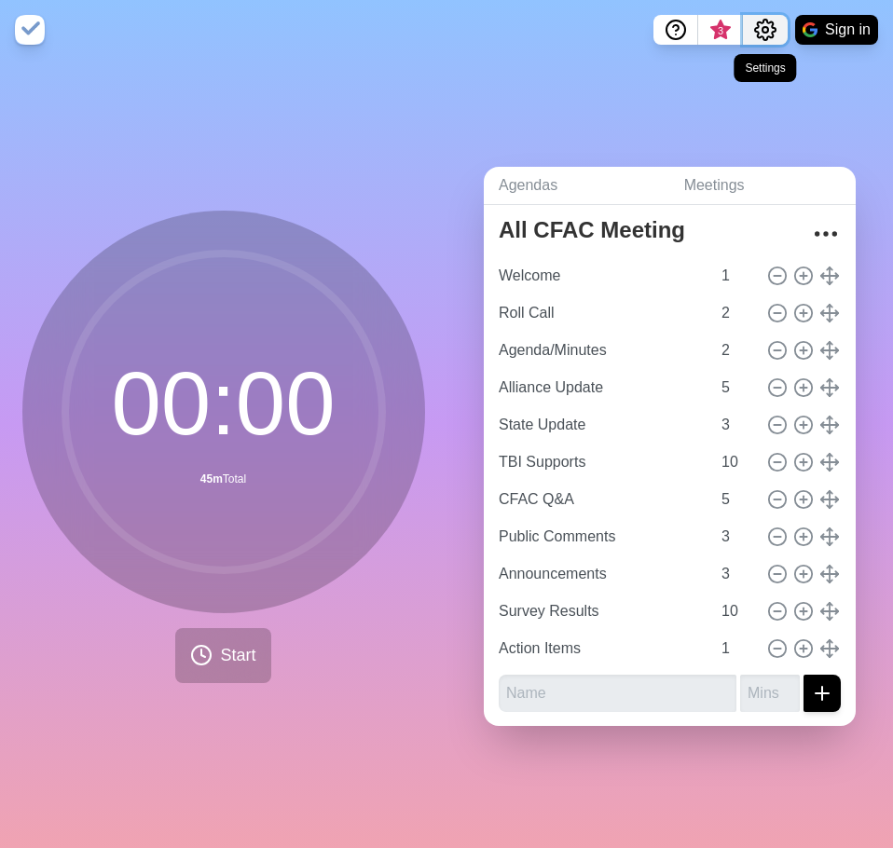
click at [760, 29] on icon "Settings" at bounding box center [765, 30] width 22 height 22
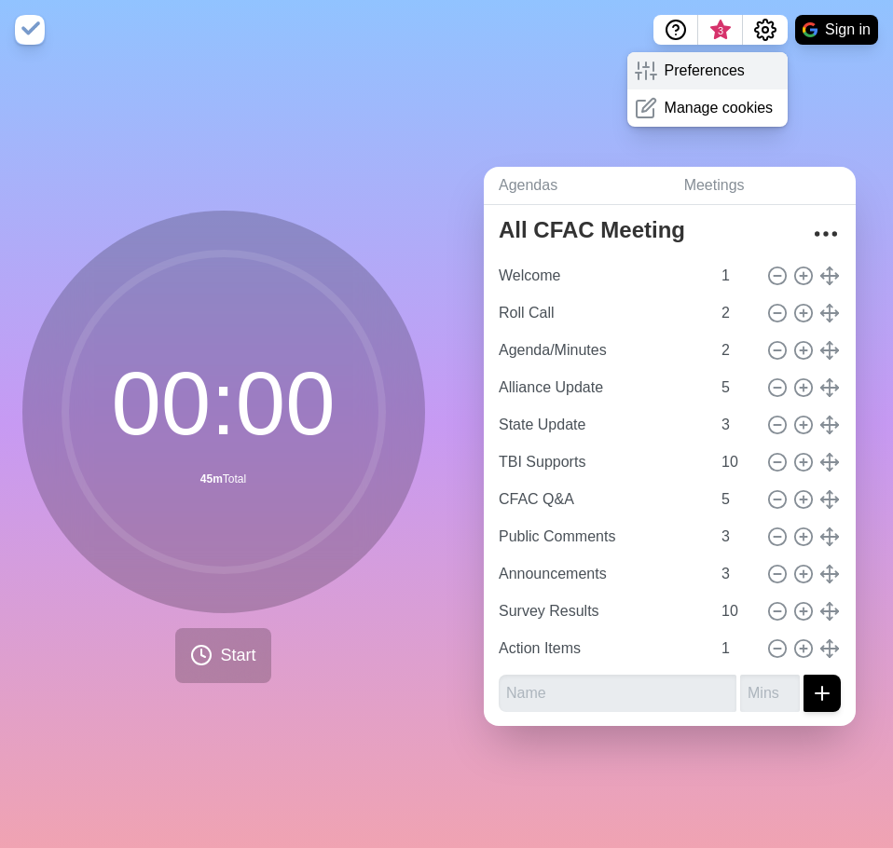
click at [734, 70] on p "Preferences" at bounding box center [705, 71] width 80 height 22
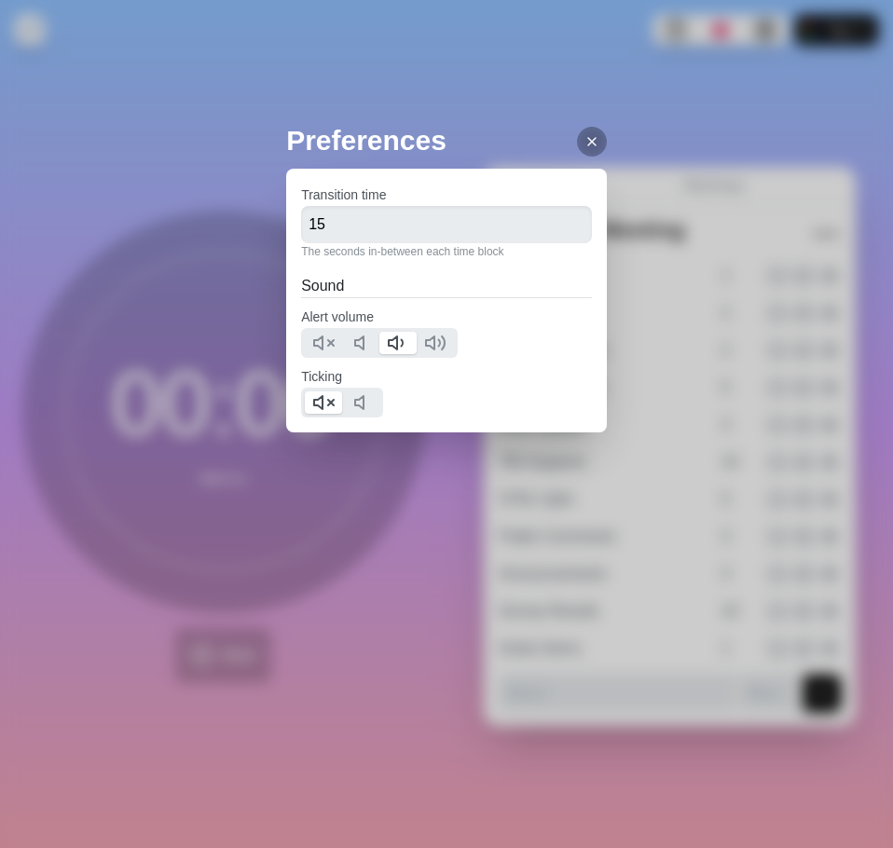
click at [585, 138] on icon at bounding box center [592, 141] width 15 height 15
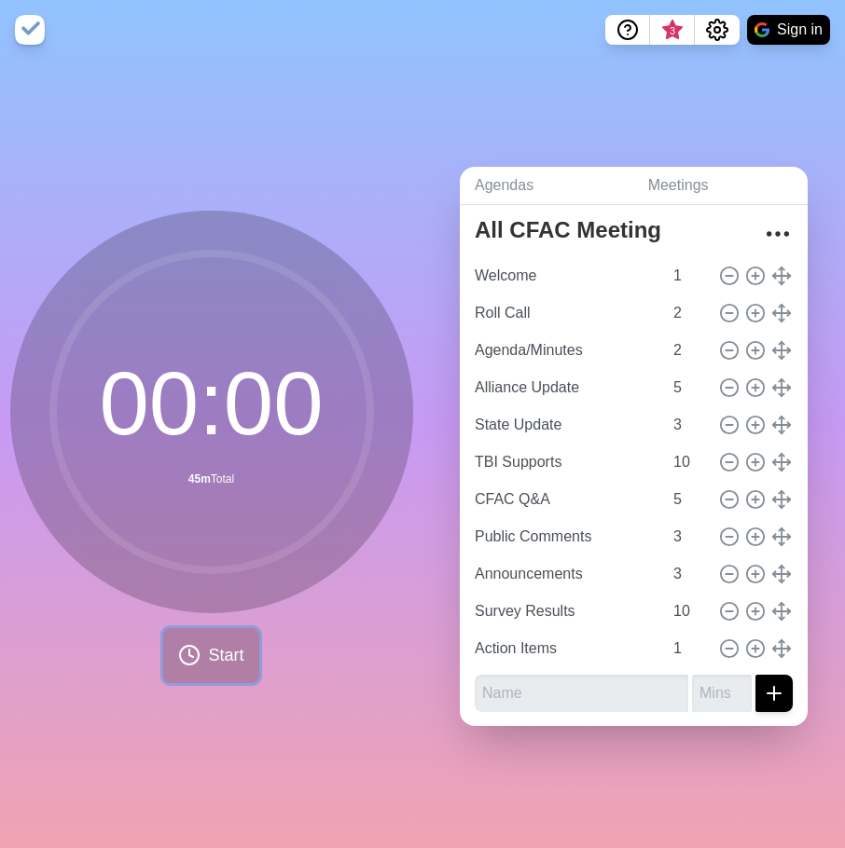
click at [178, 646] on icon at bounding box center [189, 655] width 22 height 22
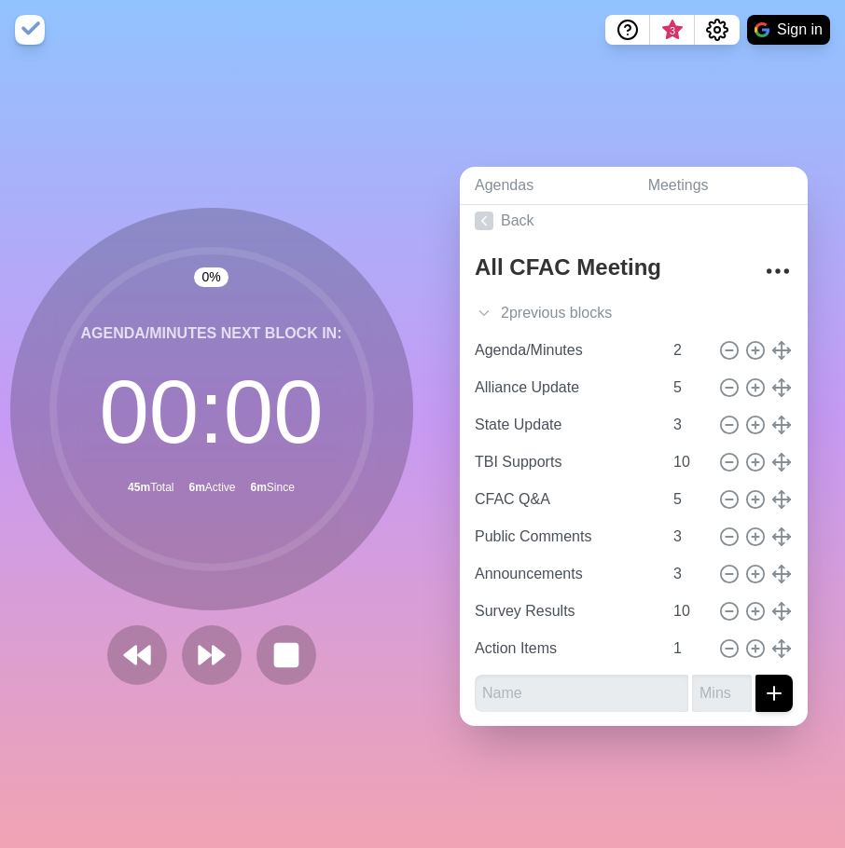
scroll to position [0, 0]
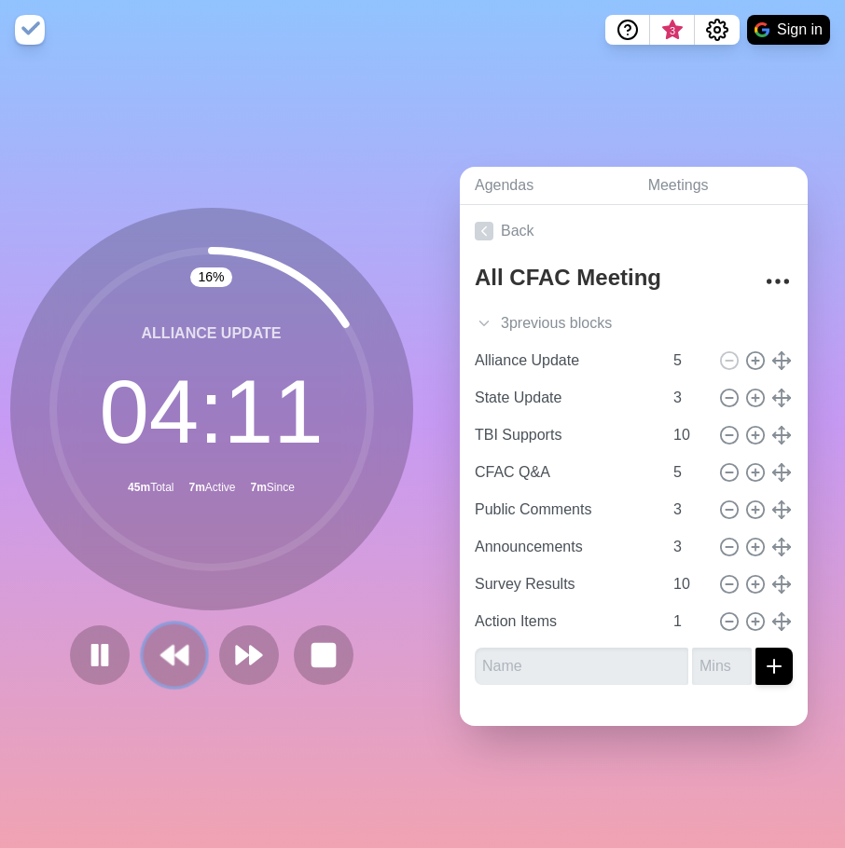
click at [168, 654] on icon at bounding box center [174, 656] width 32 height 32
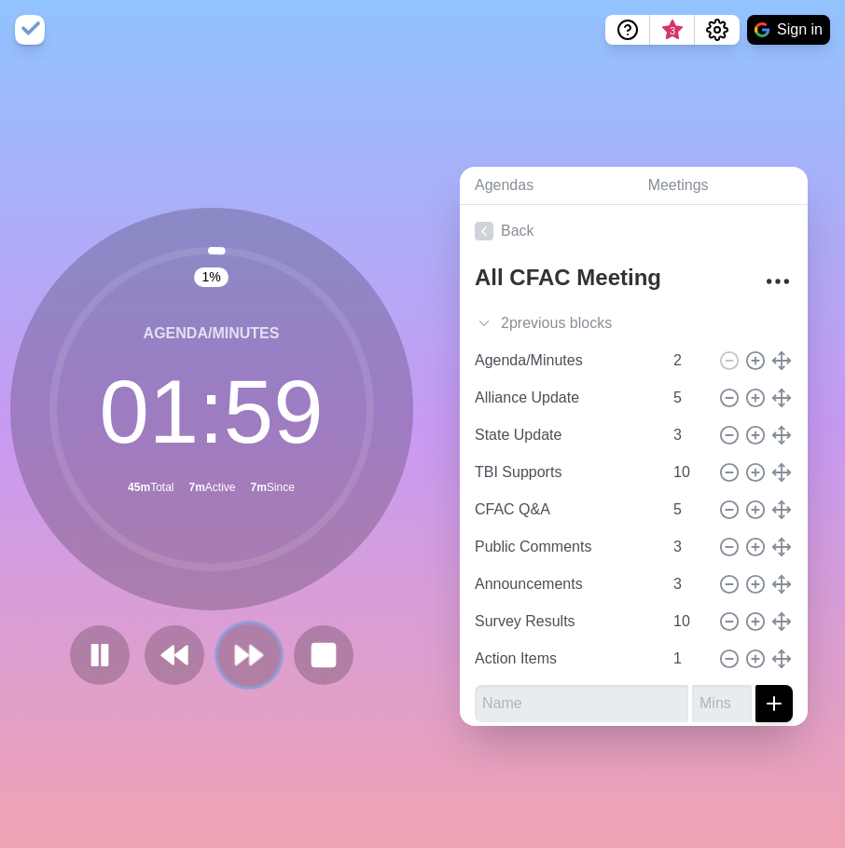
click at [236, 657] on polygon at bounding box center [242, 655] width 12 height 19
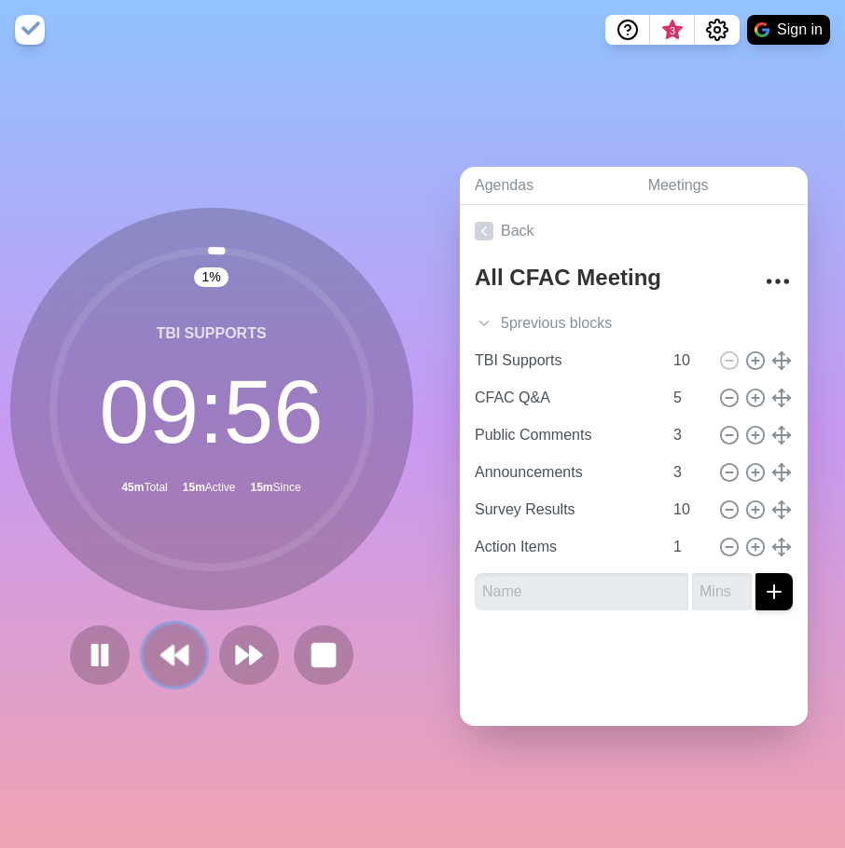
click at [168, 669] on button at bounding box center [174, 655] width 62 height 62
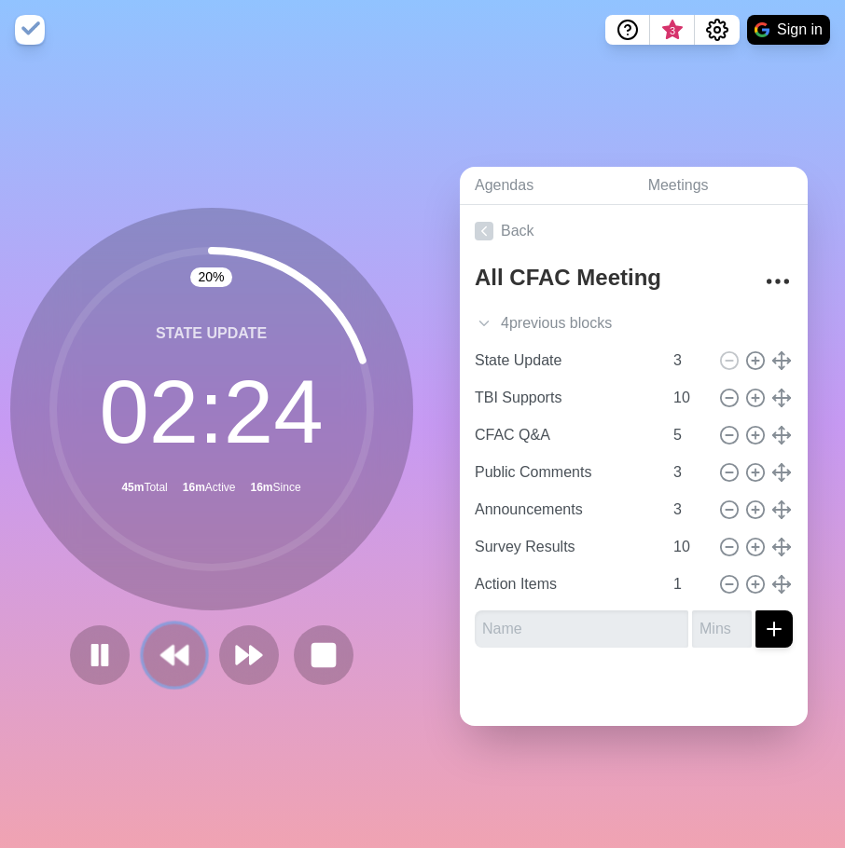
click at [161, 651] on polygon at bounding box center [167, 655] width 12 height 19
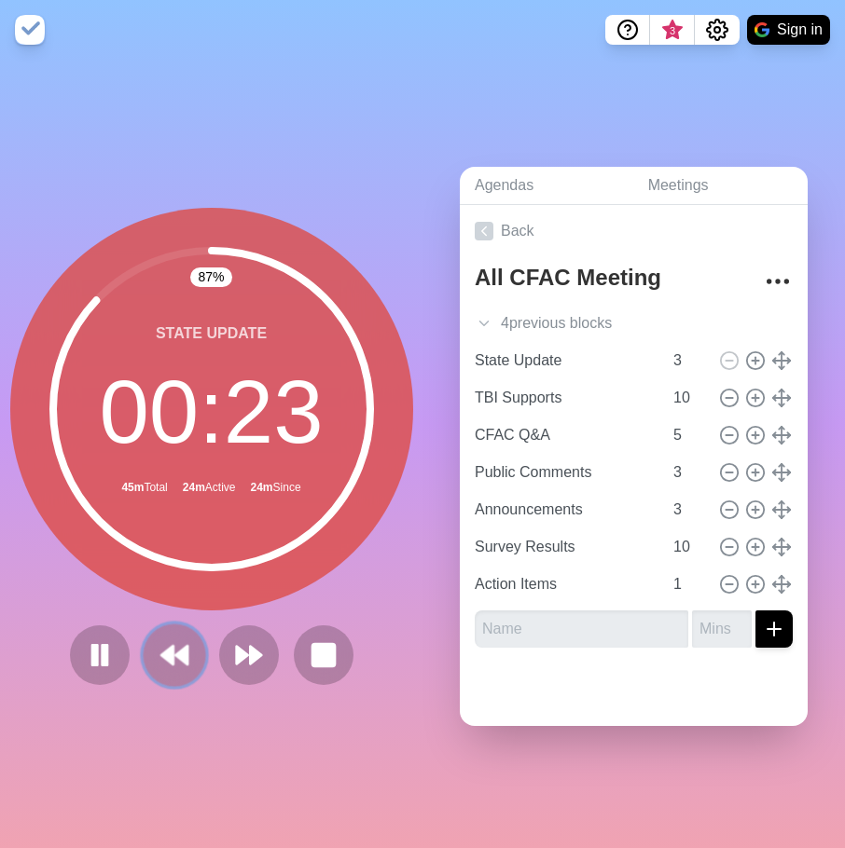
click at [173, 667] on button at bounding box center [174, 655] width 62 height 62
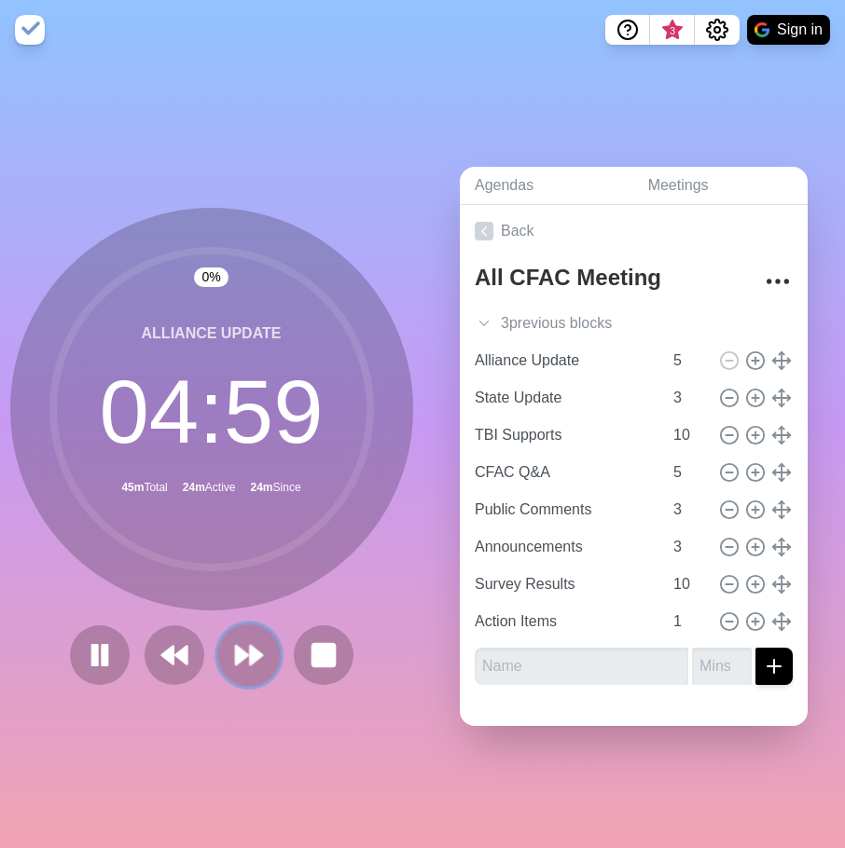
click at [255, 661] on icon at bounding box center [249, 656] width 32 height 32
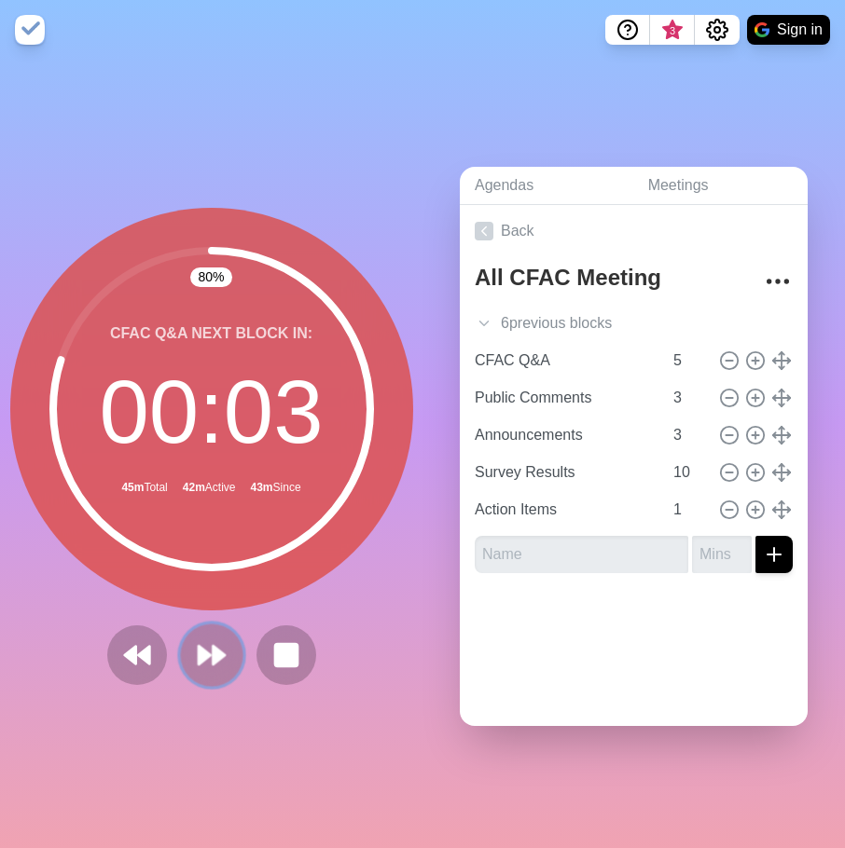
click at [199, 650] on polygon at bounding box center [205, 655] width 12 height 19
